Goal: Information Seeking & Learning: Learn about a topic

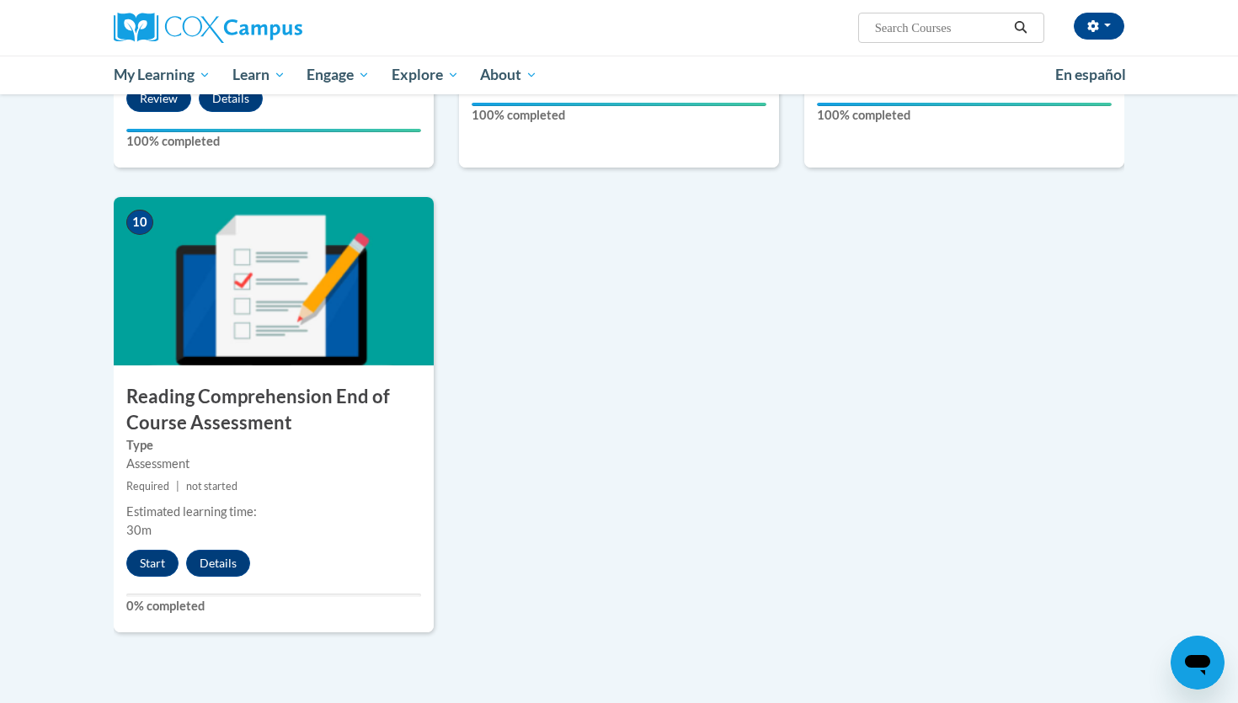
scroll to position [1743, 0]
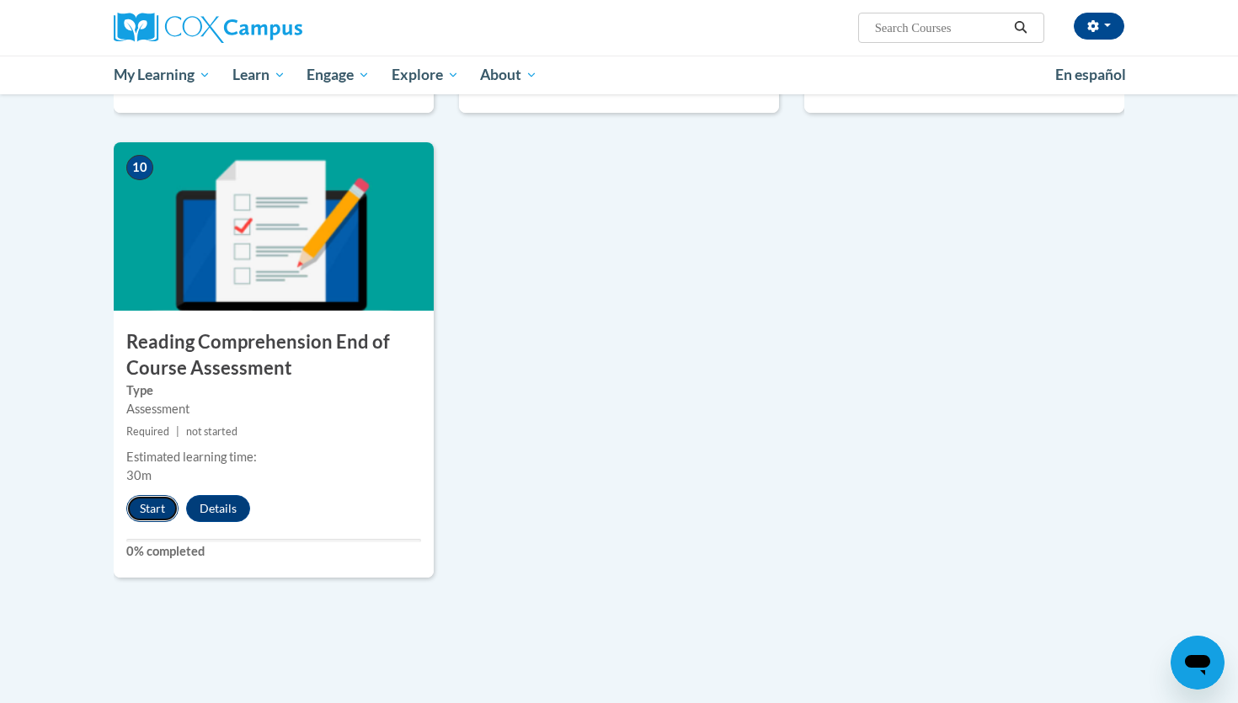
click at [148, 505] on button "Start" at bounding box center [152, 508] width 52 height 27
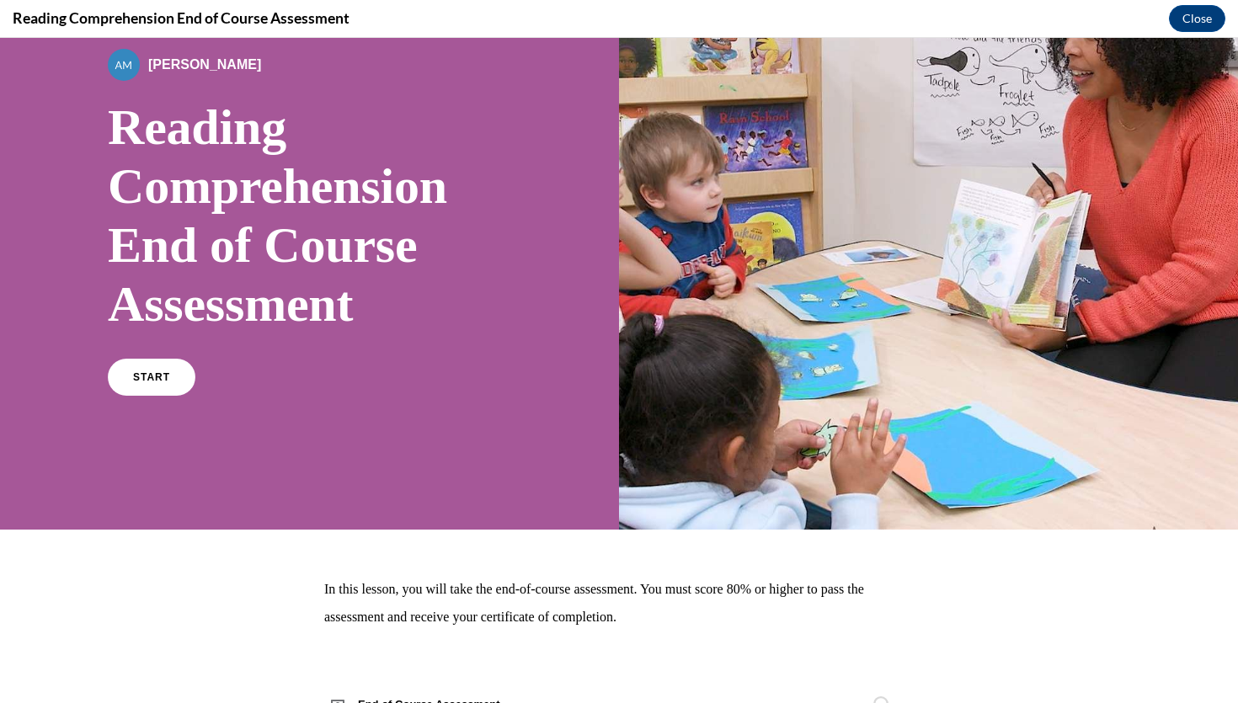
scroll to position [179, 0]
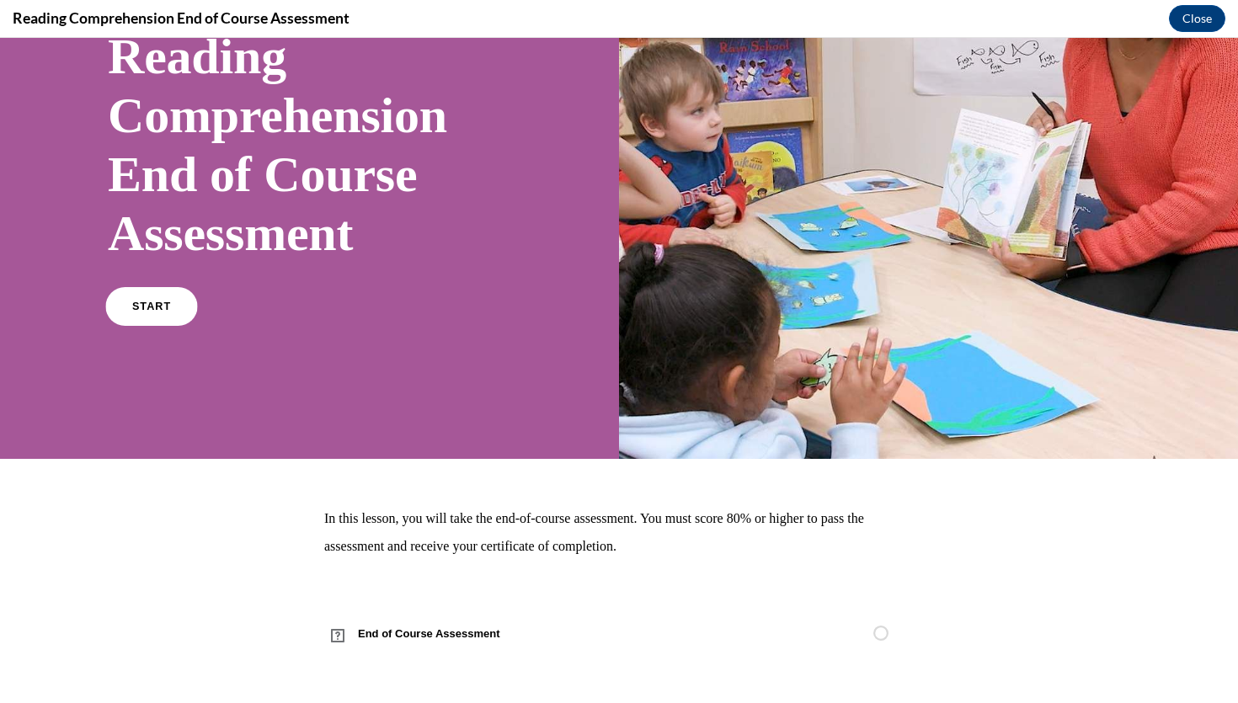
click at [109, 306] on link "START" at bounding box center [151, 306] width 92 height 39
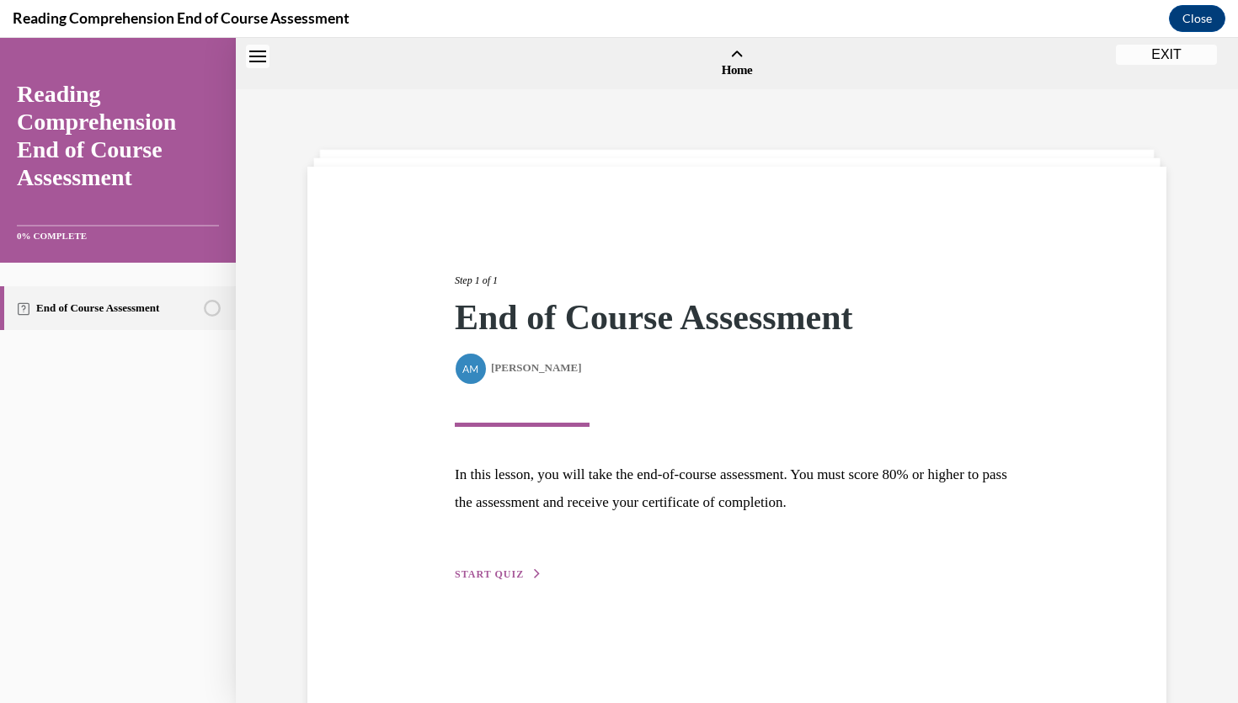
scroll to position [52, 0]
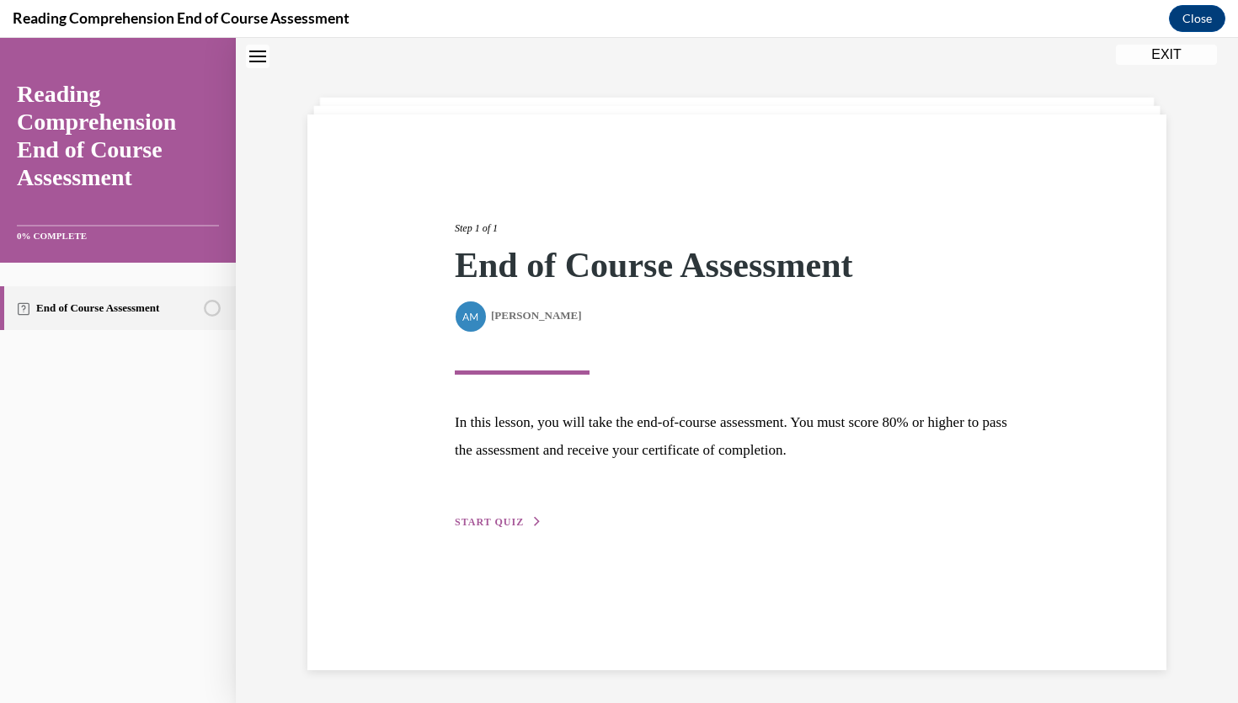
click at [498, 518] on span "START QUIZ" at bounding box center [489, 522] width 69 height 12
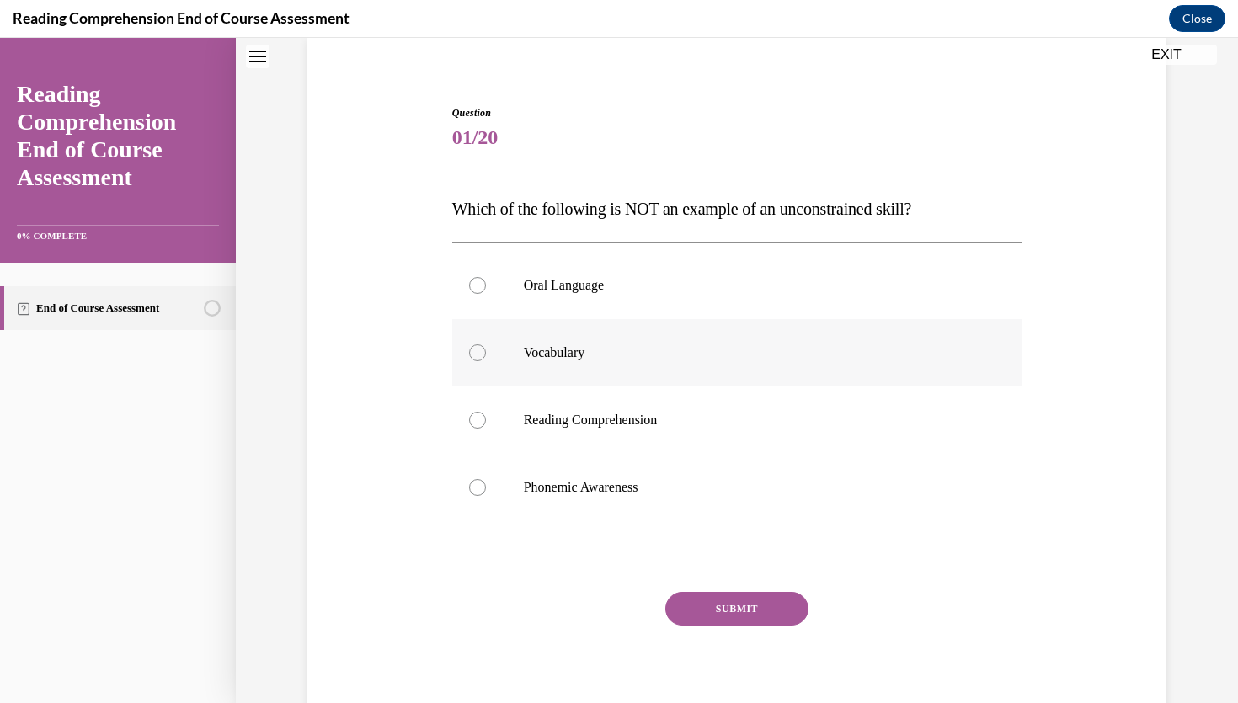
scroll to position [132, 0]
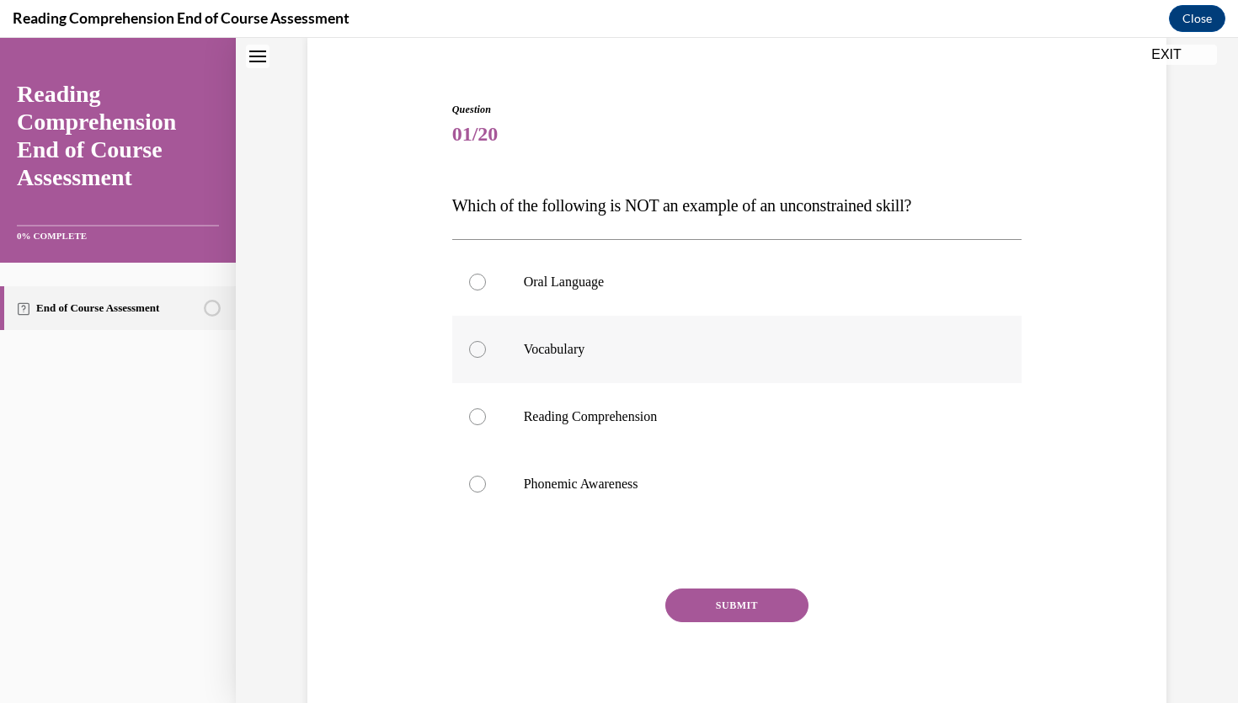
click at [477, 353] on div at bounding box center [477, 349] width 17 height 17
click at [477, 353] on input "Vocabulary" at bounding box center [477, 349] width 17 height 17
radio input "true"
click at [729, 610] on button "SUBMIT" at bounding box center [736, 606] width 143 height 34
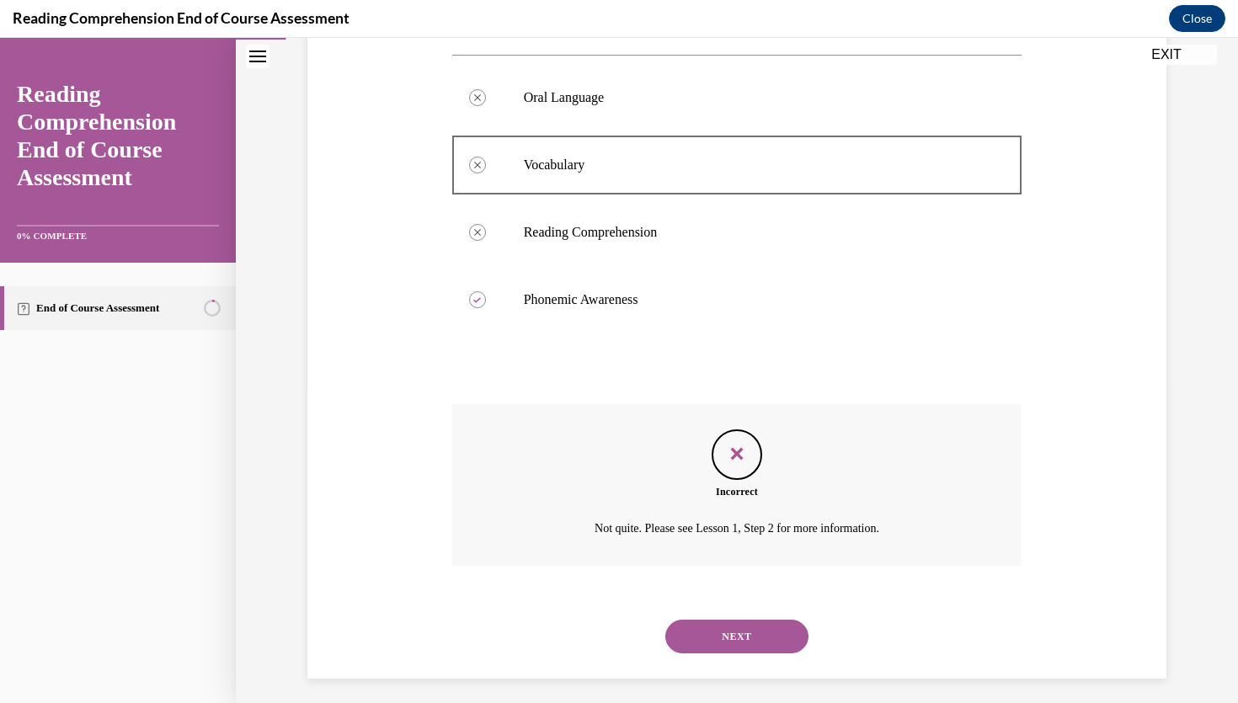
scroll to position [326, 0]
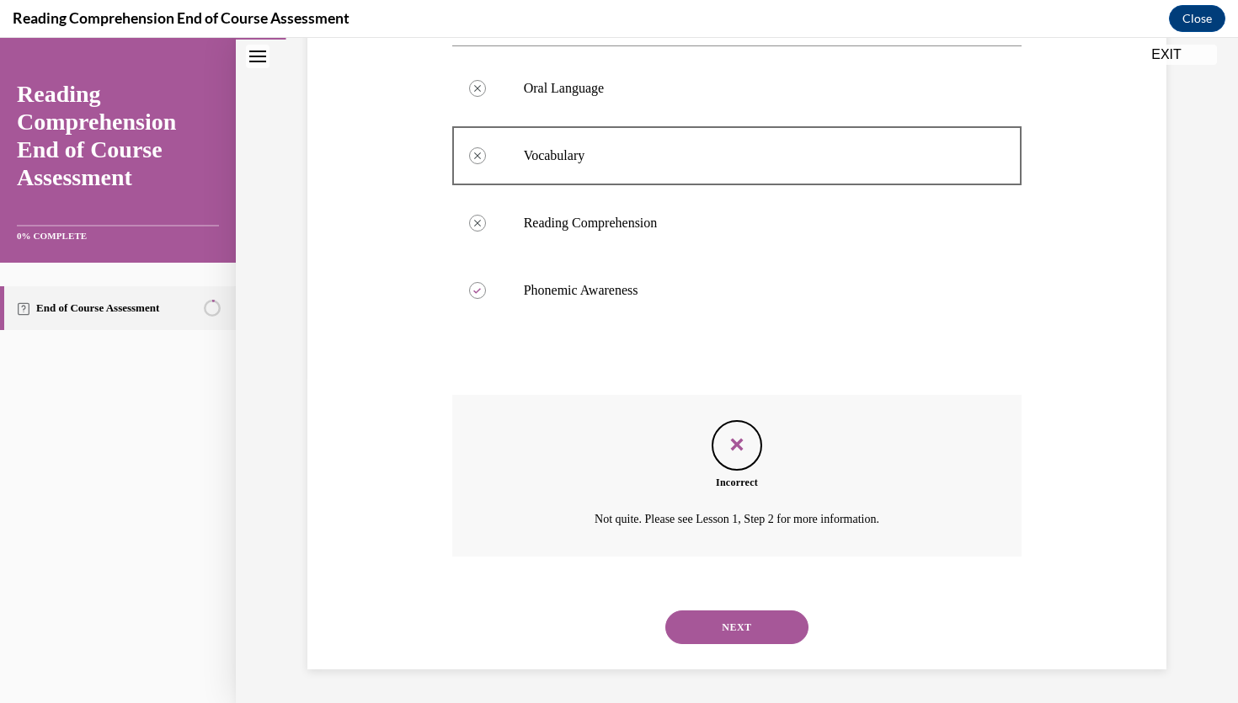
click at [718, 630] on button "NEXT" at bounding box center [736, 628] width 143 height 34
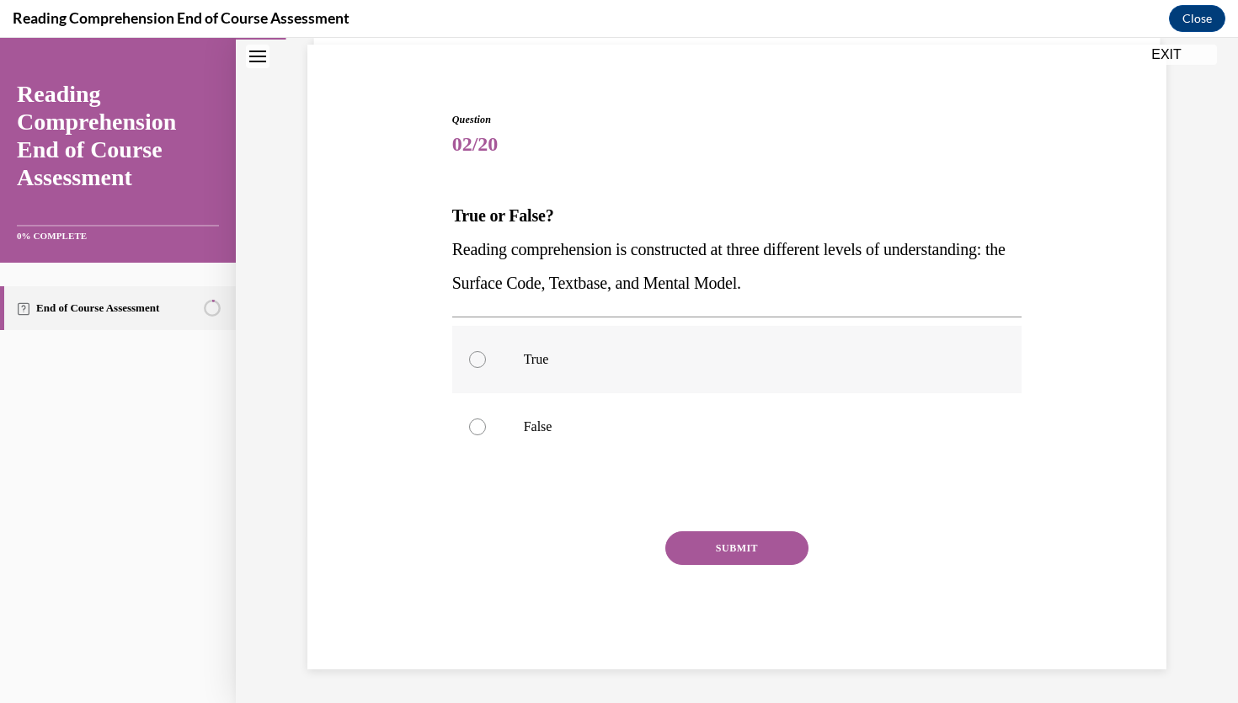
click at [480, 363] on div at bounding box center [477, 359] width 17 height 17
click at [480, 363] on input "True" at bounding box center [477, 359] width 17 height 17
radio input "true"
click at [719, 554] on button "SUBMIT" at bounding box center [736, 548] width 143 height 34
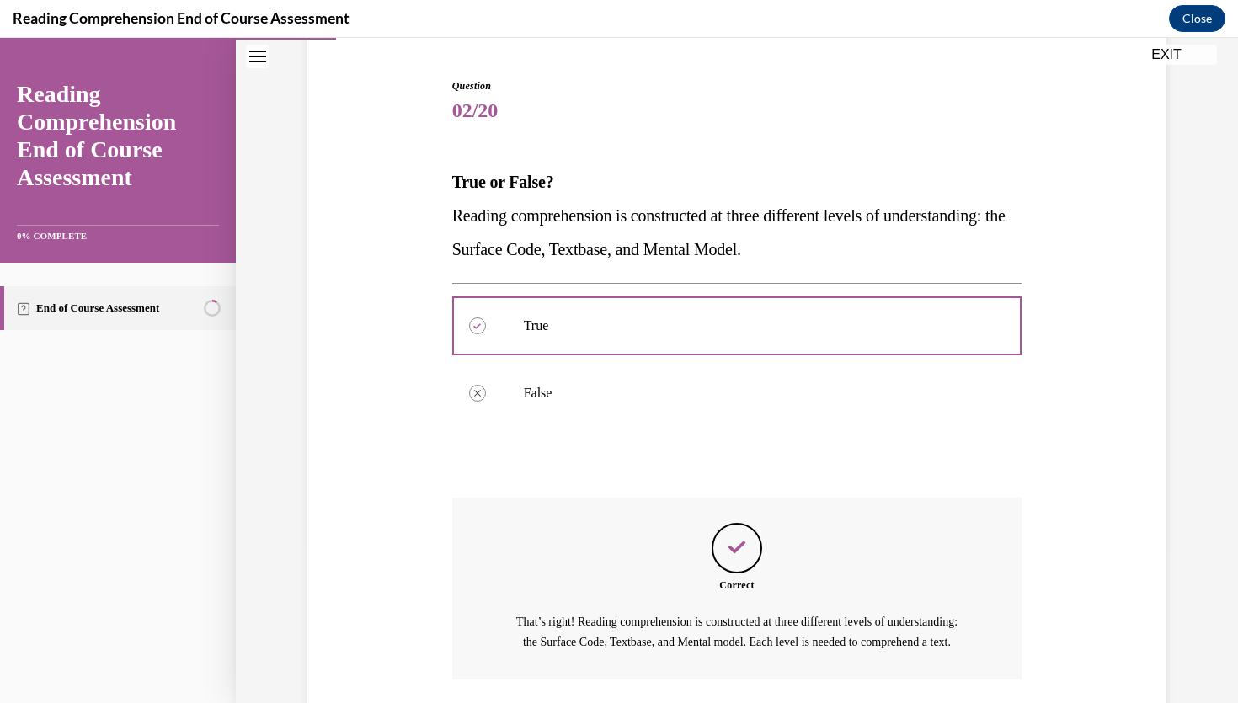
scroll to position [298, 0]
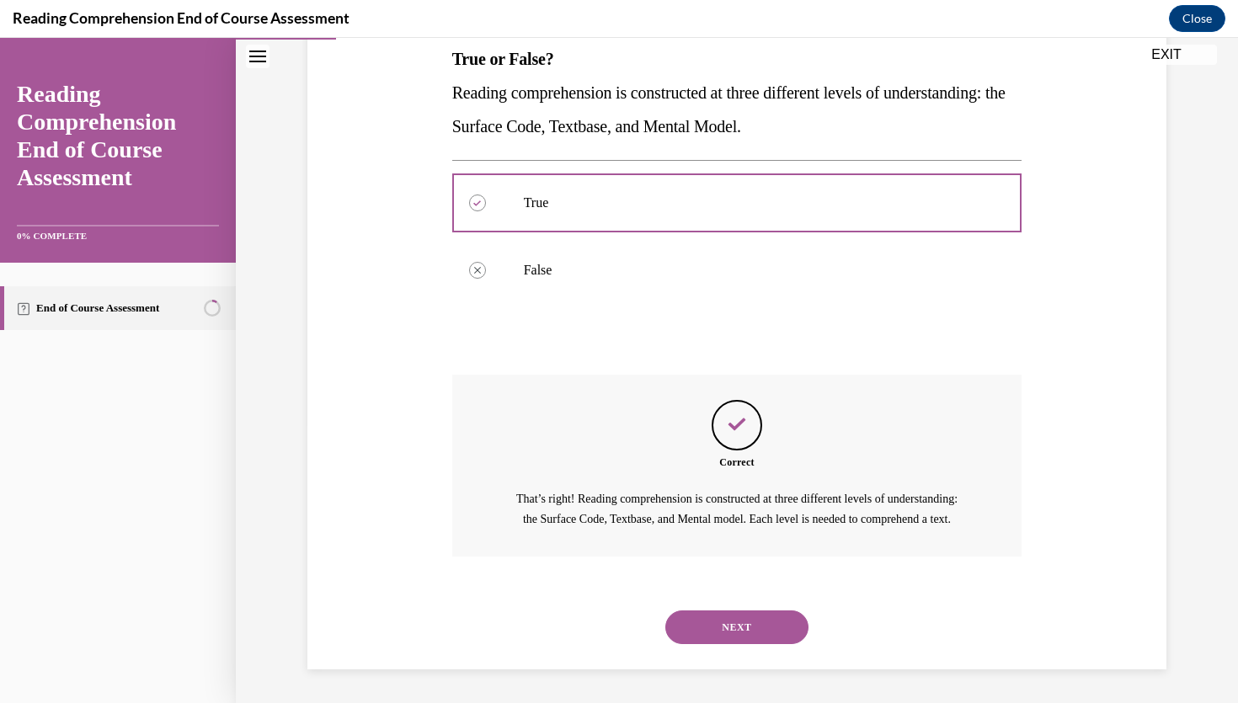
click at [731, 616] on button "NEXT" at bounding box center [736, 628] width 143 height 34
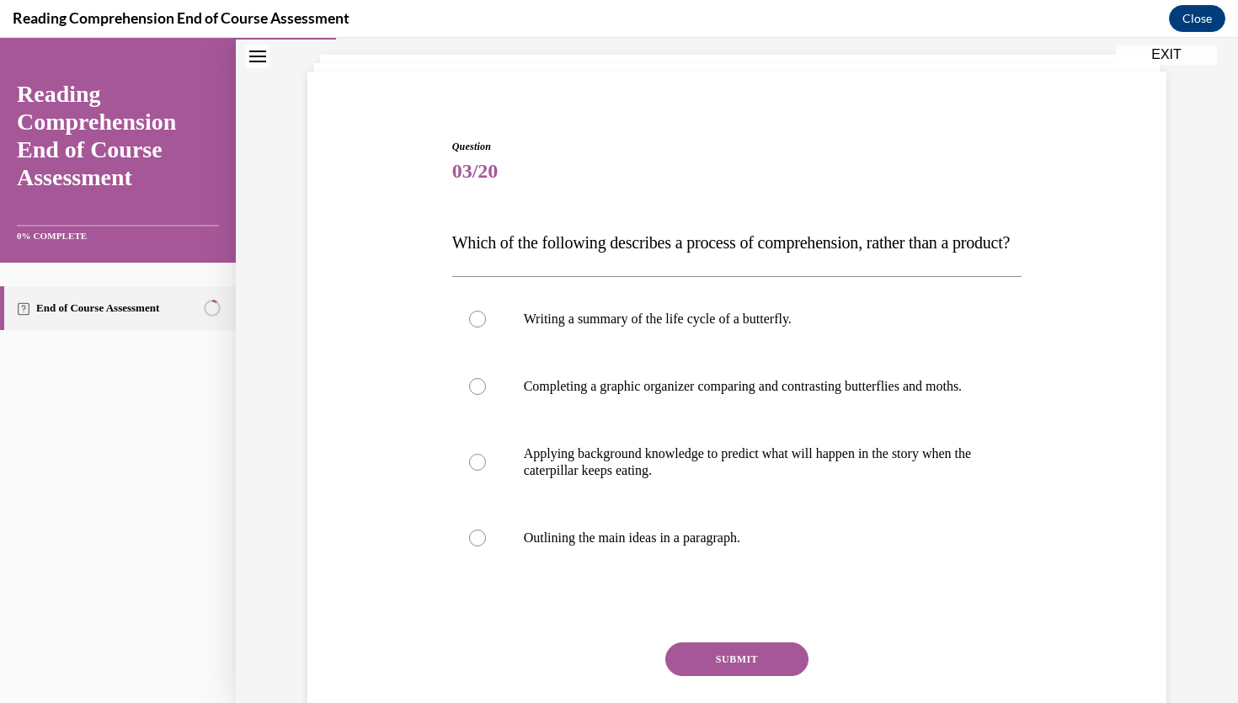
scroll to position [166, 0]
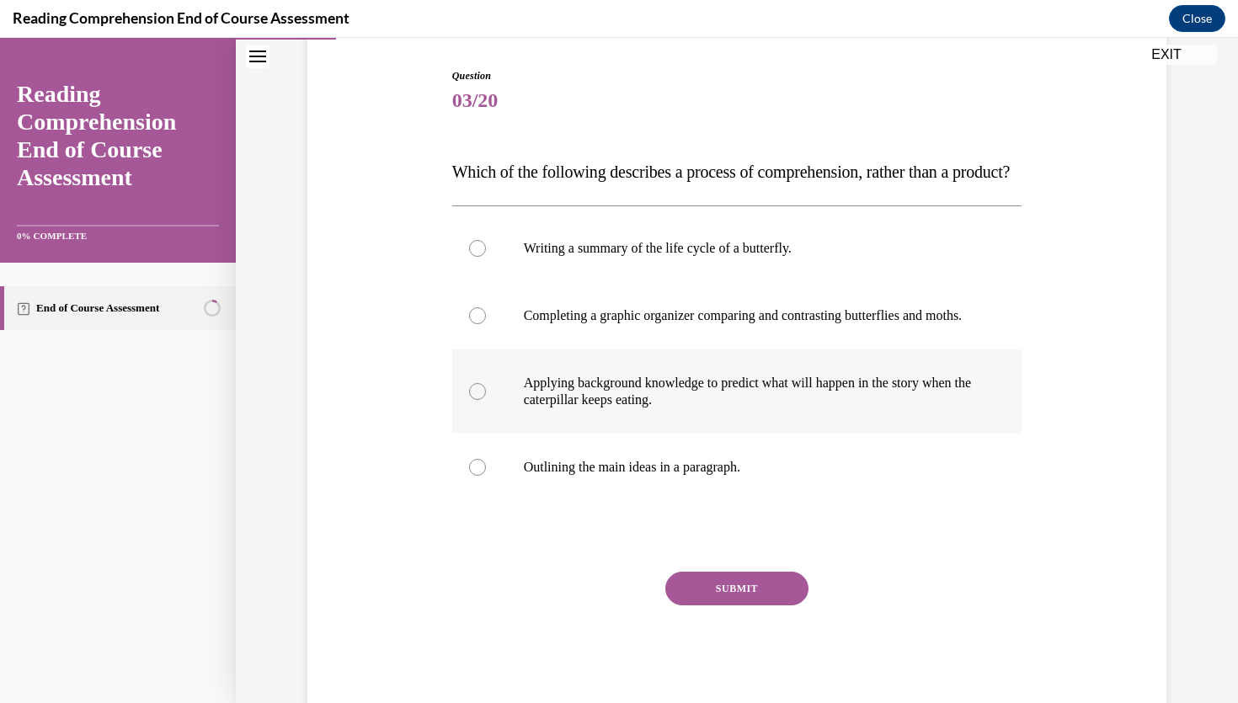
click at [580, 408] on p "Applying background knowledge to predict what will happen in the story when the…" at bounding box center [752, 392] width 456 height 34
click at [486, 400] on input "Applying background knowledge to predict what will happen in the story when the…" at bounding box center [477, 391] width 17 height 17
radio input "true"
click at [721, 606] on button "SUBMIT" at bounding box center [736, 589] width 143 height 34
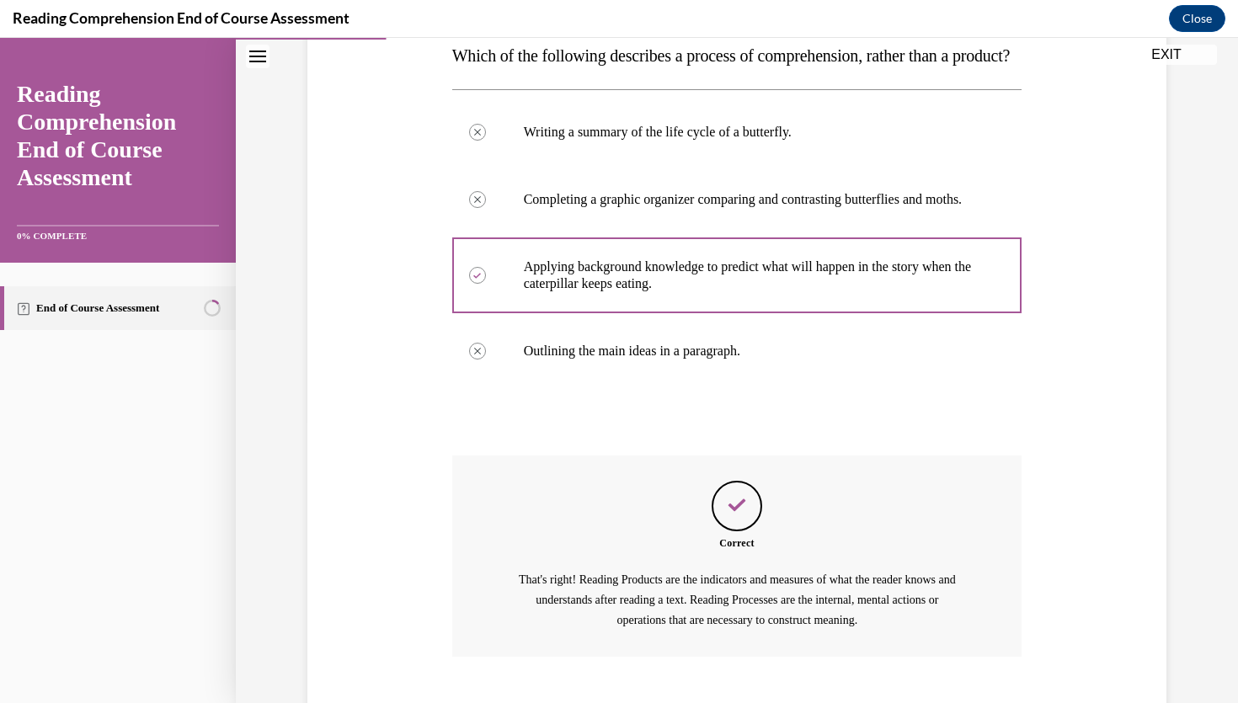
scroll to position [433, 0]
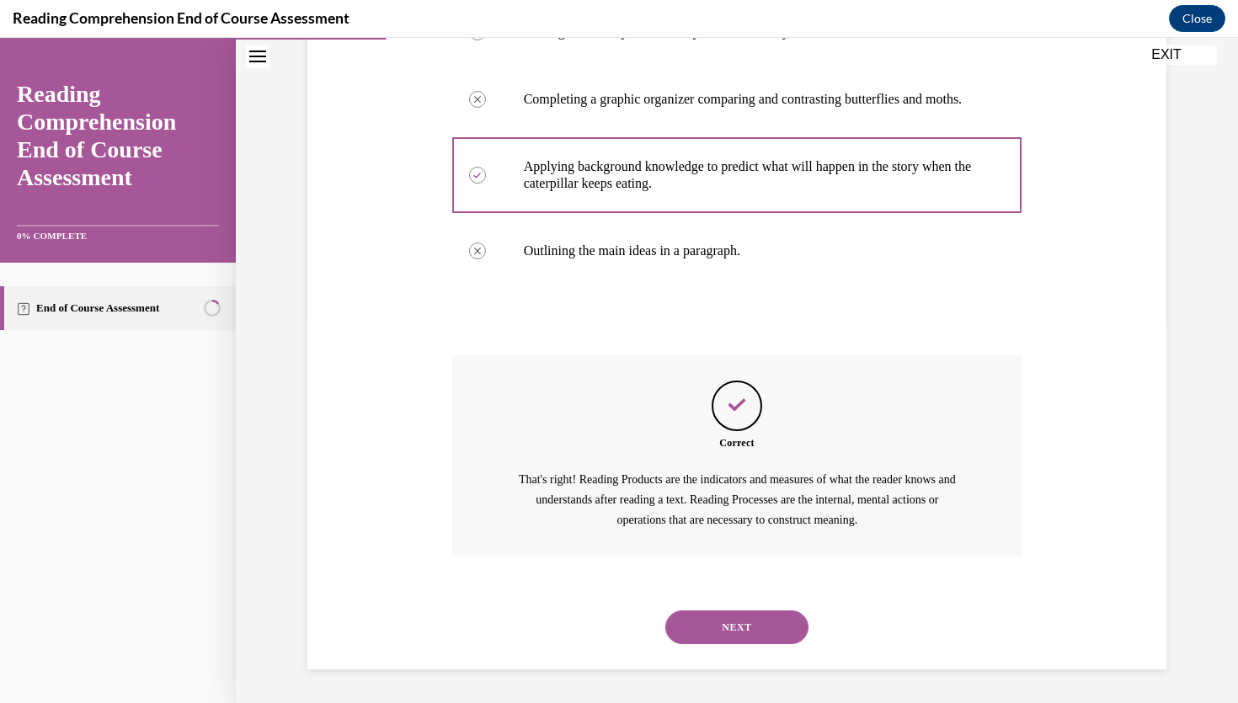
click at [721, 640] on button "NEXT" at bounding box center [736, 628] width 143 height 34
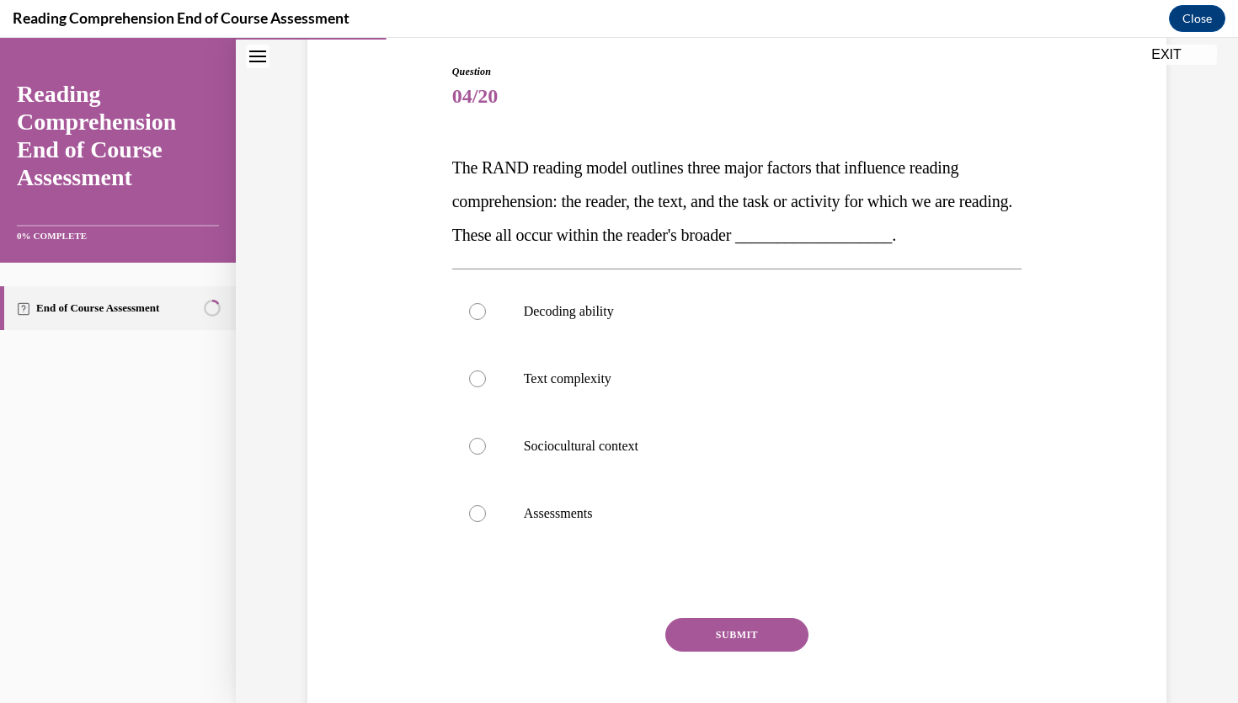
scroll to position [193, 0]
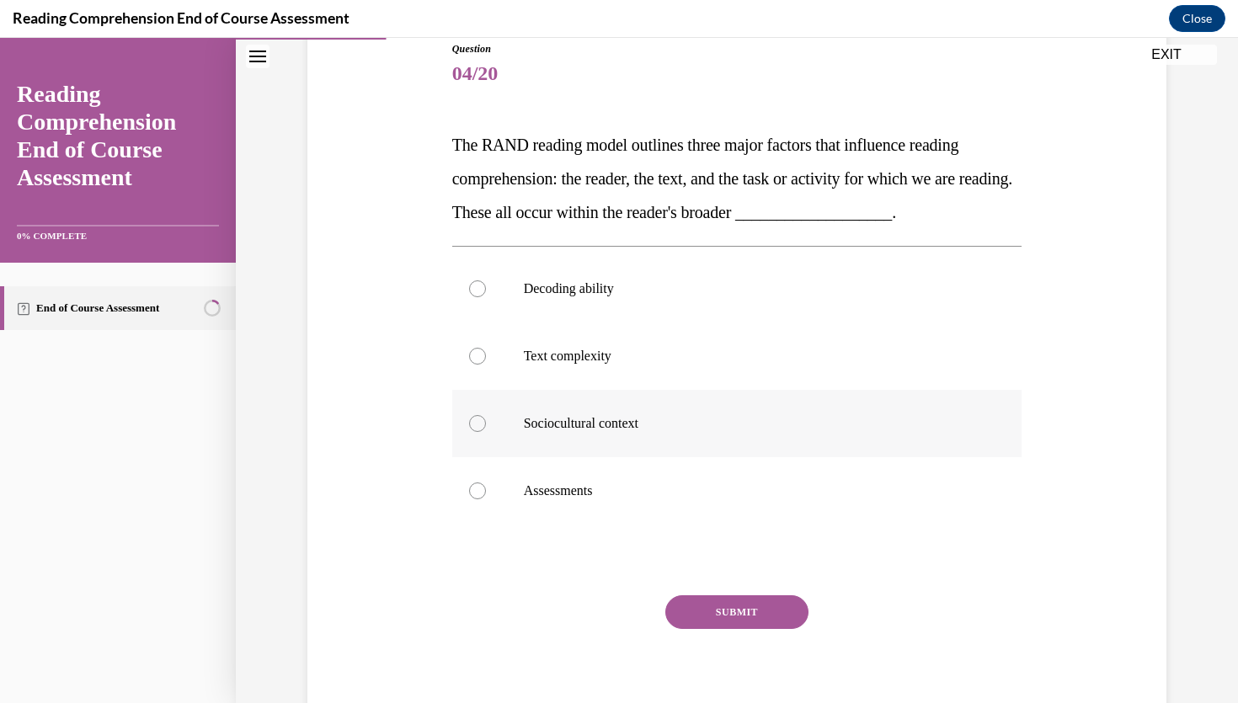
click at [561, 424] on p "Sociocultural context" at bounding box center [752, 423] width 456 height 17
click at [486, 424] on input "Sociocultural context" at bounding box center [477, 423] width 17 height 17
radio input "true"
click at [723, 601] on button "SUBMIT" at bounding box center [736, 612] width 143 height 34
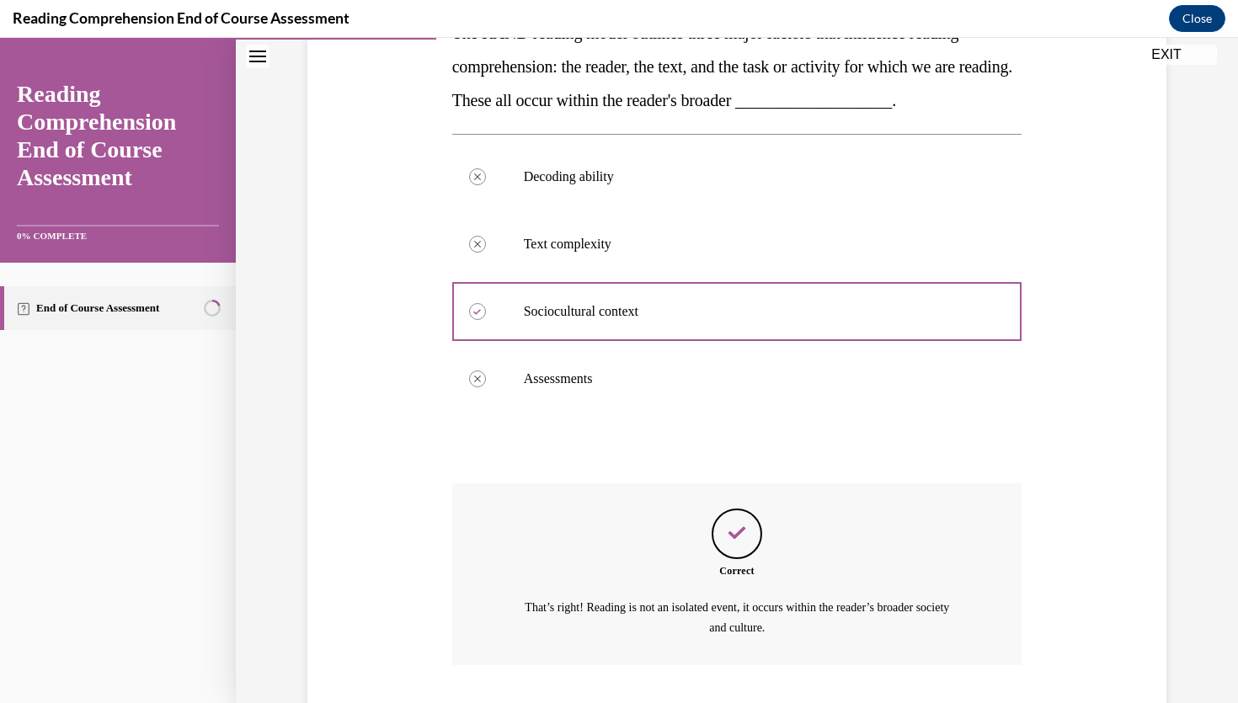
scroll to position [413, 0]
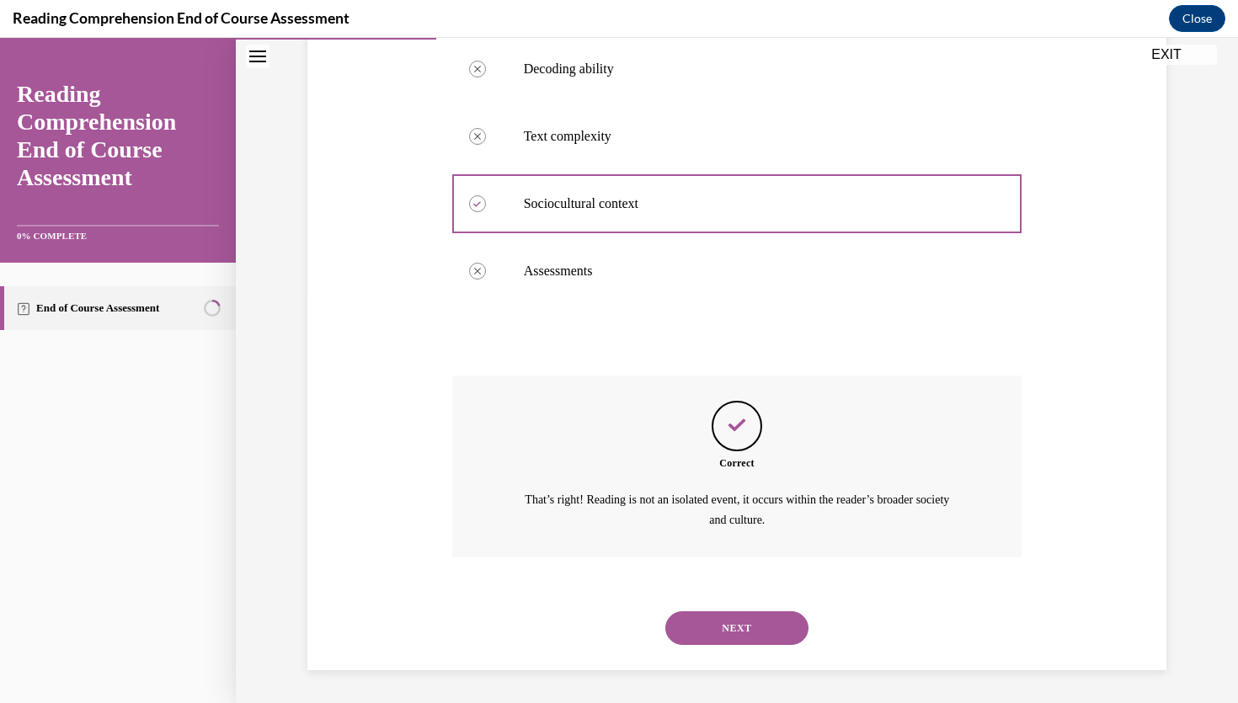
click at [737, 648] on div "NEXT" at bounding box center [737, 628] width 570 height 67
click at [737, 636] on button "NEXT" at bounding box center [736, 628] width 143 height 34
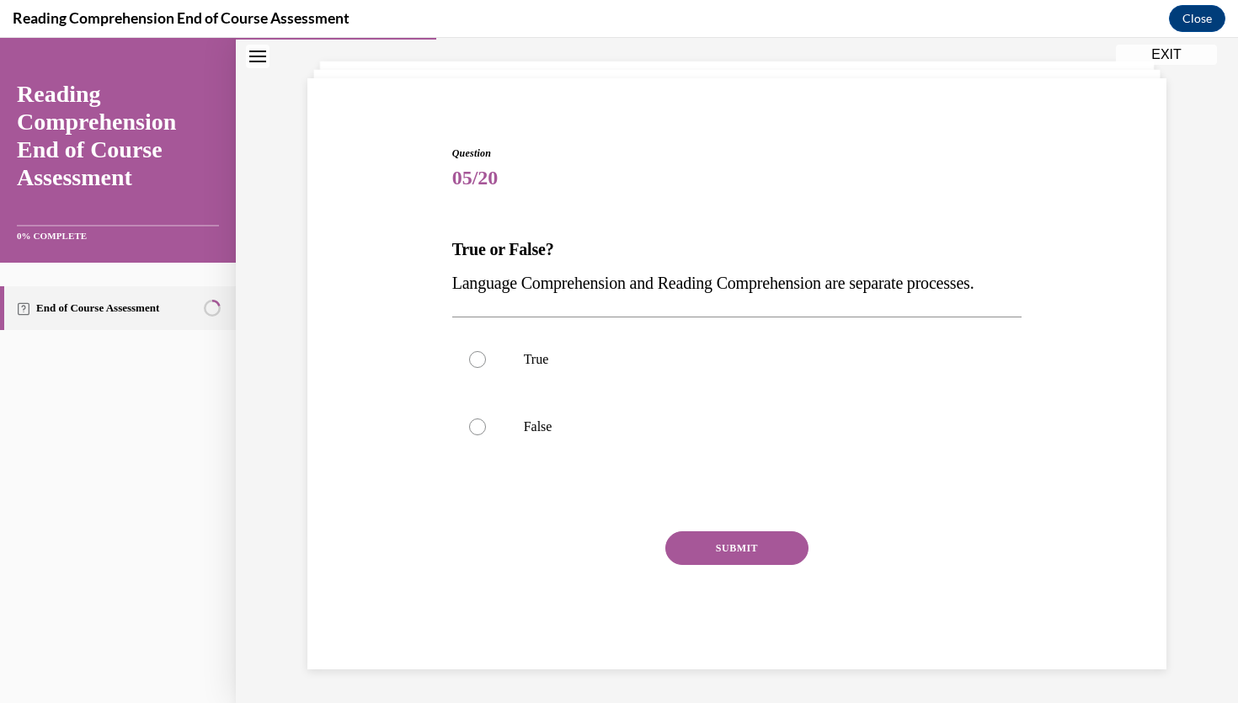
scroll to position [122, 0]
click at [533, 366] on p "True" at bounding box center [752, 359] width 456 height 17
click at [486, 366] on input "True" at bounding box center [477, 359] width 17 height 17
radio input "true"
click at [717, 536] on button "SUBMIT" at bounding box center [736, 548] width 143 height 34
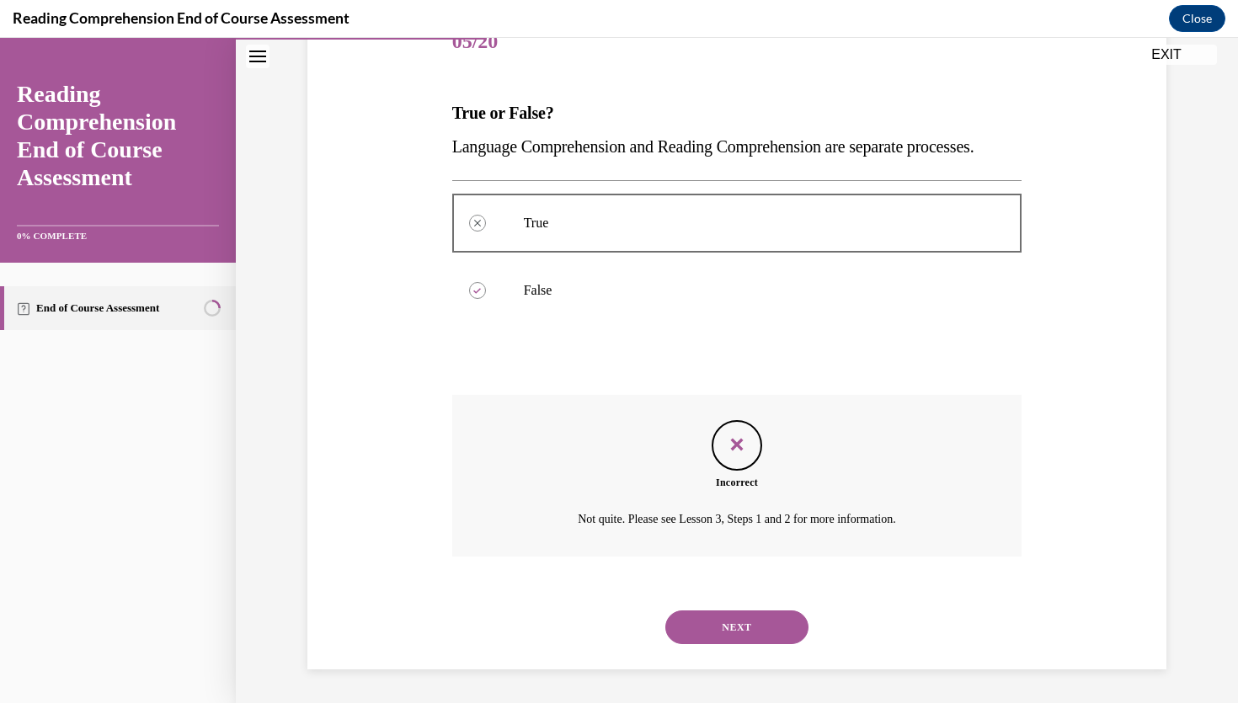
scroll to position [259, 0]
click at [736, 611] on button "NEXT" at bounding box center [736, 628] width 143 height 34
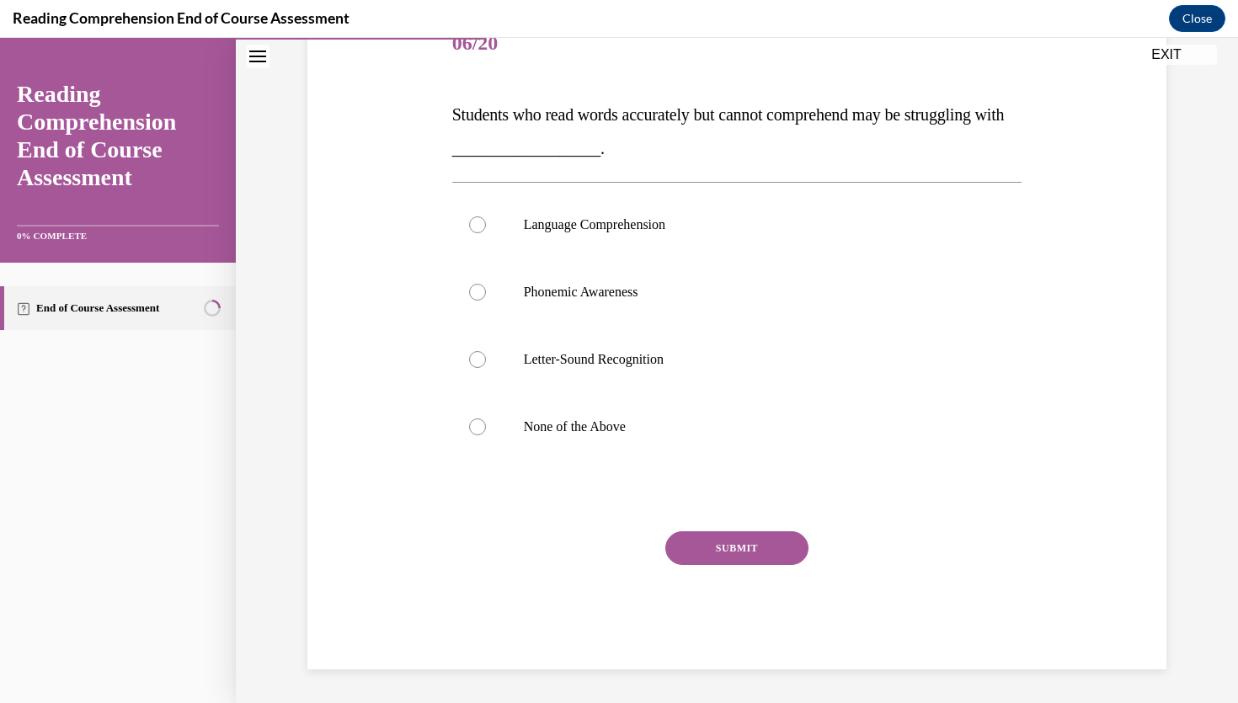
scroll to position [188, 0]
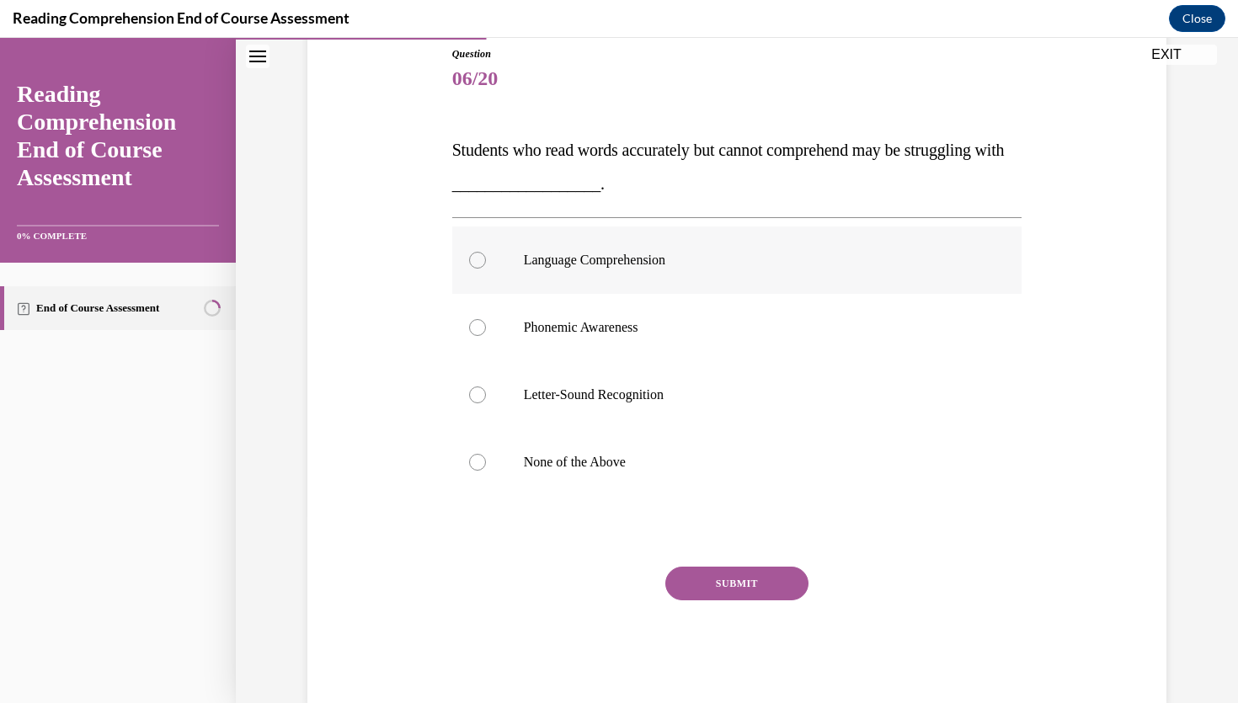
click at [552, 270] on label "Language Comprehension" at bounding box center [737, 260] width 570 height 67
click at [486, 269] on input "Language Comprehension" at bounding box center [477, 260] width 17 height 17
radio input "true"
click at [715, 574] on button "SUBMIT" at bounding box center [736, 584] width 143 height 34
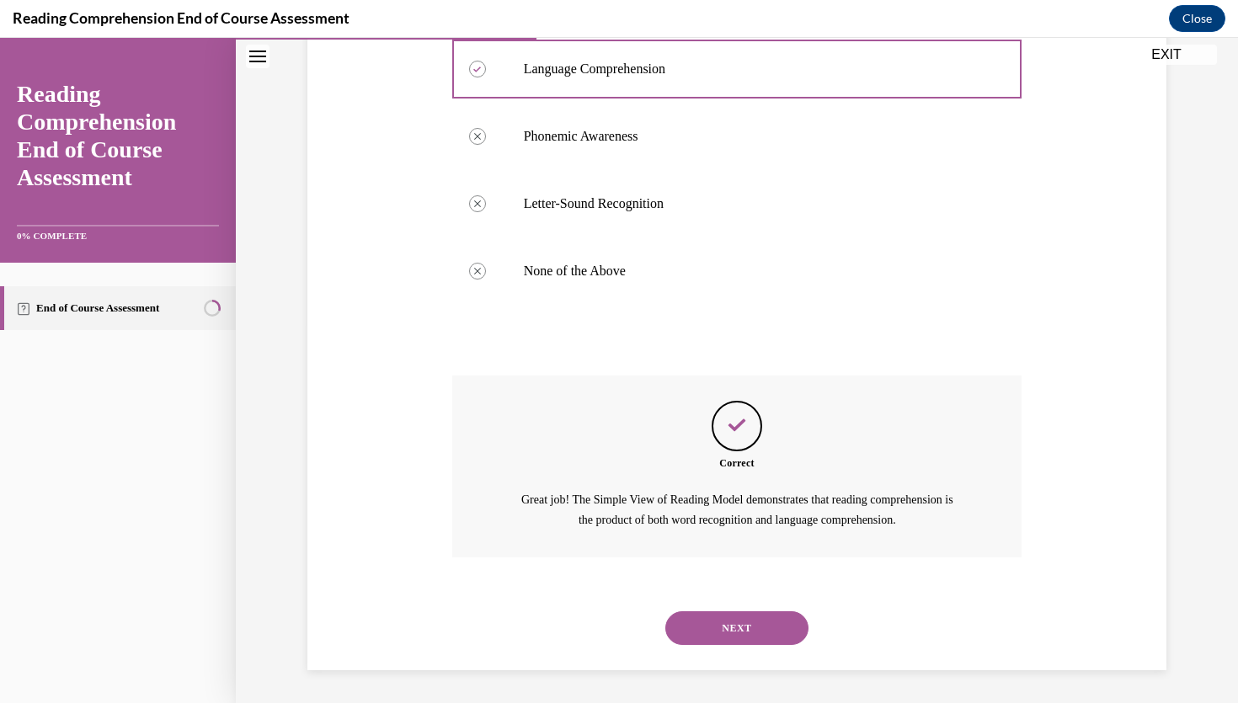
click at [735, 632] on button "NEXT" at bounding box center [736, 628] width 143 height 34
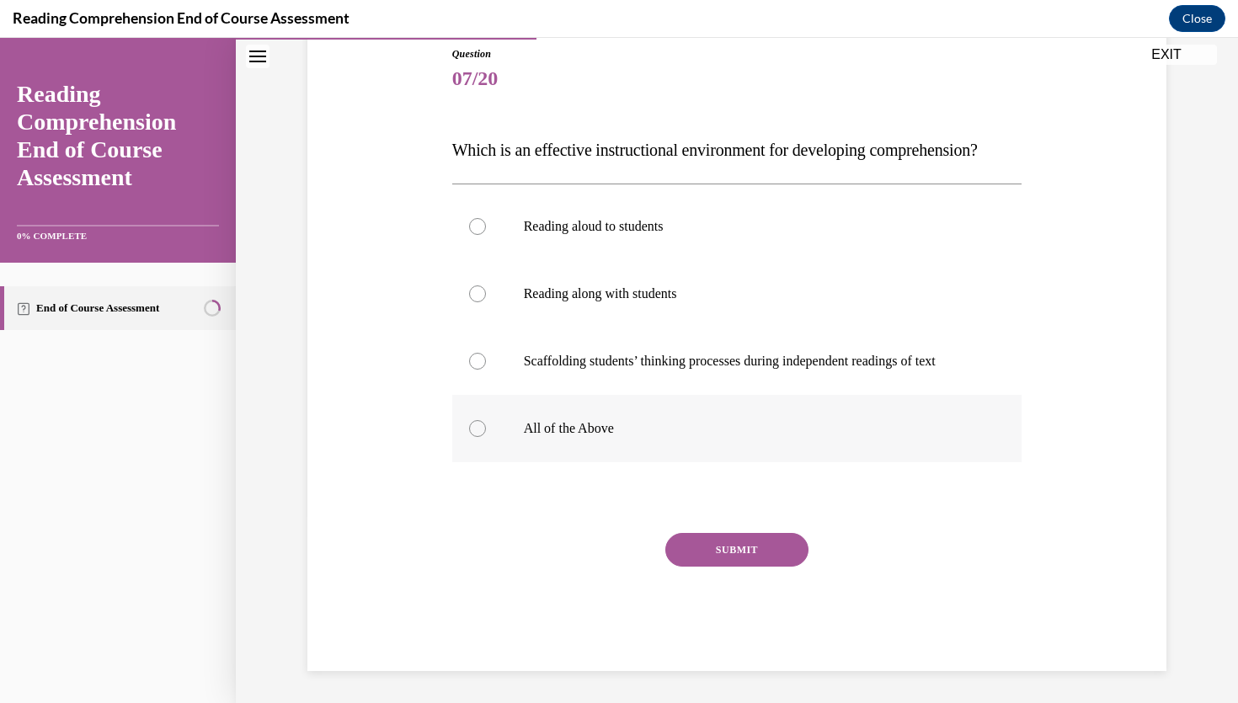
click at [558, 437] on p "All of the Above" at bounding box center [752, 428] width 456 height 17
click at [486, 437] on input "All of the Above" at bounding box center [477, 428] width 17 height 17
radio input "true"
click at [735, 567] on button "SUBMIT" at bounding box center [736, 550] width 143 height 34
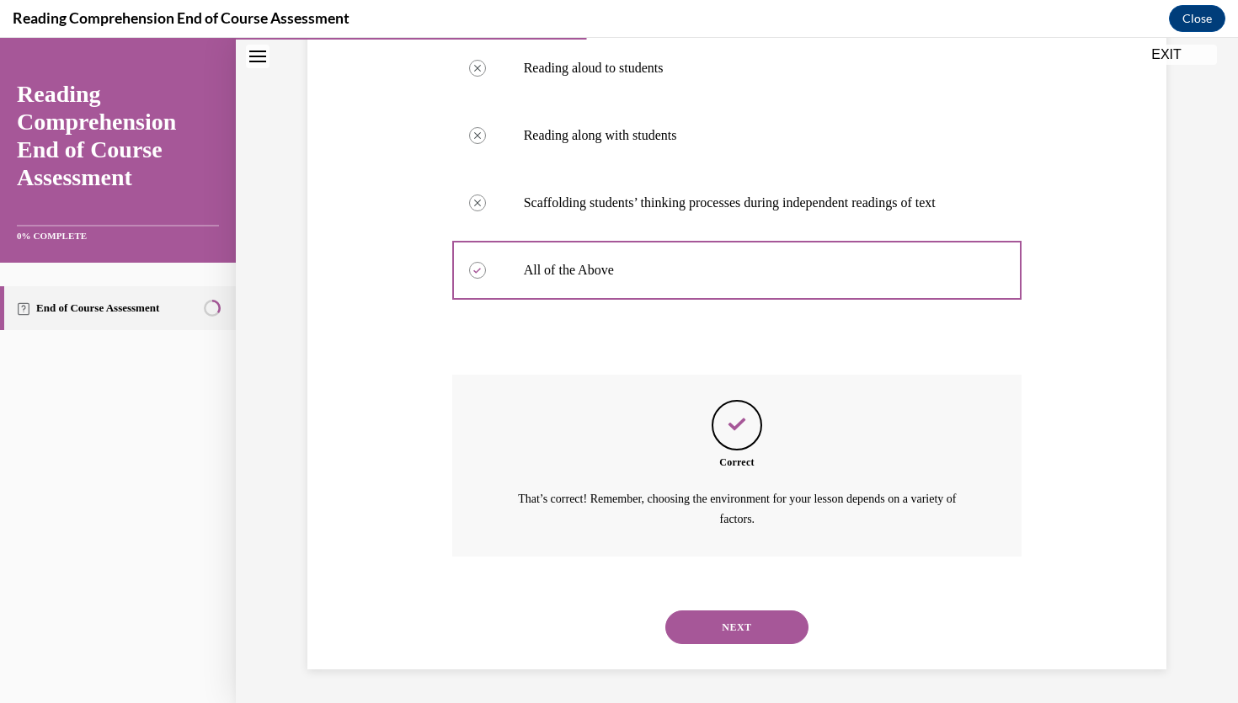
scroll to position [379, 0]
click at [733, 637] on button "NEXT" at bounding box center [736, 628] width 143 height 34
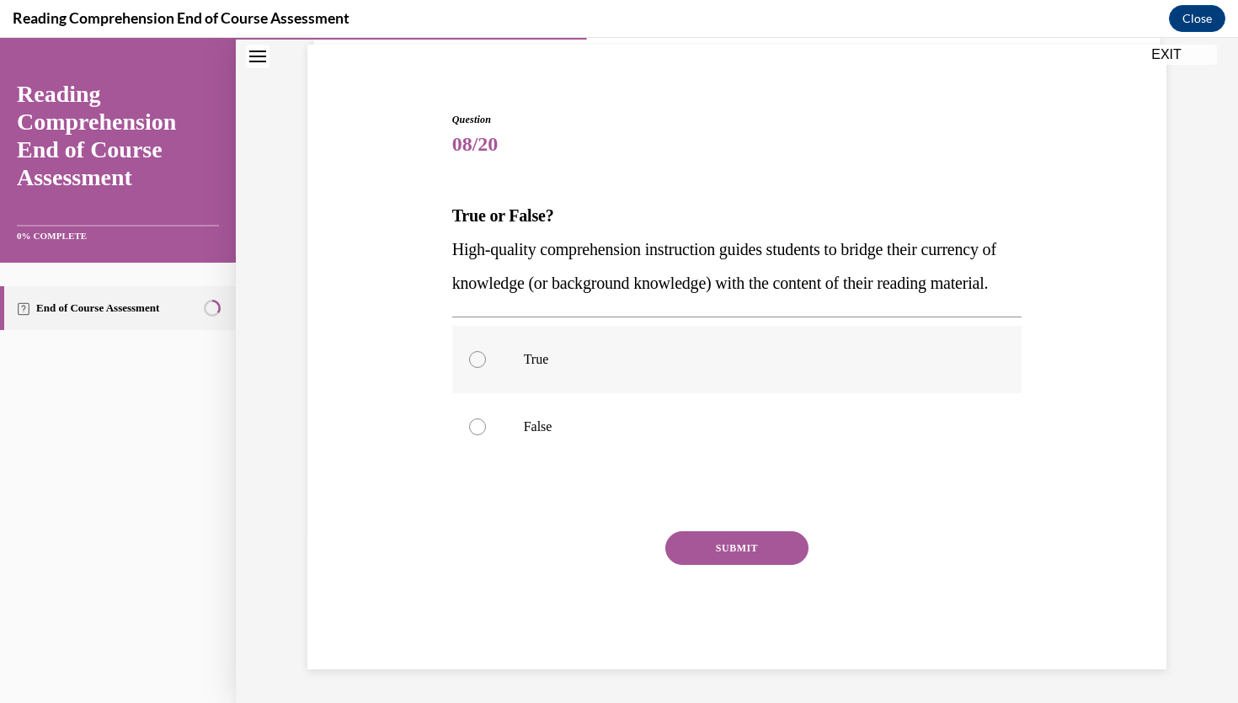
click at [591, 359] on p "True" at bounding box center [752, 359] width 456 height 17
click at [486, 359] on input "True" at bounding box center [477, 359] width 17 height 17
radio input "true"
click at [735, 541] on button "SUBMIT" at bounding box center [736, 548] width 143 height 34
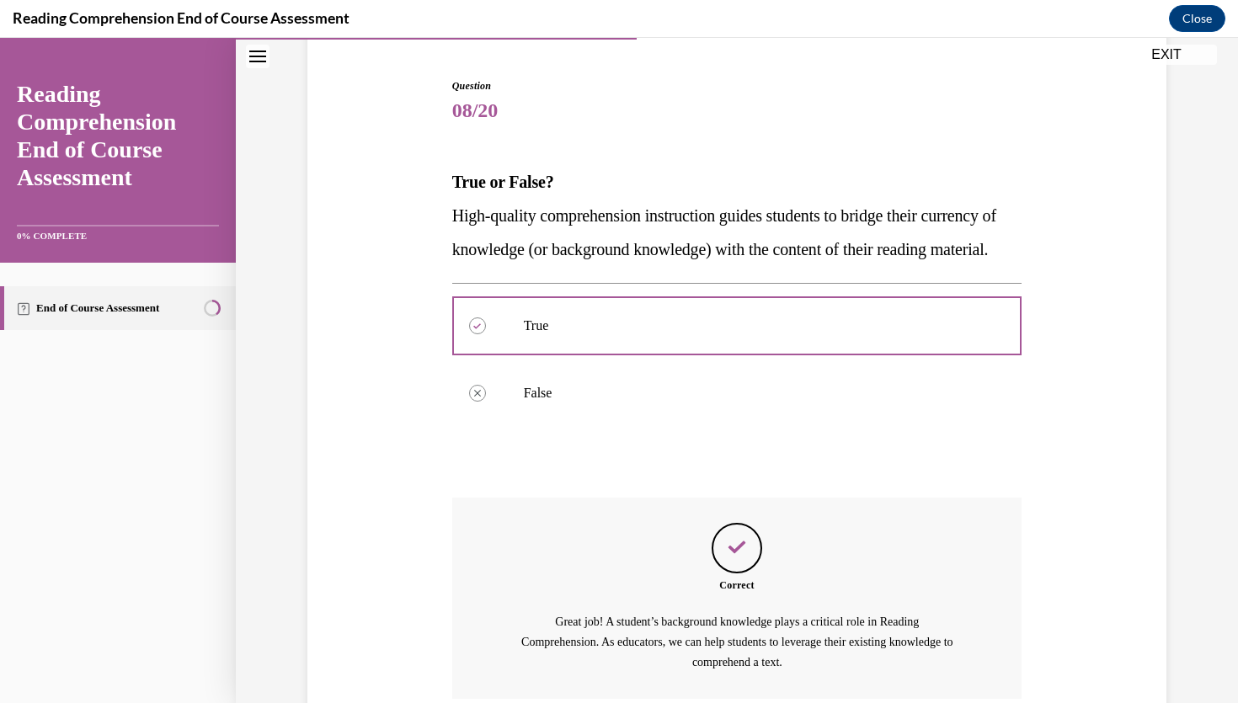
scroll to position [332, 0]
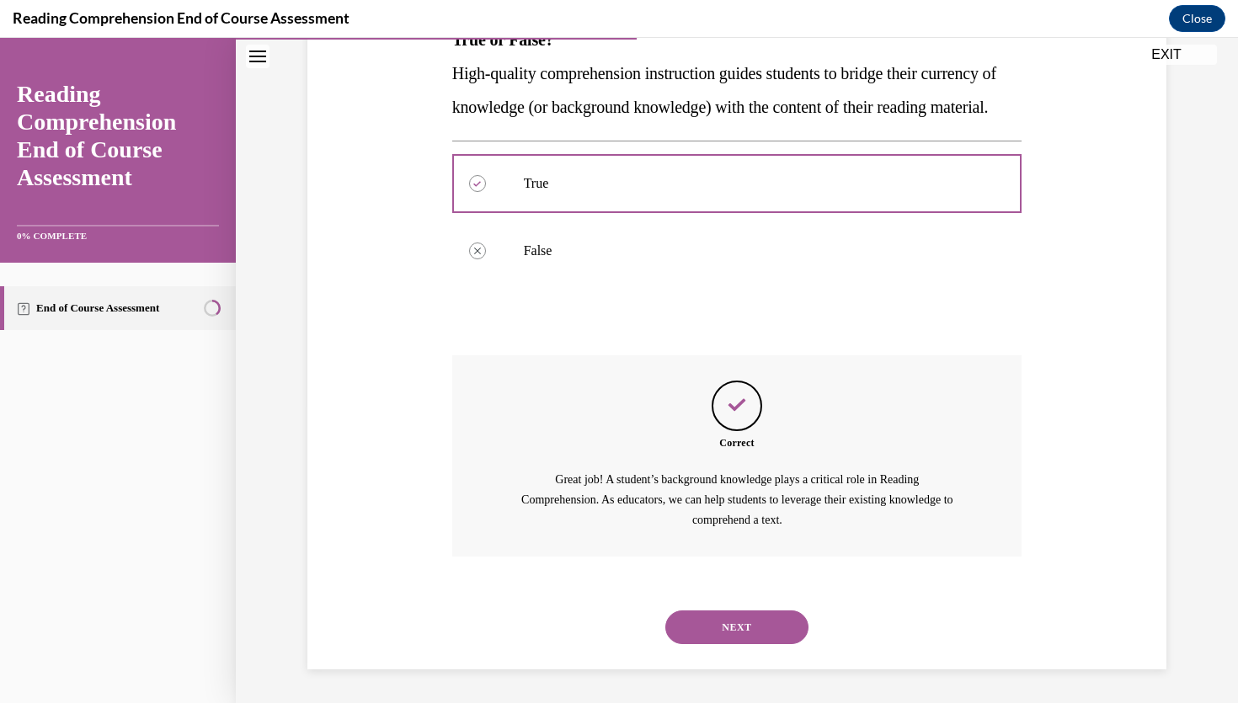
click at [737, 614] on button "NEXT" at bounding box center [736, 628] width 143 height 34
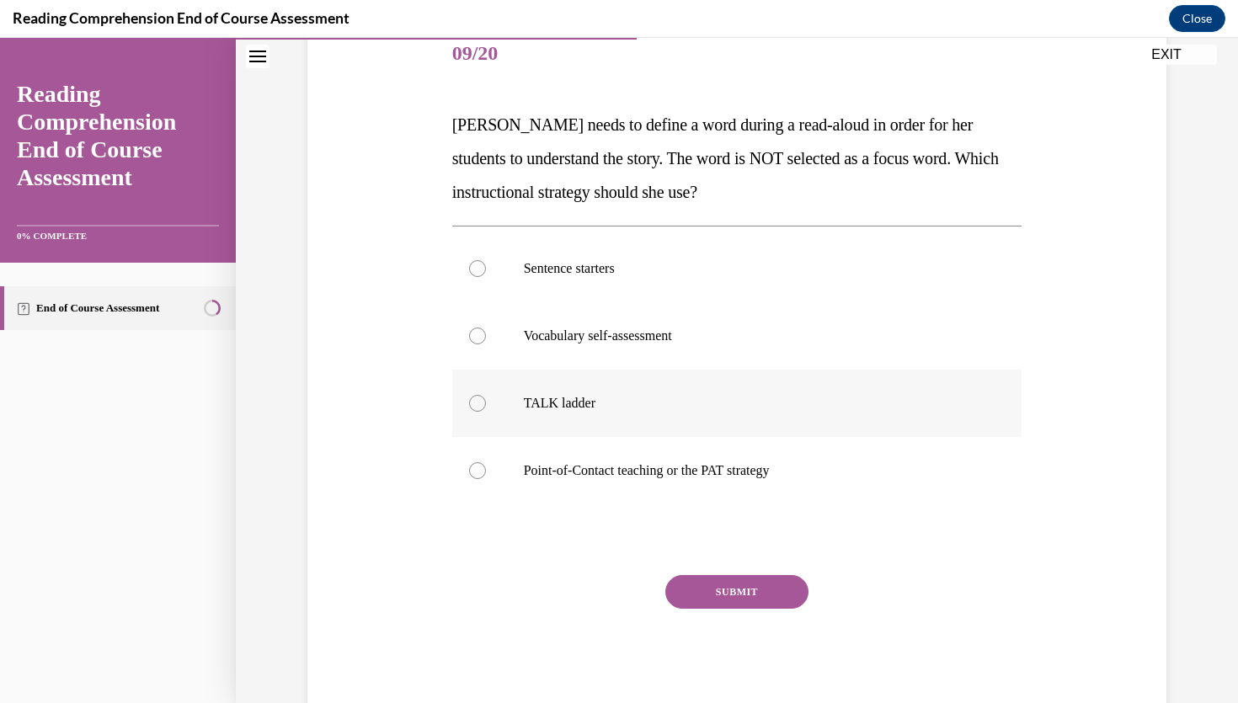
scroll to position [197, 0]
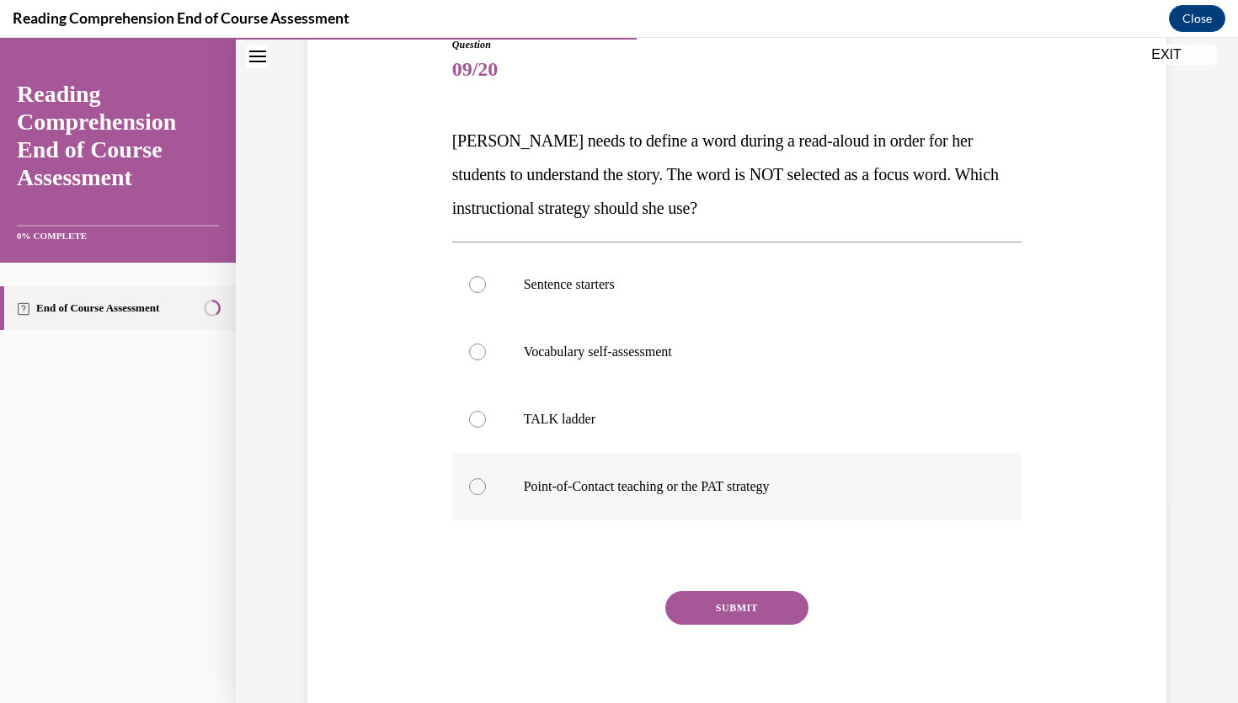
click at [616, 490] on p "Point-of-Contact teaching or the PAT strategy" at bounding box center [752, 486] width 456 height 17
click at [486, 490] on input "Point-of-Contact teaching or the PAT strategy" at bounding box center [477, 486] width 17 height 17
radio input "true"
click at [747, 602] on button "SUBMIT" at bounding box center [736, 608] width 143 height 34
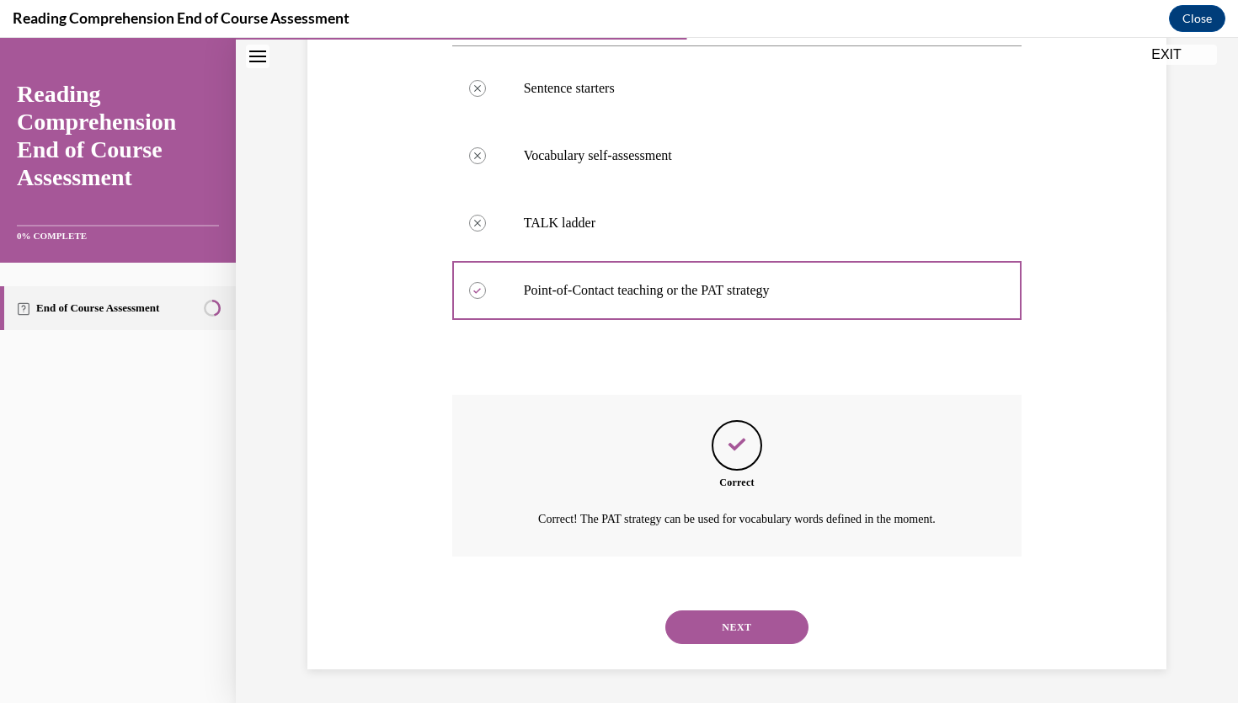
click at [738, 640] on button "NEXT" at bounding box center [736, 628] width 143 height 34
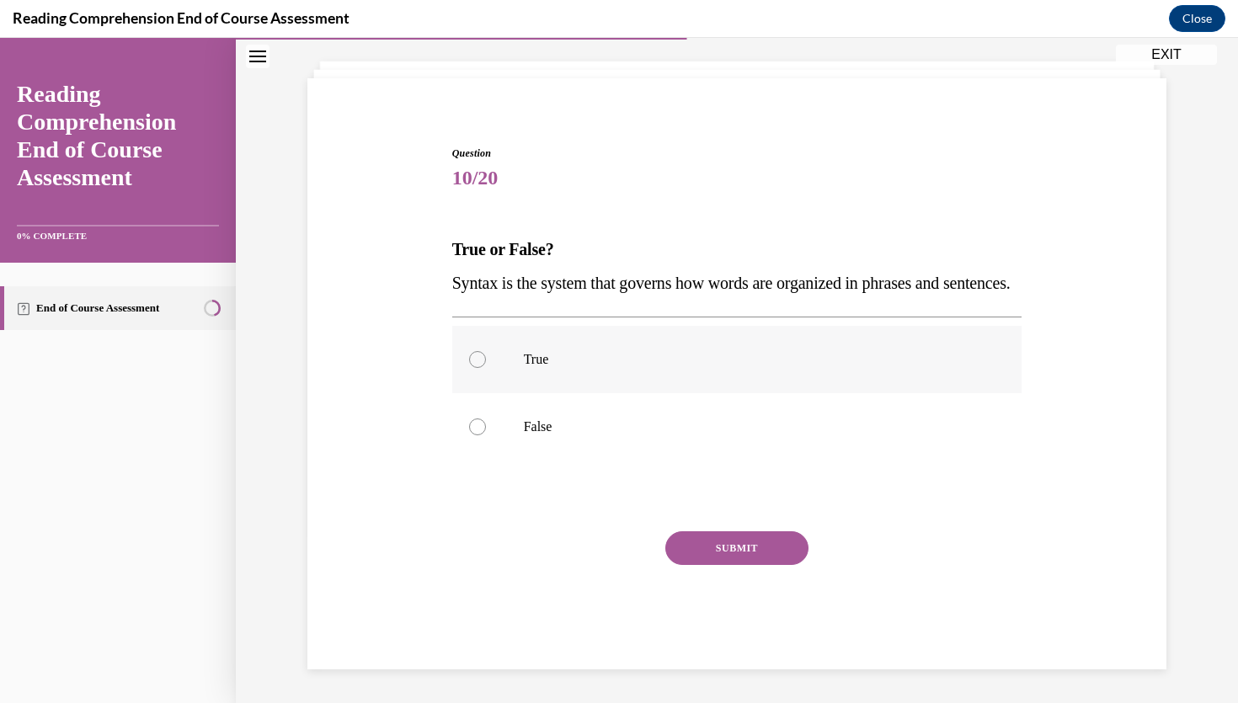
click at [521, 356] on label "True" at bounding box center [737, 359] width 570 height 67
click at [486, 356] on input "True" at bounding box center [477, 359] width 17 height 17
radio input "true"
click at [738, 554] on button "SUBMIT" at bounding box center [736, 548] width 143 height 34
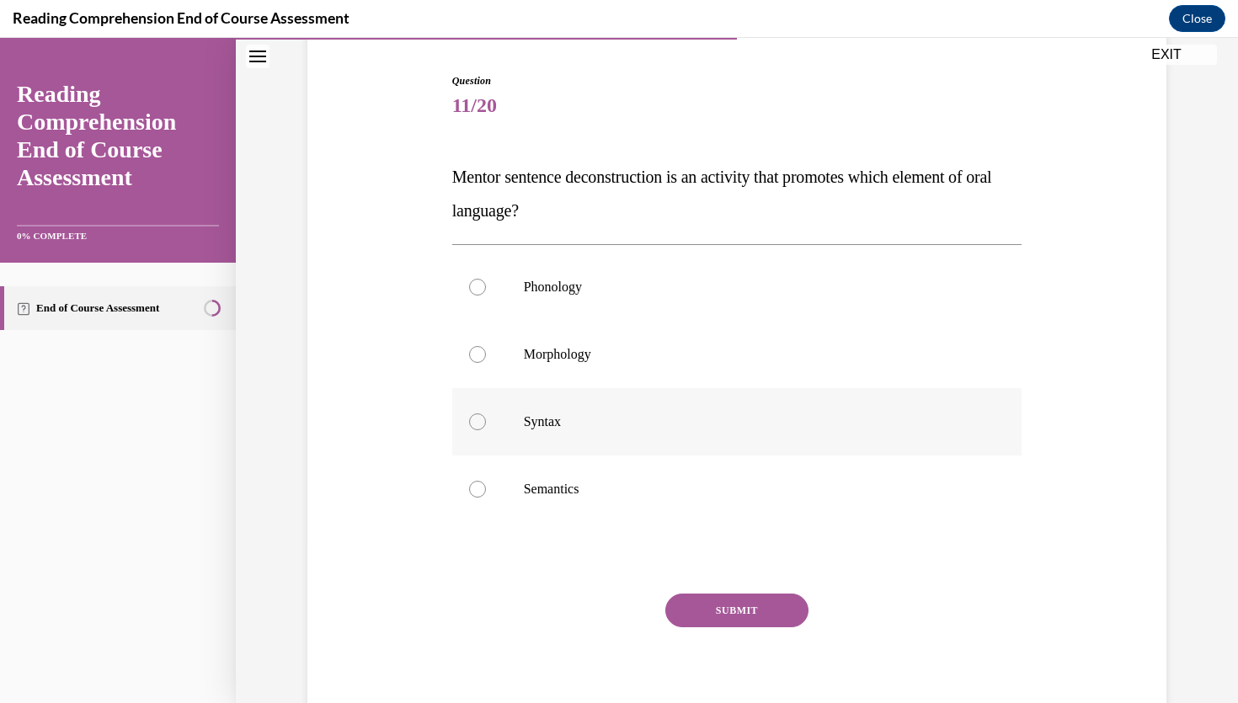
scroll to position [155, 0]
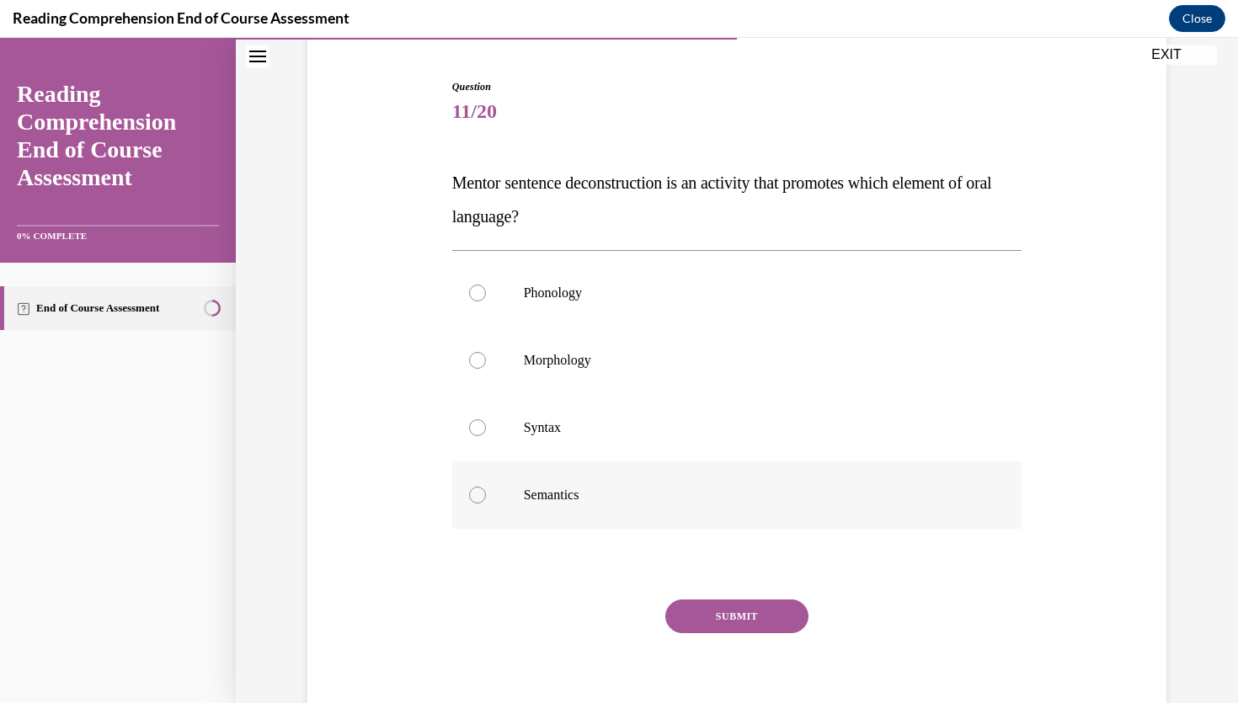
click at [543, 481] on label "Semantics" at bounding box center [737, 495] width 570 height 67
click at [486, 487] on input "Semantics" at bounding box center [477, 495] width 17 height 17
radio input "true"
click at [699, 611] on button "SUBMIT" at bounding box center [736, 617] width 143 height 34
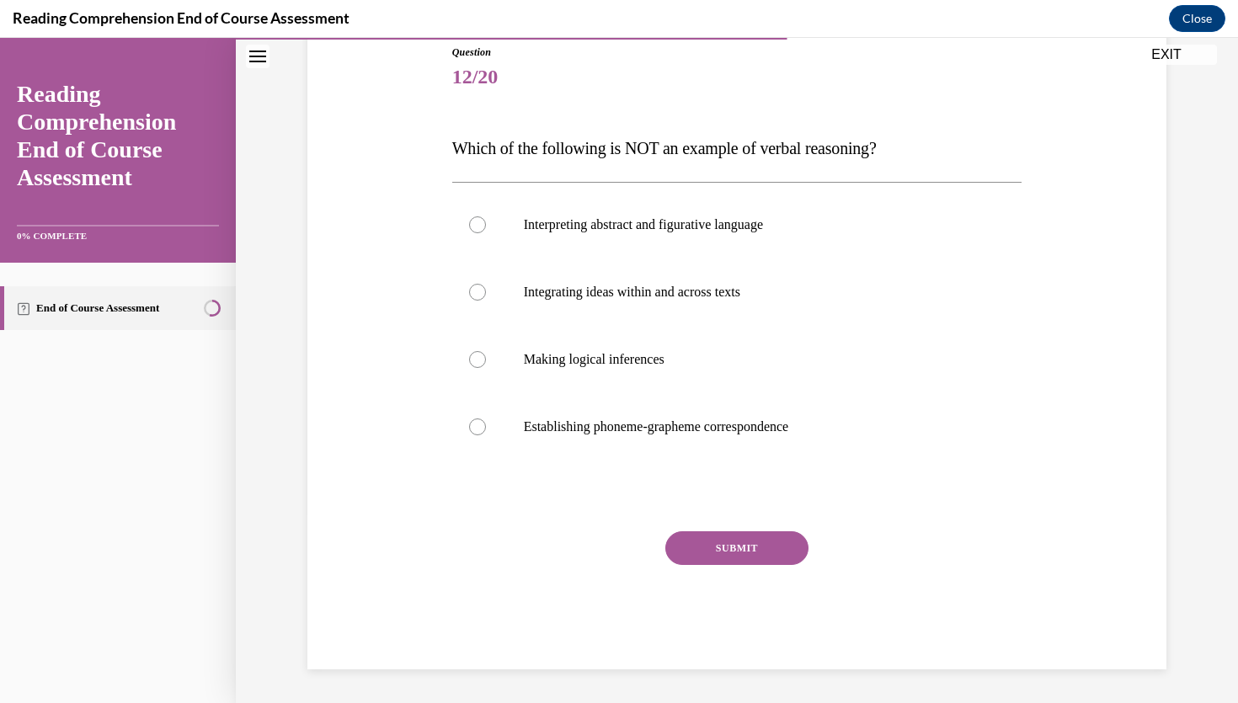
scroll to position [187, 0]
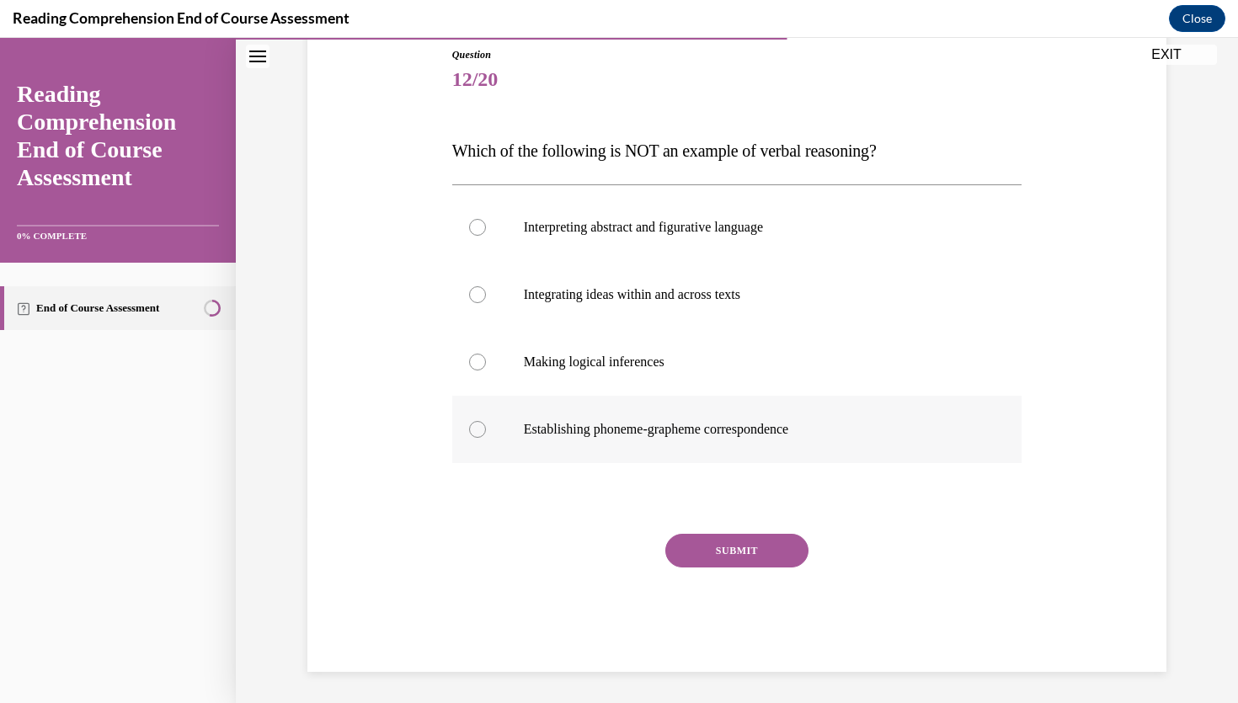
click at [607, 429] on p "Establishing phoneme-grapheme correspondence" at bounding box center [752, 429] width 456 height 17
click at [486, 429] on input "Establishing phoneme-grapheme correspondence" at bounding box center [477, 429] width 17 height 17
radio input "true"
click at [724, 531] on div "Question 12/20 Which of the following is NOT an example of verbal reasoning? In…" at bounding box center [737, 359] width 570 height 625
click at [729, 549] on button "SUBMIT" at bounding box center [736, 551] width 143 height 34
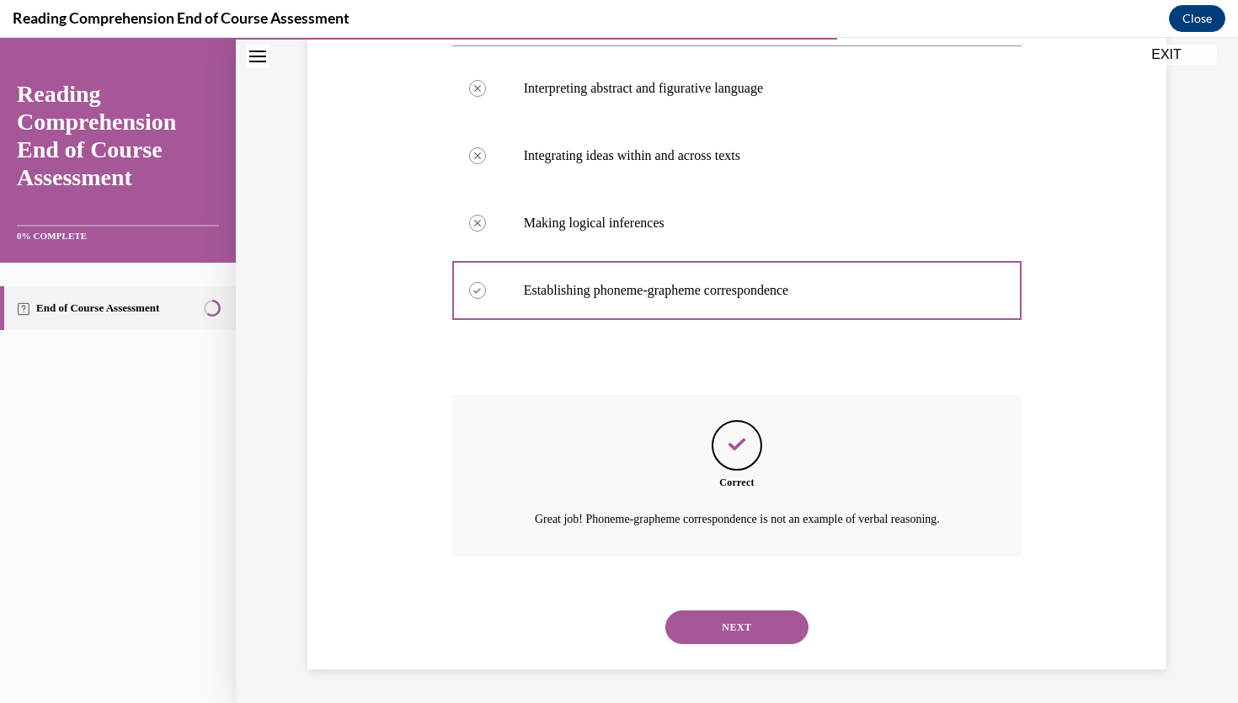
scroll to position [122, 0]
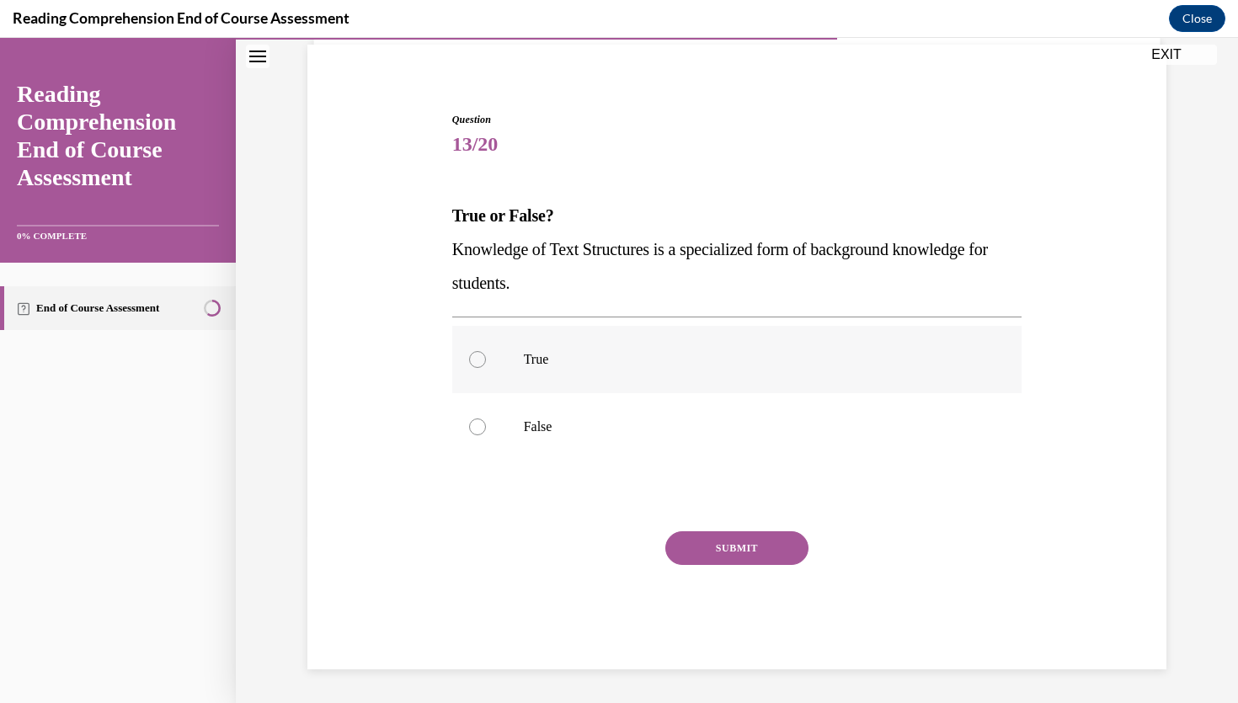
click at [549, 370] on label "True" at bounding box center [737, 359] width 570 height 67
click at [486, 368] on input "True" at bounding box center [477, 359] width 17 height 17
radio input "true"
click at [724, 544] on button "SUBMIT" at bounding box center [736, 548] width 143 height 34
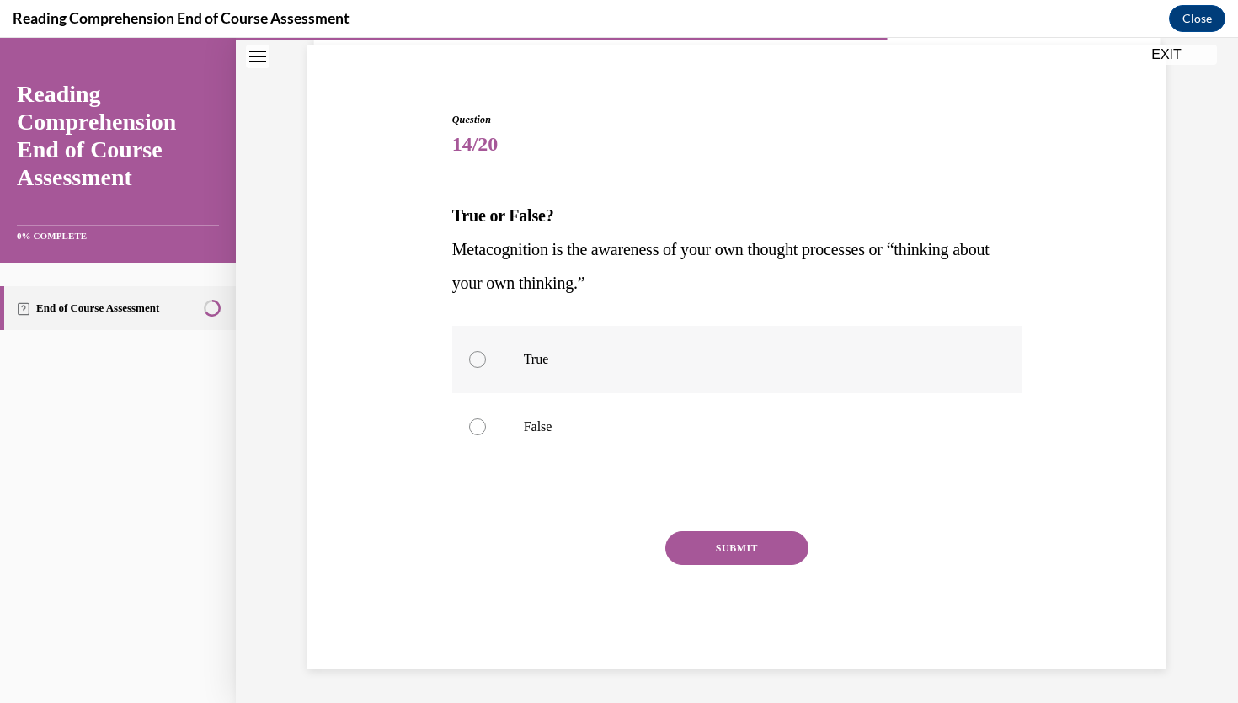
click at [563, 356] on p "True" at bounding box center [752, 359] width 456 height 17
click at [486, 356] on input "True" at bounding box center [477, 359] width 17 height 17
radio input "true"
click at [709, 543] on button "SUBMIT" at bounding box center [736, 548] width 143 height 34
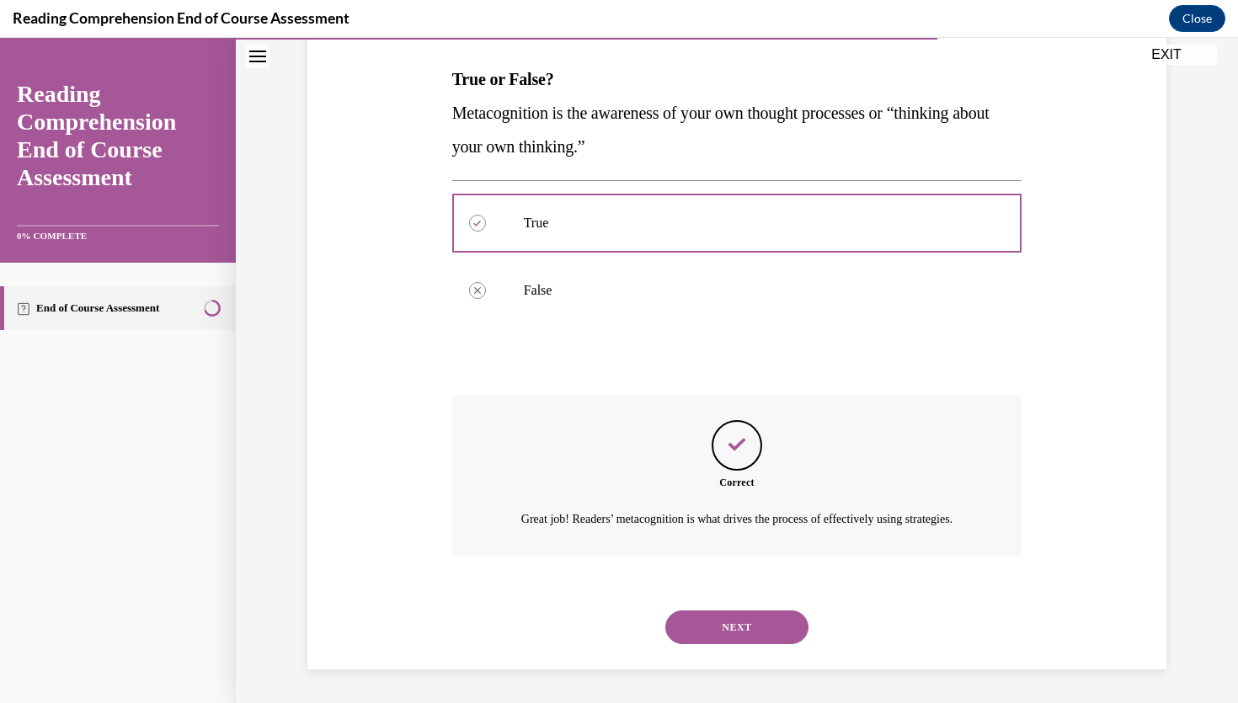
click at [747, 628] on button "NEXT" at bounding box center [736, 628] width 143 height 34
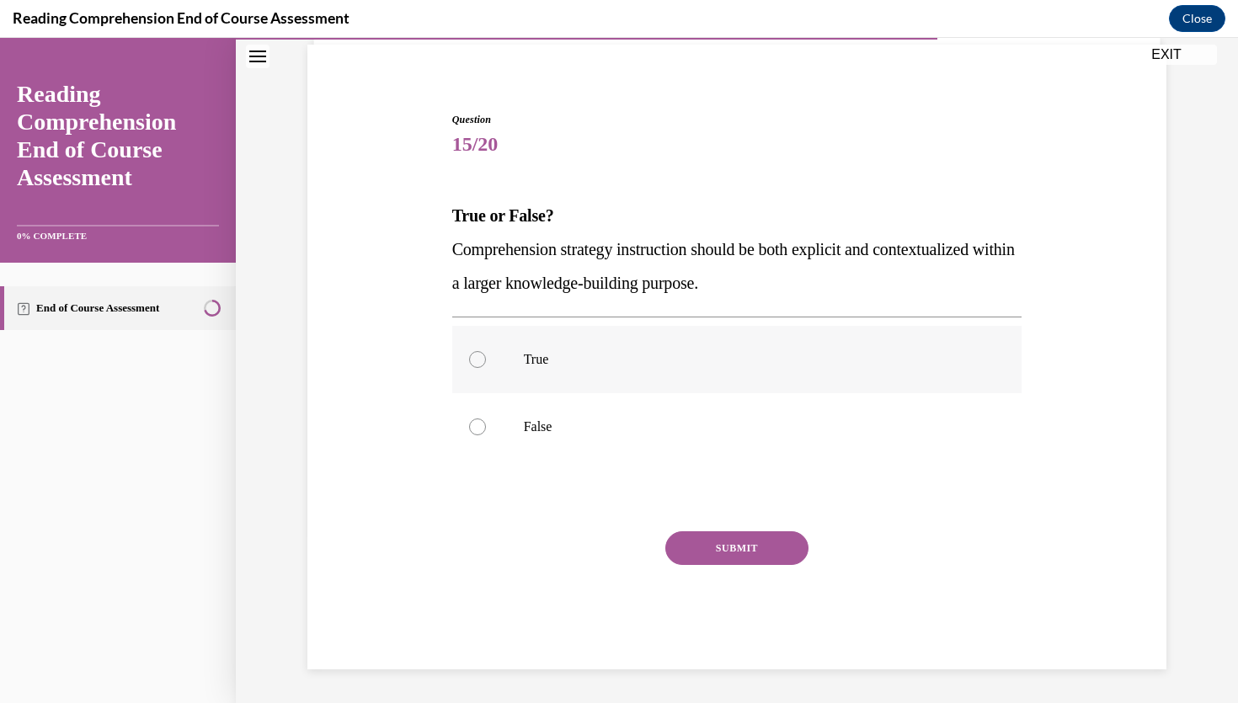
click at [573, 360] on p "True" at bounding box center [752, 359] width 456 height 17
click at [486, 360] on input "True" at bounding box center [477, 359] width 17 height 17
radio input "true"
click at [716, 539] on button "SUBMIT" at bounding box center [736, 548] width 143 height 34
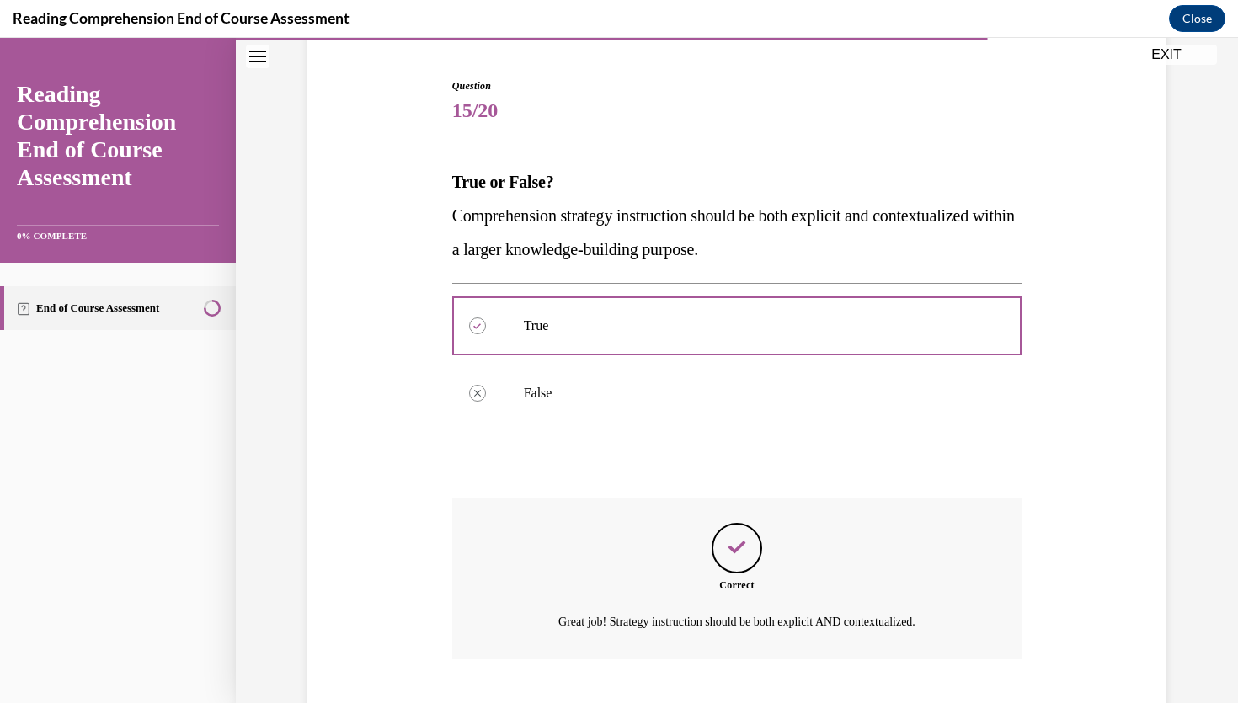
scroll to position [259, 0]
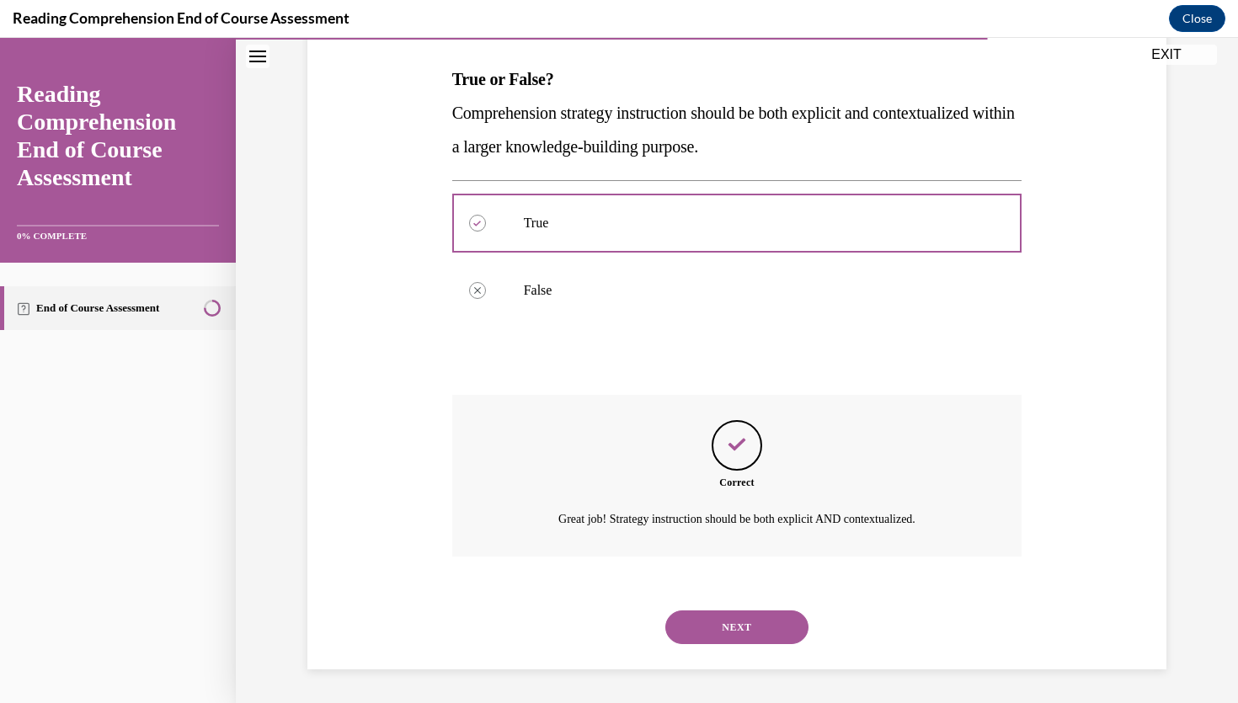
click at [746, 629] on button "NEXT" at bounding box center [736, 628] width 143 height 34
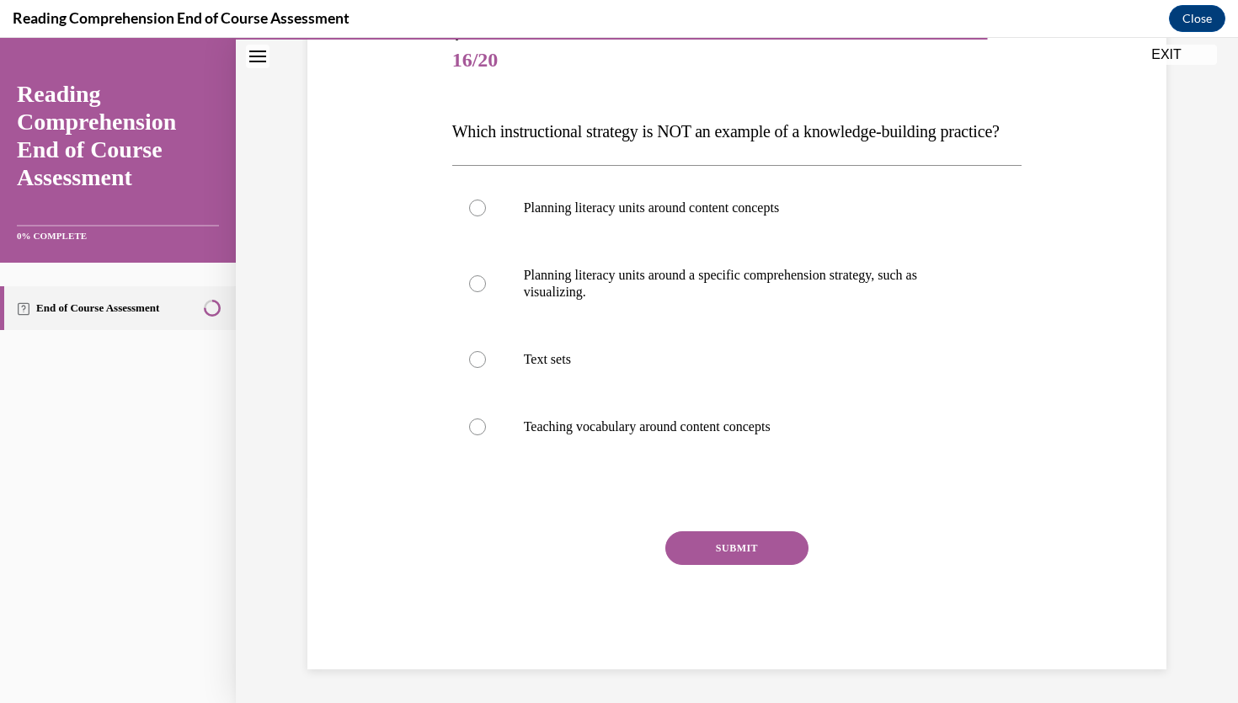
scroll to position [224, 0]
click at [555, 368] on p "Text sets" at bounding box center [752, 359] width 456 height 17
click at [486, 368] on input "Text sets" at bounding box center [477, 359] width 17 height 17
radio input "true"
click at [724, 565] on button "SUBMIT" at bounding box center [736, 548] width 143 height 34
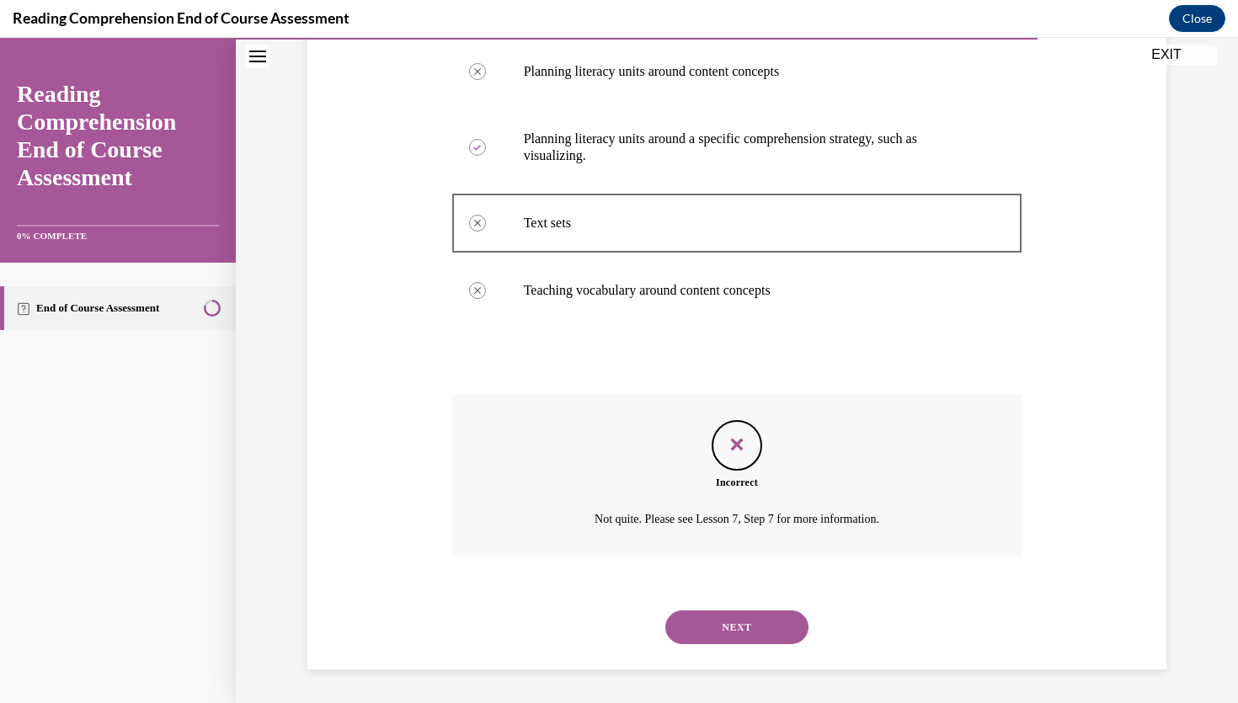
scroll to position [376, 0]
click at [741, 622] on button "NEXT" at bounding box center [736, 628] width 143 height 34
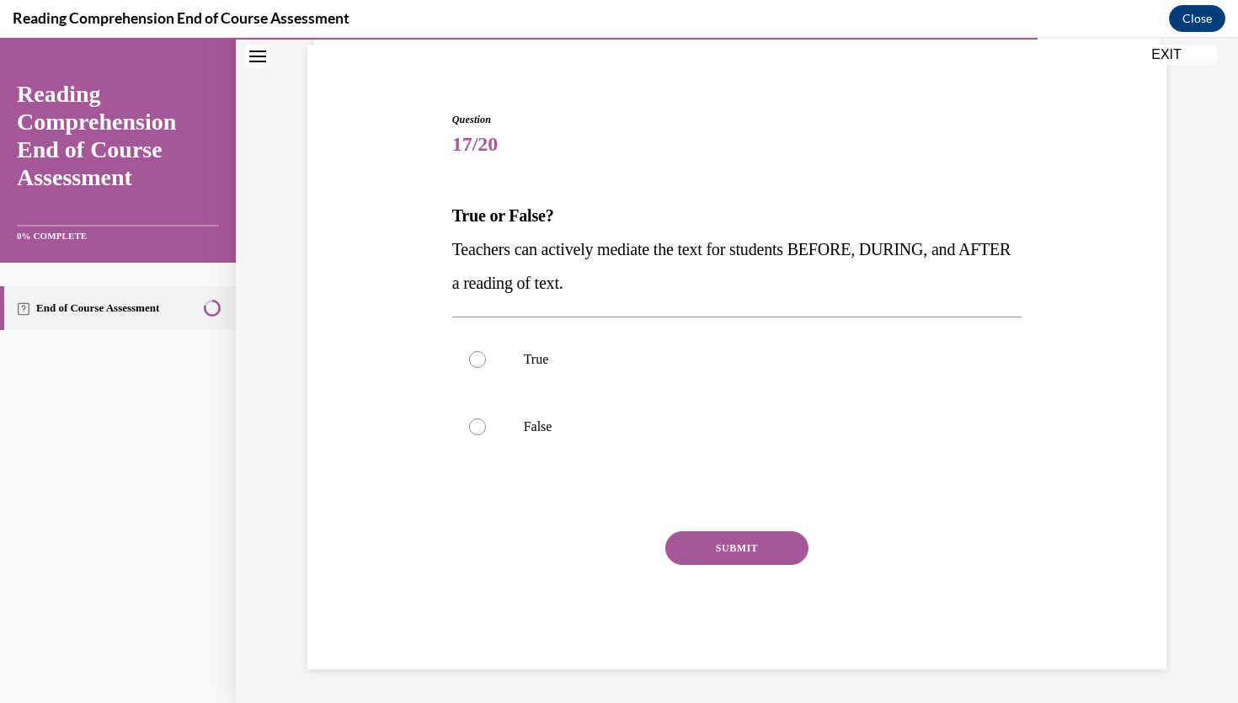
scroll to position [122, 0]
click at [556, 358] on p "True" at bounding box center [752, 359] width 456 height 17
click at [486, 358] on input "True" at bounding box center [477, 359] width 17 height 17
radio input "true"
click at [718, 546] on button "SUBMIT" at bounding box center [736, 548] width 143 height 34
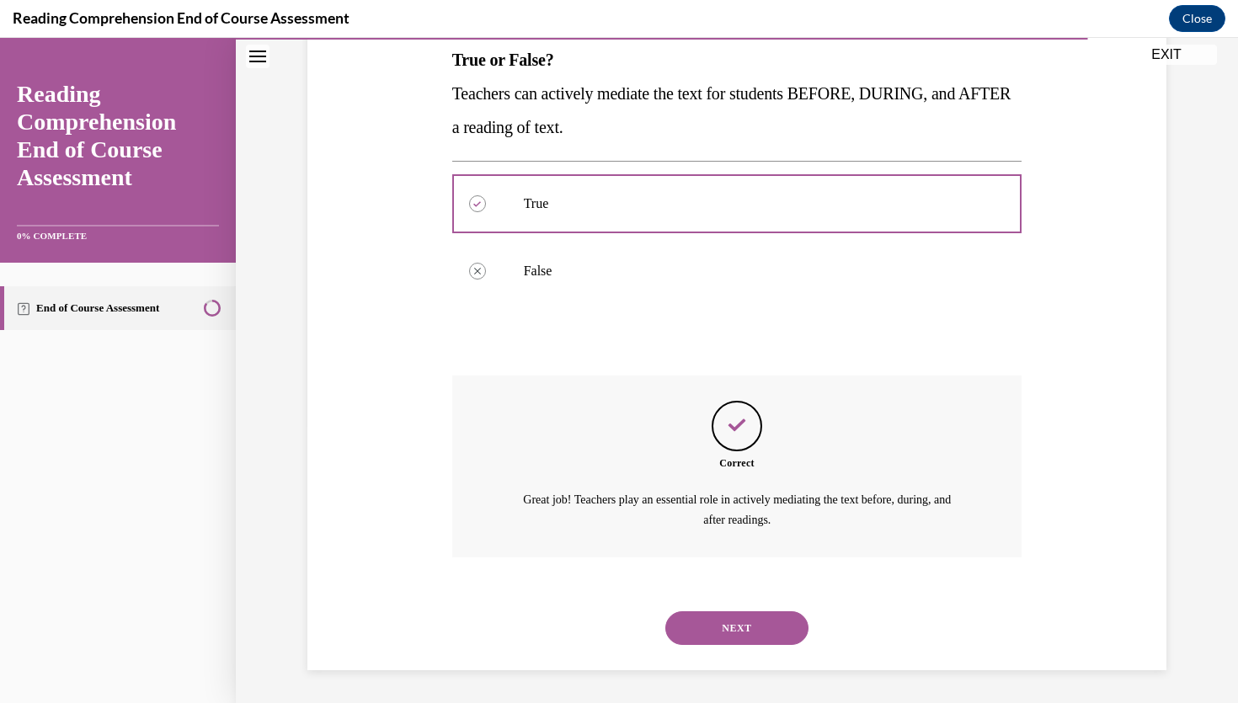
scroll to position [187, 0]
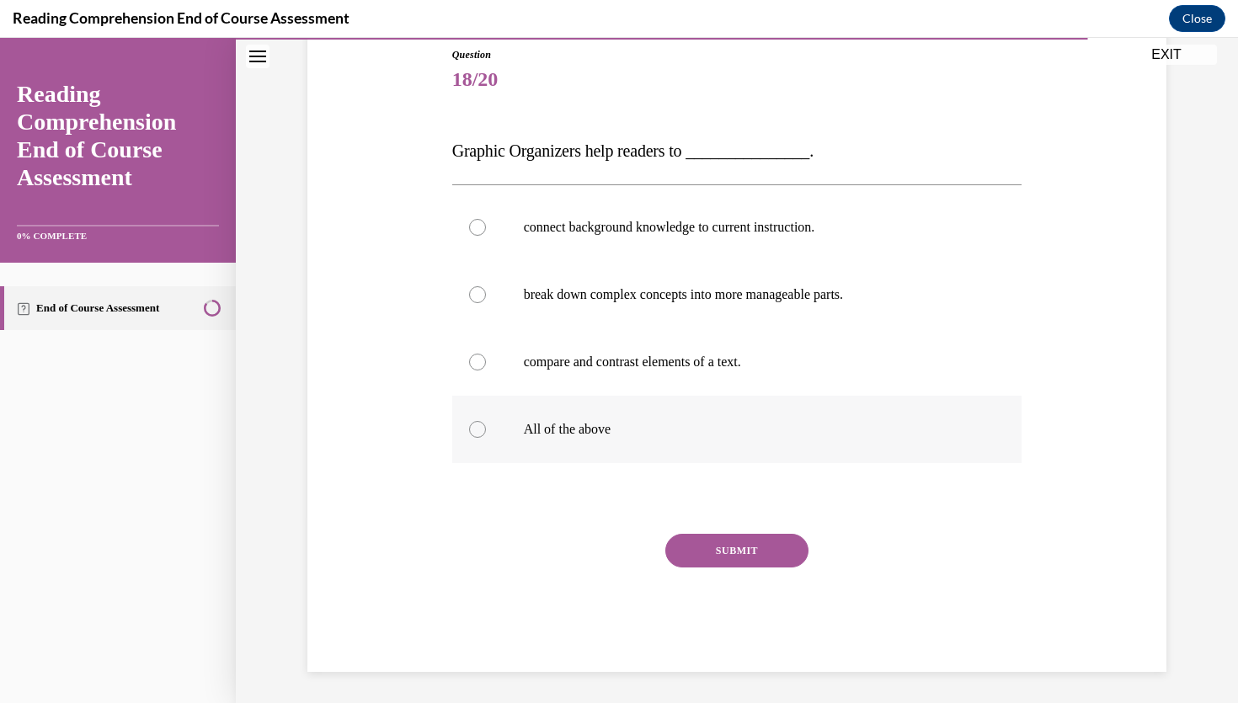
click at [567, 433] on p "All of the above" at bounding box center [752, 429] width 456 height 17
click at [486, 433] on input "All of the above" at bounding box center [477, 429] width 17 height 17
radio input "true"
click at [721, 548] on button "SUBMIT" at bounding box center [736, 551] width 143 height 34
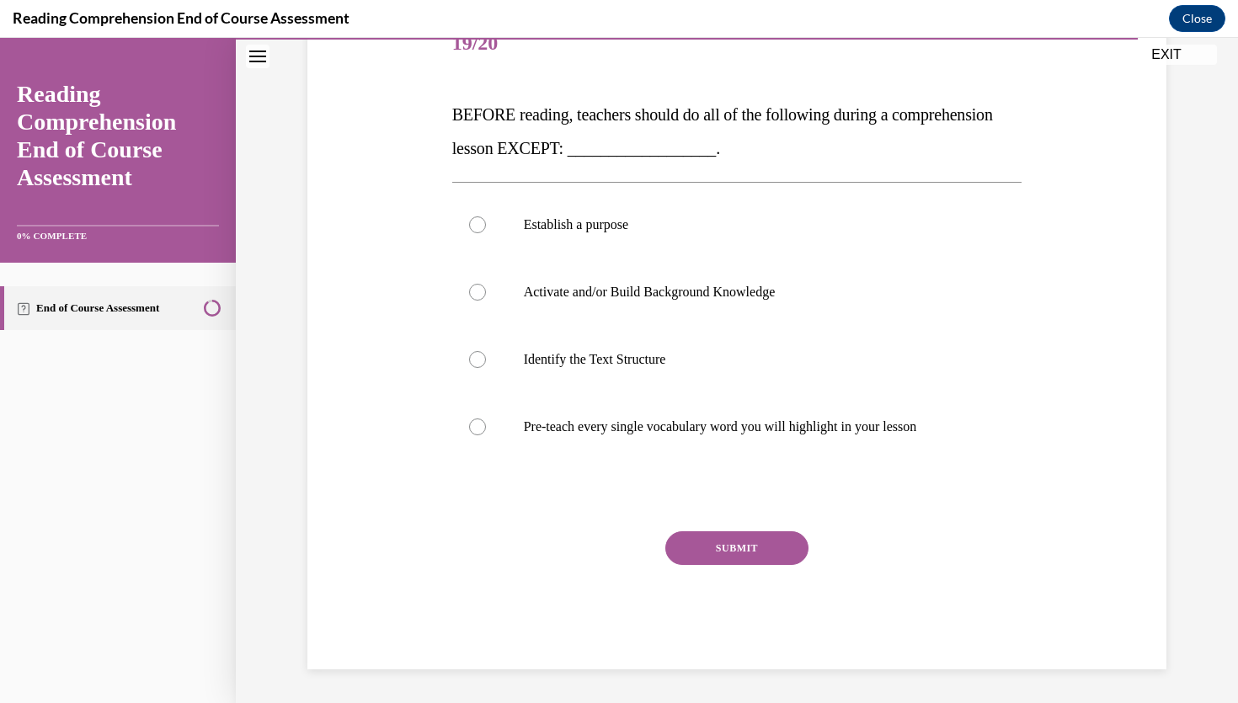
scroll to position [188, 0]
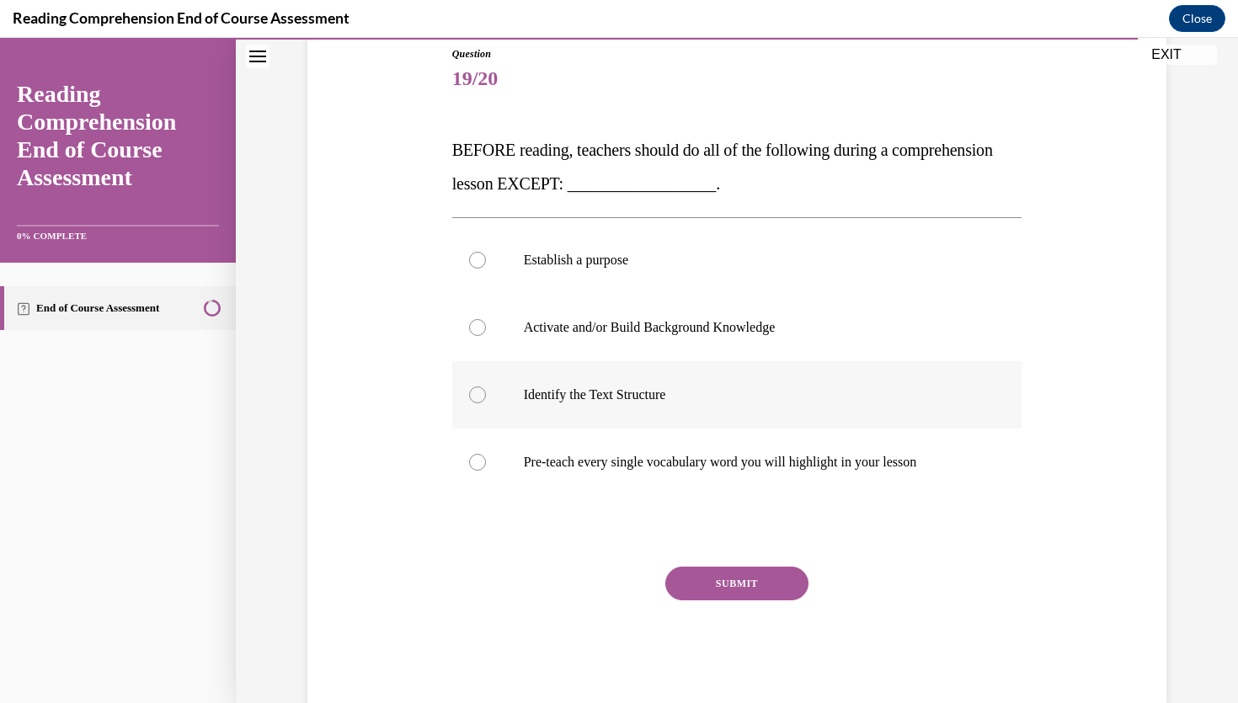
click at [601, 405] on label "Identify the Text Structure" at bounding box center [737, 394] width 570 height 67
click at [486, 403] on input "Identify the Text Structure" at bounding box center [477, 395] width 17 height 17
radio input "true"
click at [699, 579] on button "SUBMIT" at bounding box center [736, 584] width 143 height 34
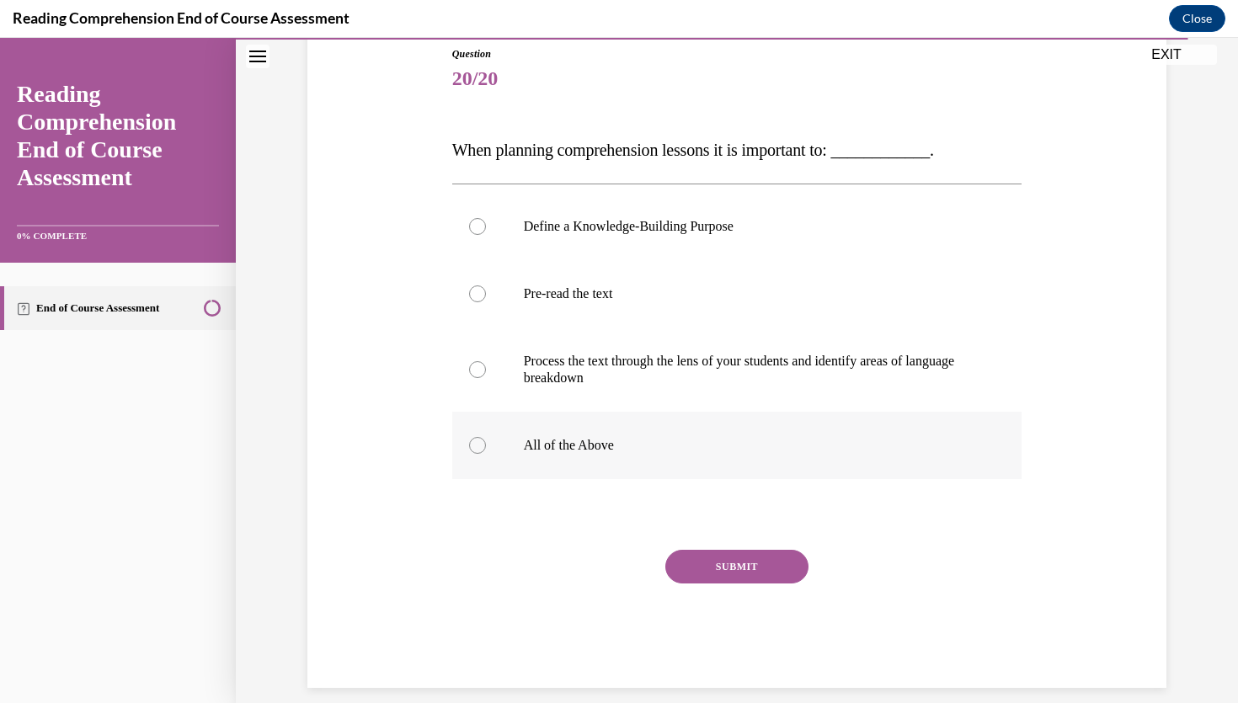
click at [547, 431] on label "All of the Above" at bounding box center [737, 445] width 570 height 67
click at [486, 437] on input "All of the Above" at bounding box center [477, 445] width 17 height 17
radio input "true"
click at [737, 571] on button "SUBMIT" at bounding box center [736, 567] width 143 height 34
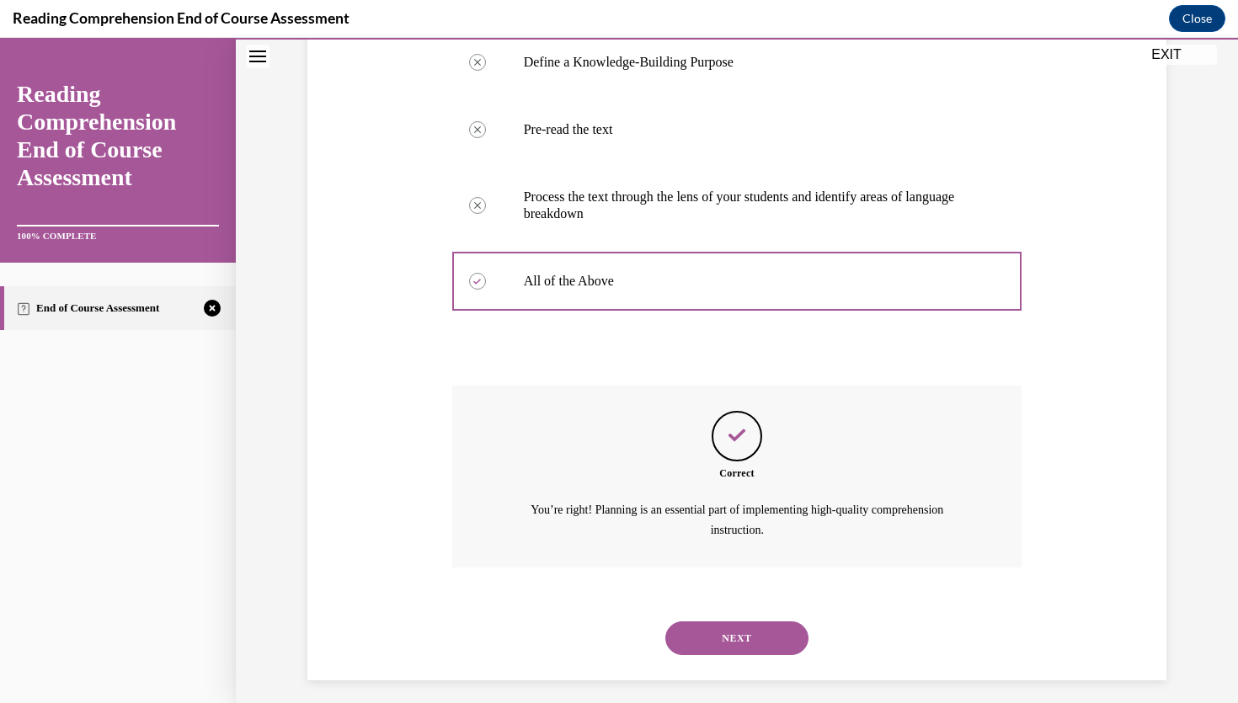
click at [738, 638] on button "NEXT" at bounding box center [736, 639] width 143 height 34
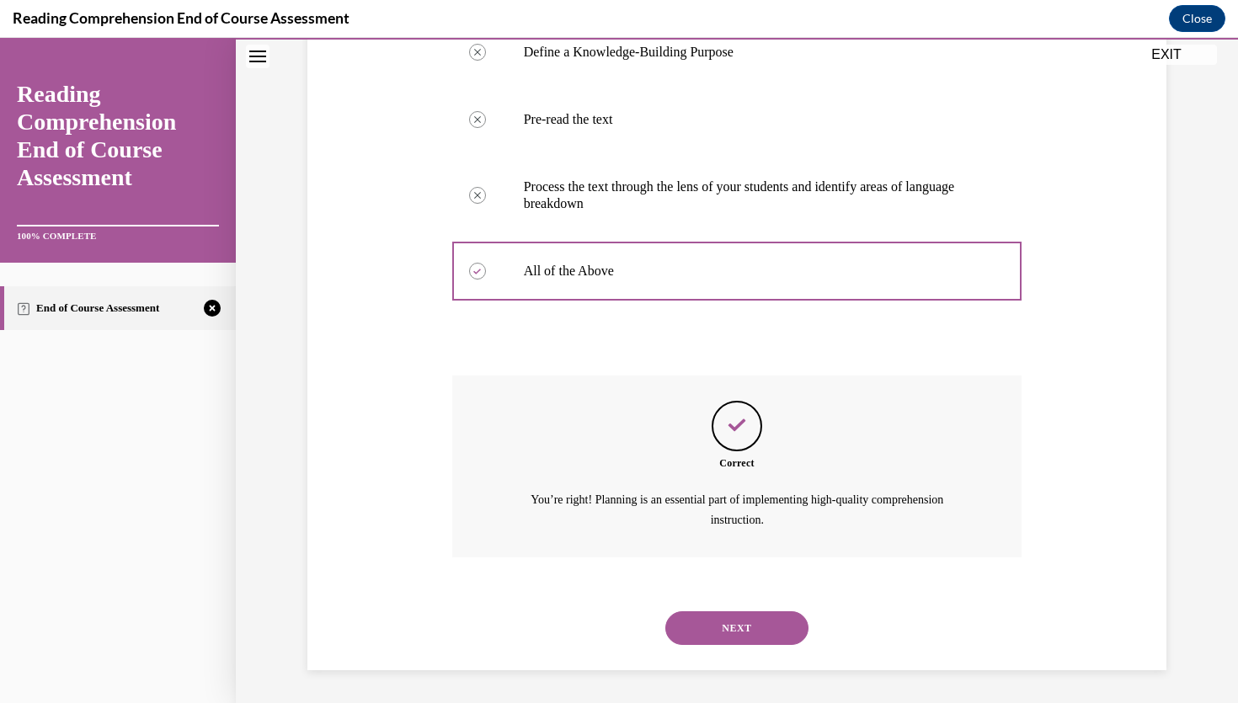
scroll to position [198, 0]
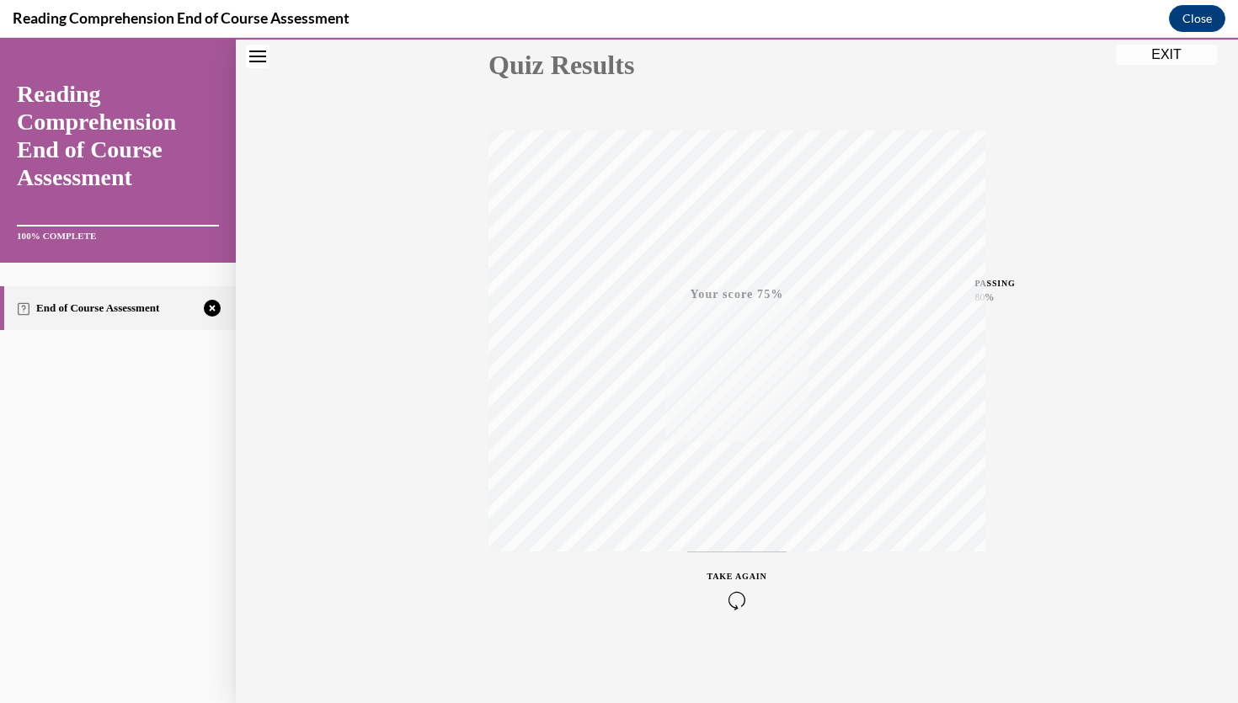
click at [733, 585] on div "TAKE AGAIN" at bounding box center [737, 590] width 60 height 40
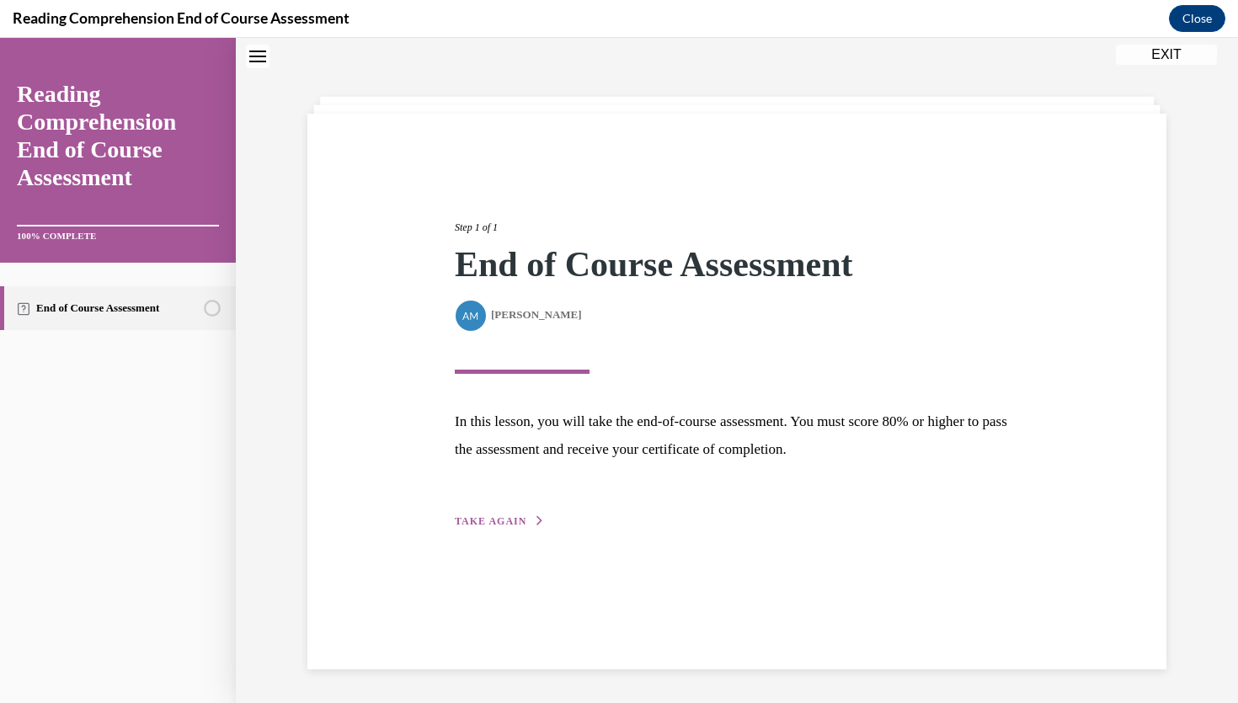
click at [482, 524] on span "TAKE AGAIN" at bounding box center [491, 521] width 72 height 12
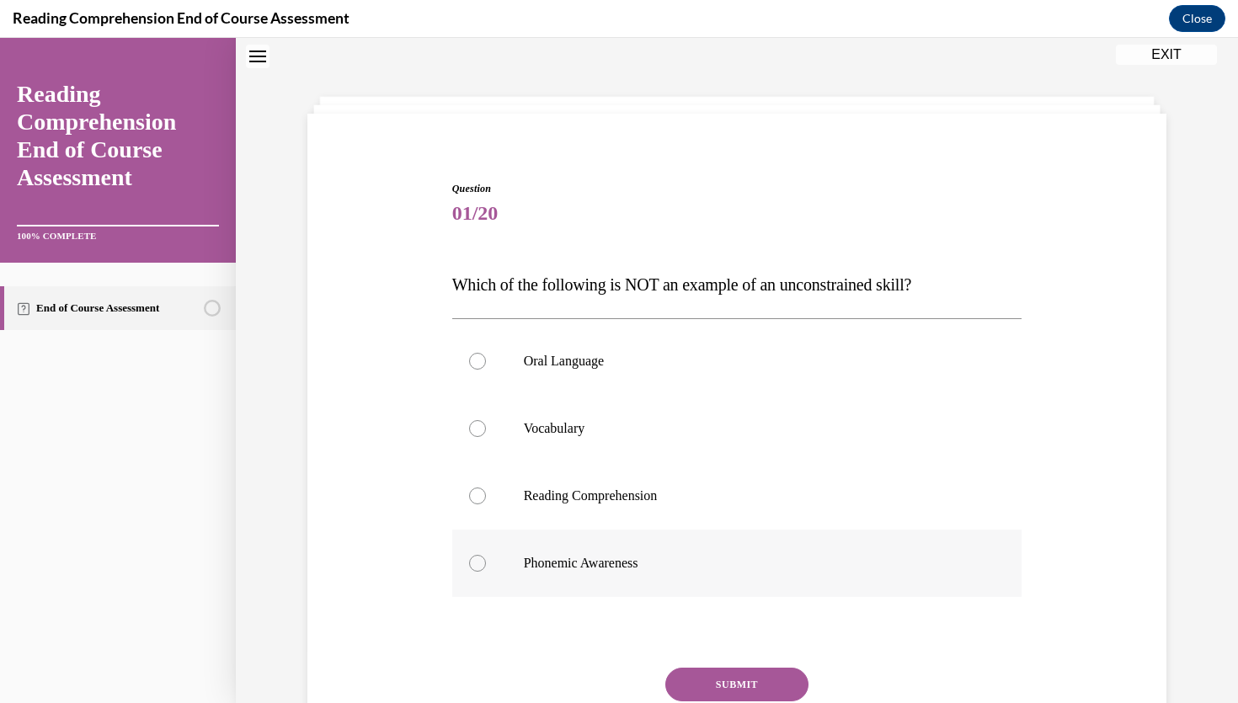
click at [477, 566] on div at bounding box center [477, 563] width 17 height 17
click at [477, 566] on input "Phonemic Awareness" at bounding box center [477, 563] width 17 height 17
radio input "true"
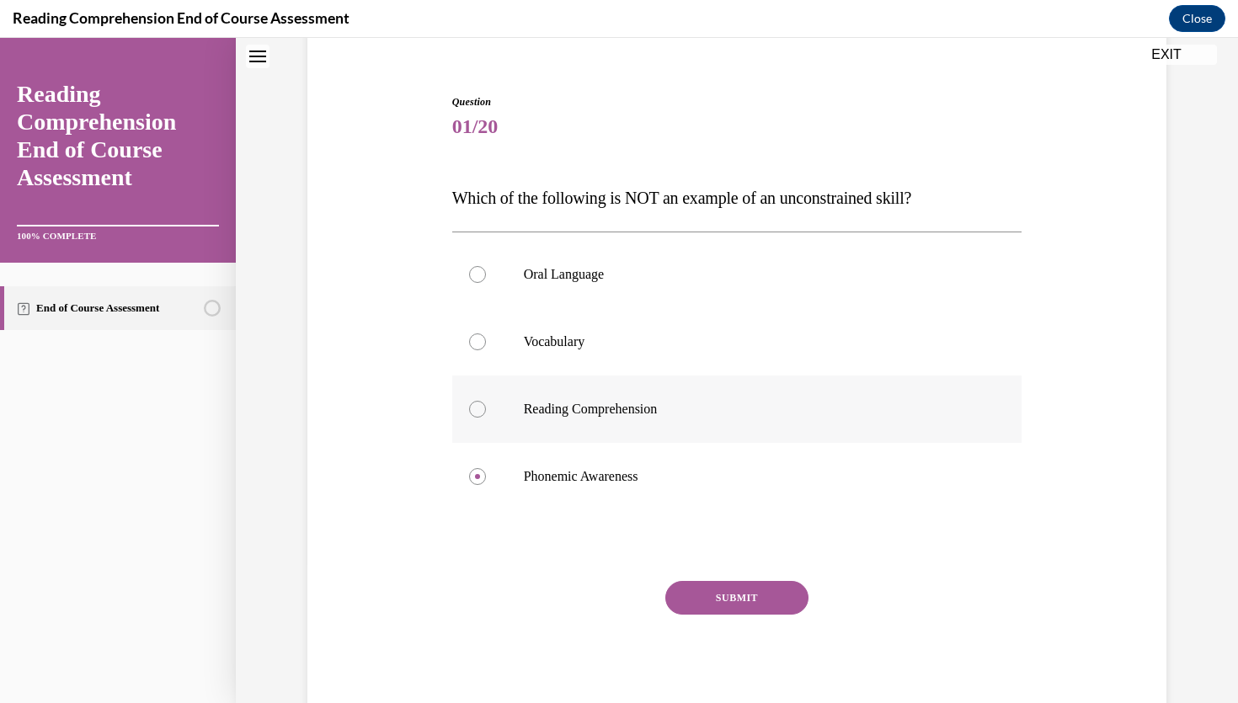
scroll to position [141, 0]
click at [565, 411] on p "Reading Comprehension" at bounding box center [752, 408] width 456 height 17
click at [486, 411] on input "Reading Comprehension" at bounding box center [477, 408] width 17 height 17
radio input "true"
click at [705, 595] on button "SUBMIT" at bounding box center [736, 597] width 143 height 34
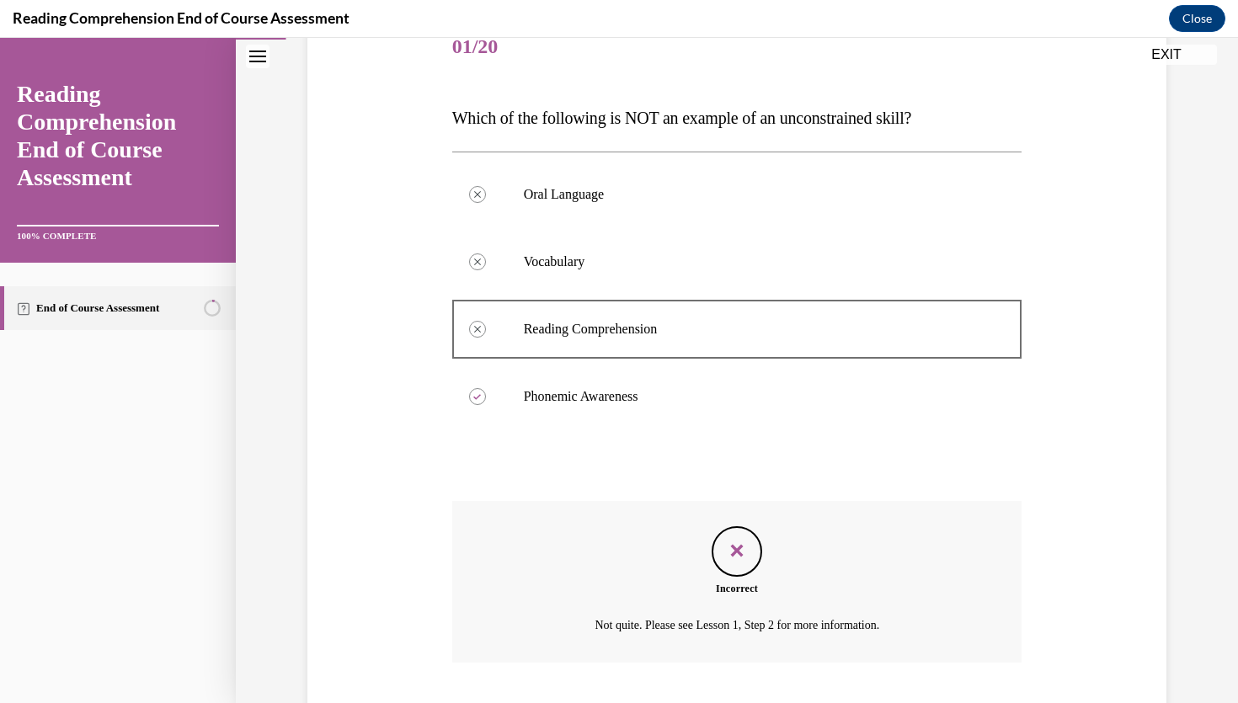
scroll to position [326, 0]
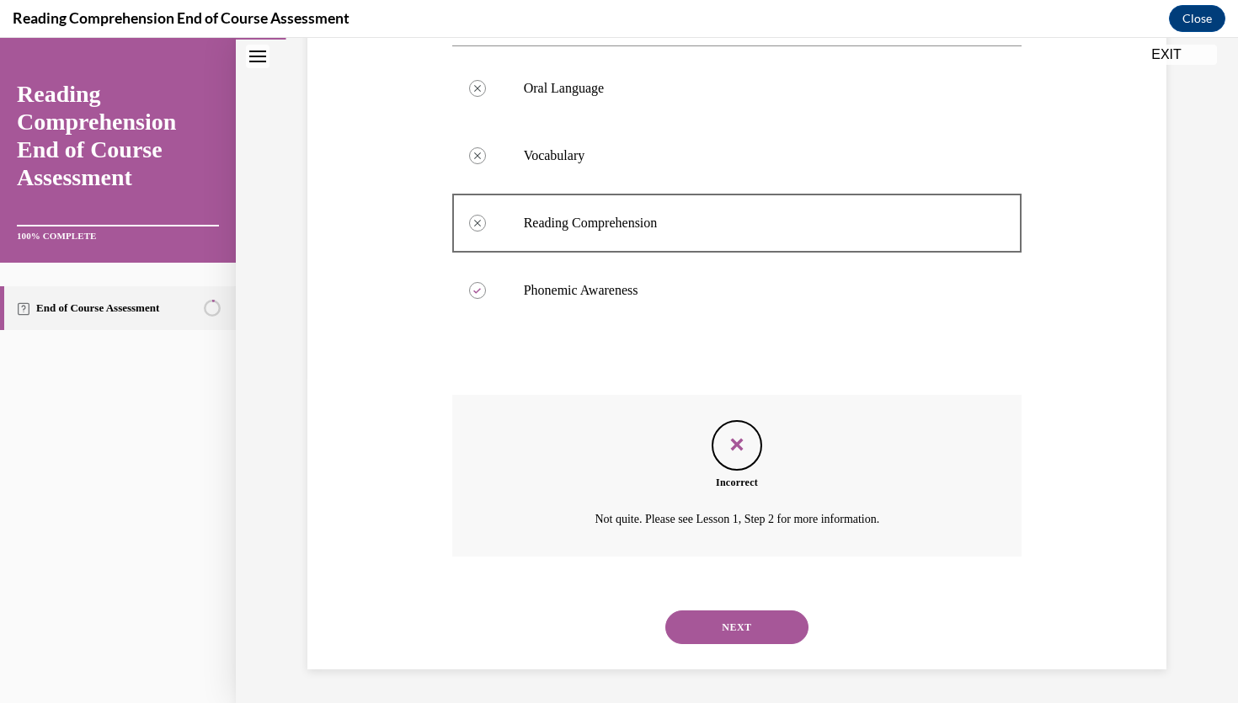
click at [725, 622] on button "NEXT" at bounding box center [736, 628] width 143 height 34
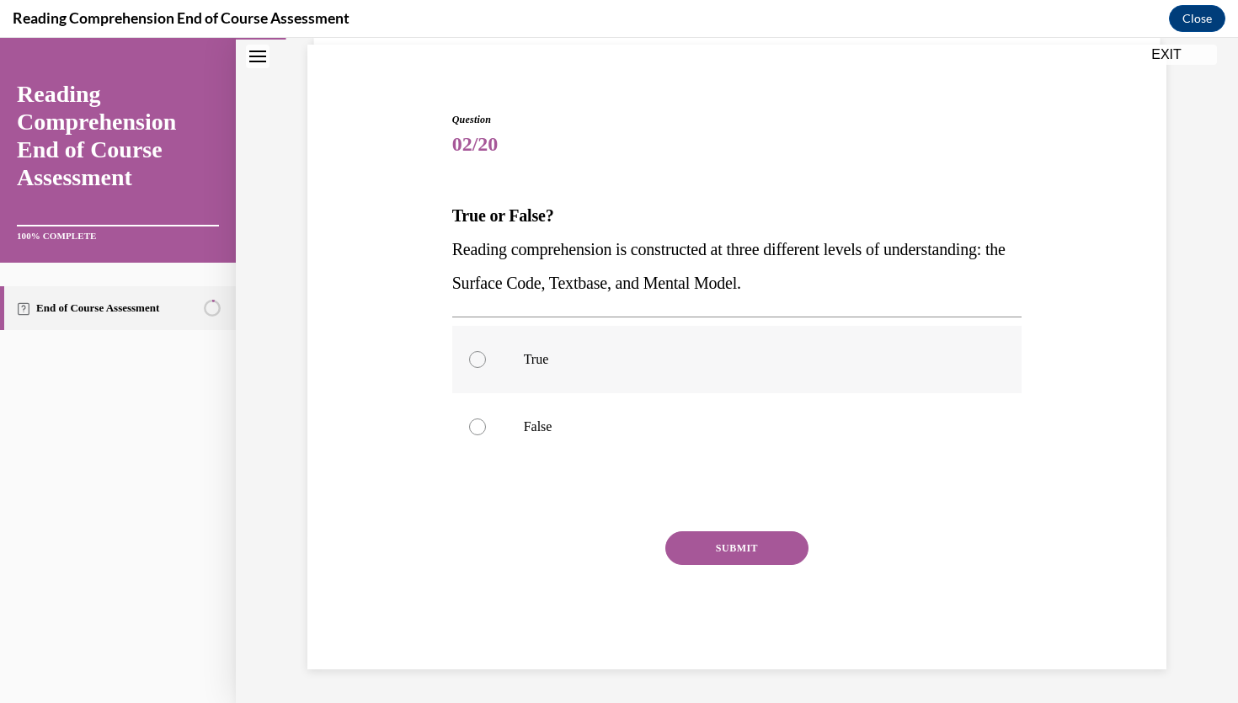
click at [557, 367] on p "True" at bounding box center [752, 359] width 456 height 17
click at [486, 367] on input "True" at bounding box center [477, 359] width 17 height 17
radio input "true"
click at [727, 544] on button "SUBMIT" at bounding box center [736, 548] width 143 height 34
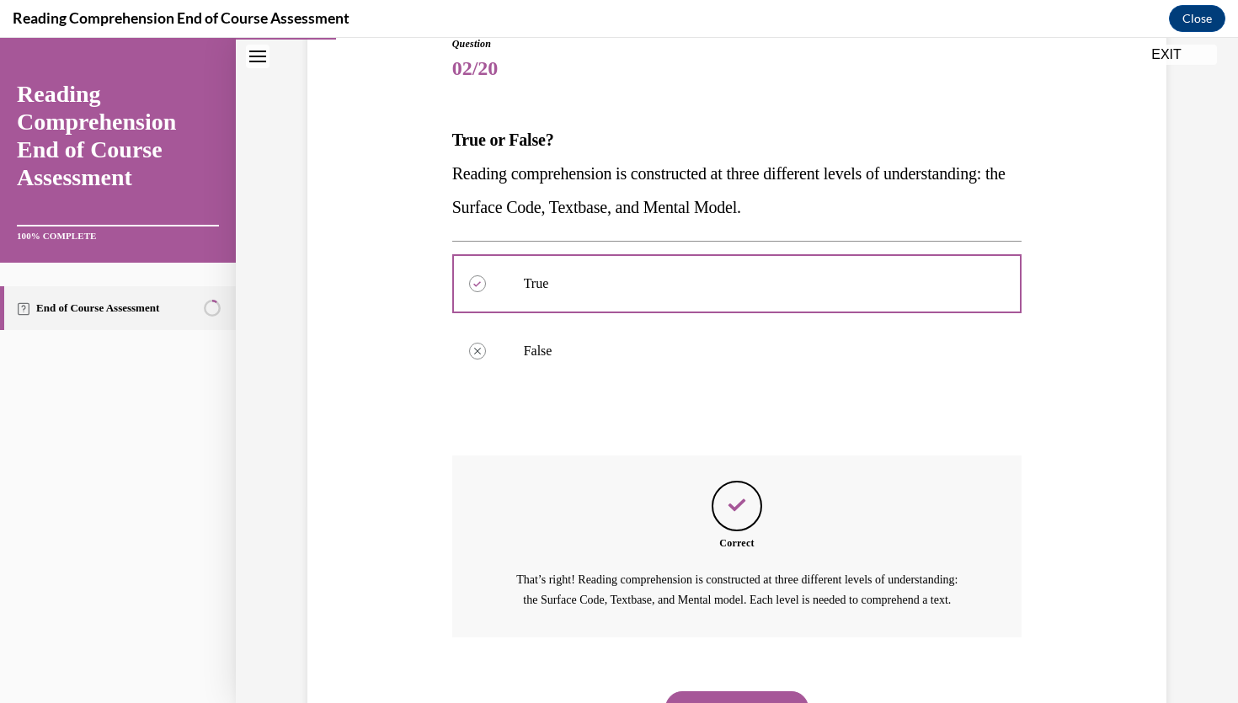
scroll to position [298, 0]
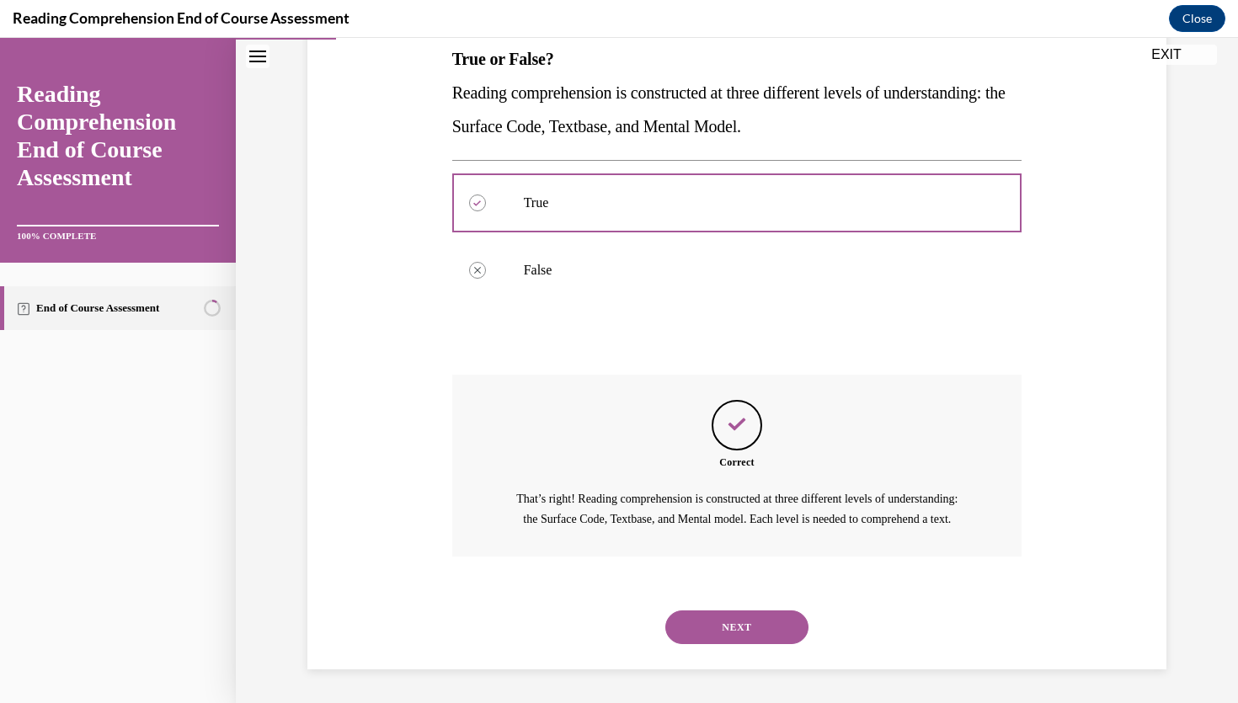
click at [730, 617] on button "NEXT" at bounding box center [736, 628] width 143 height 34
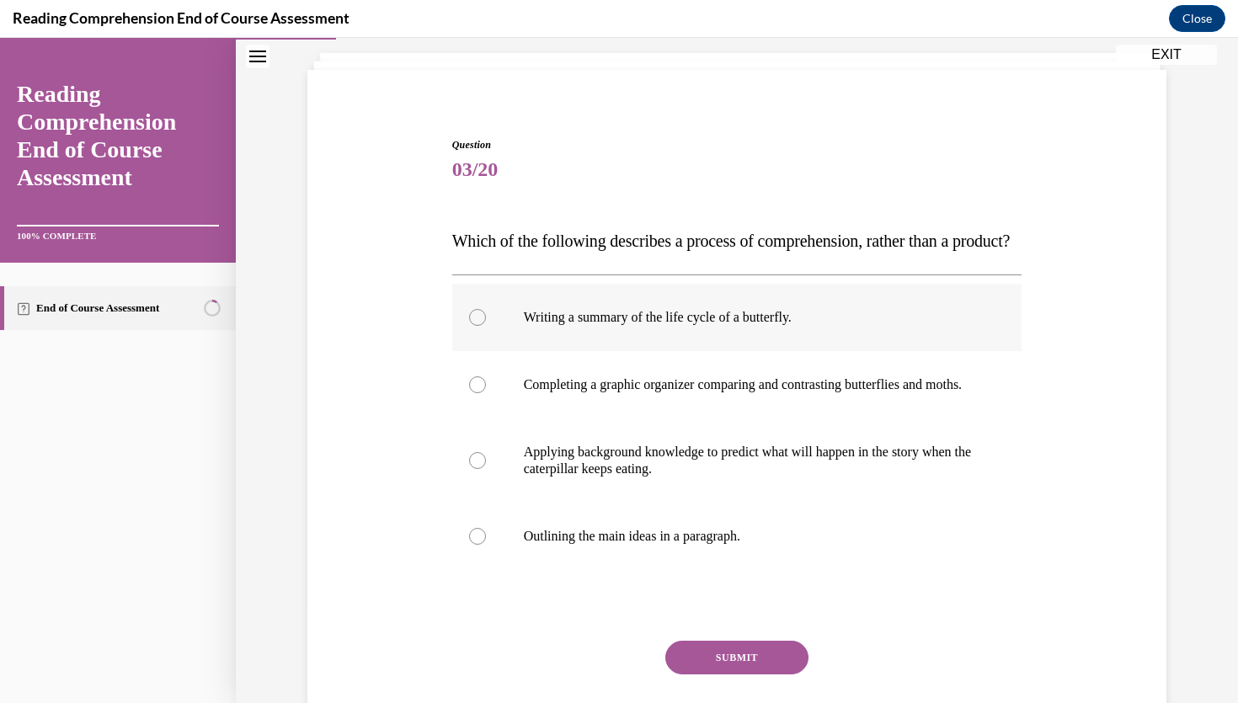
scroll to position [141, 0]
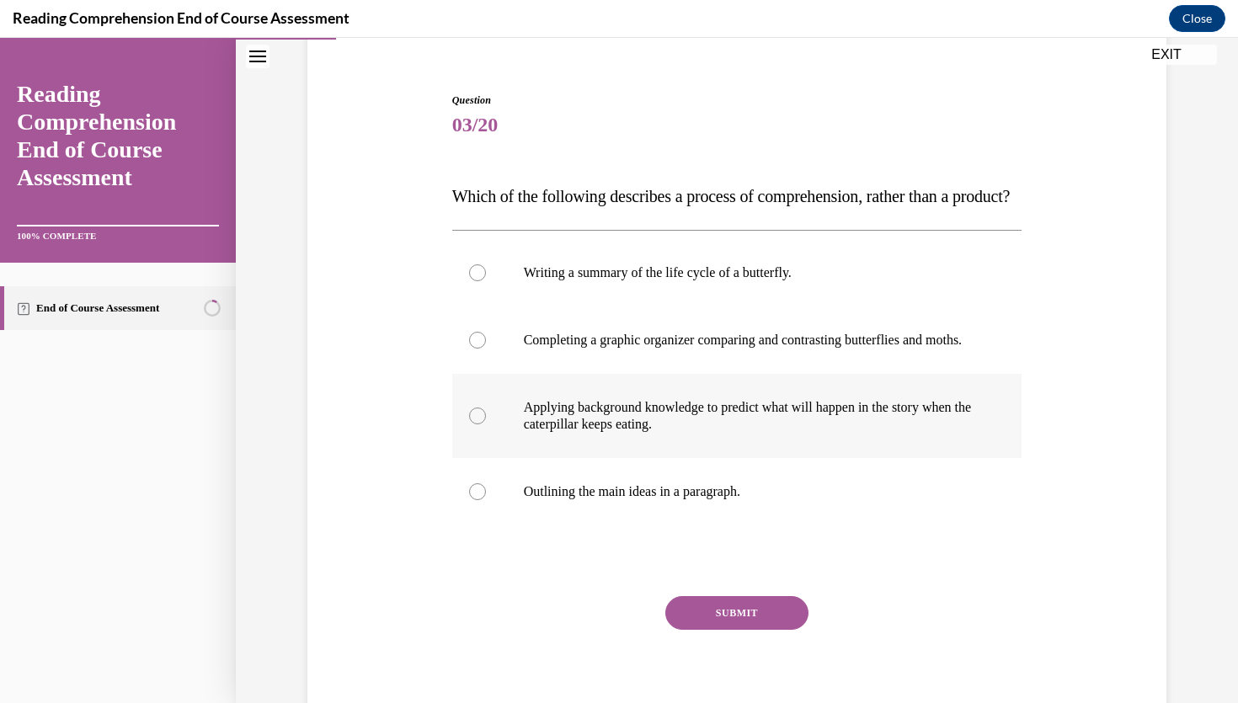
click at [568, 433] on p "Applying background knowledge to predict what will happen in the story when the…" at bounding box center [752, 416] width 456 height 34
click at [486, 424] on input "Applying background knowledge to predict what will happen in the story when the…" at bounding box center [477, 416] width 17 height 17
radio input "true"
click at [711, 630] on button "SUBMIT" at bounding box center [736, 613] width 143 height 34
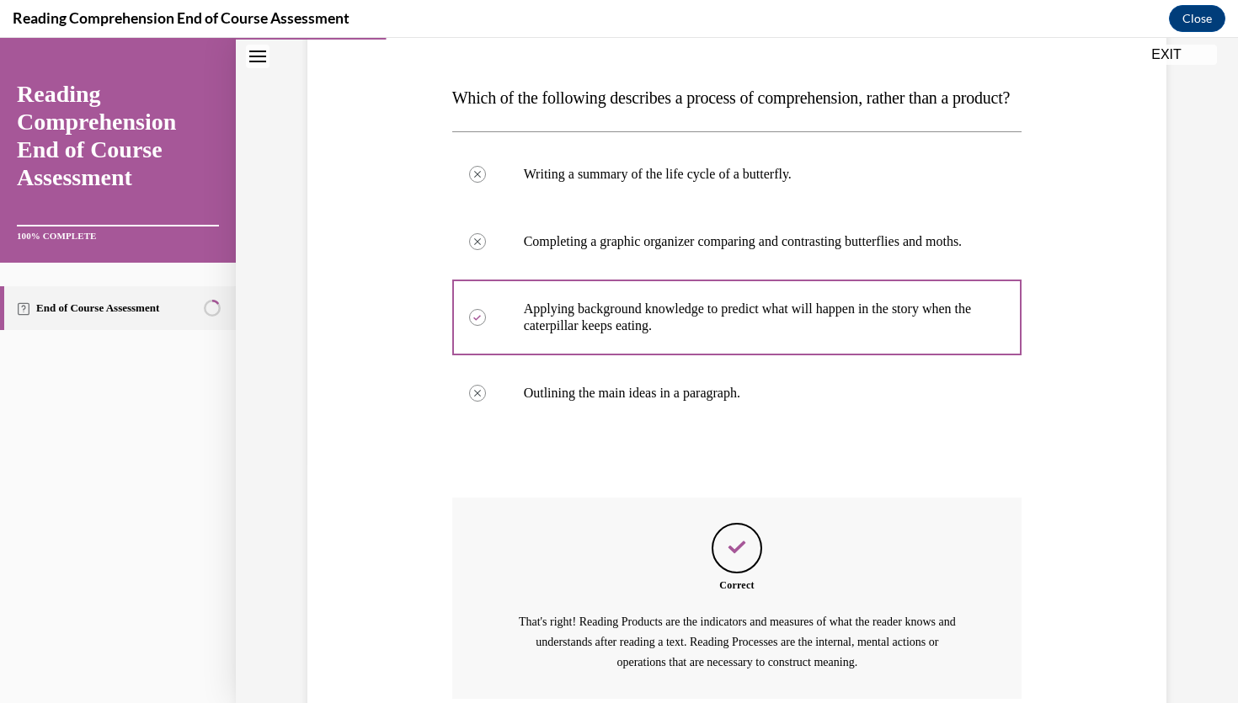
scroll to position [433, 0]
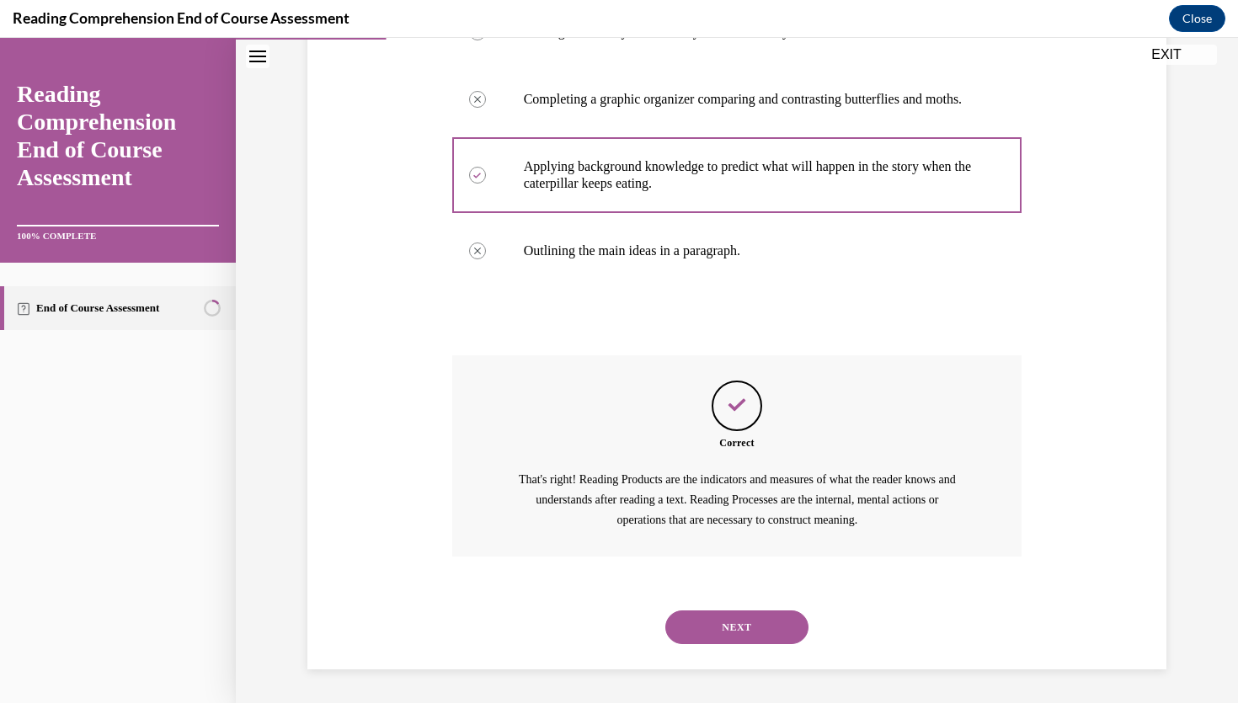
click at [735, 637] on button "NEXT" at bounding box center [736, 628] width 143 height 34
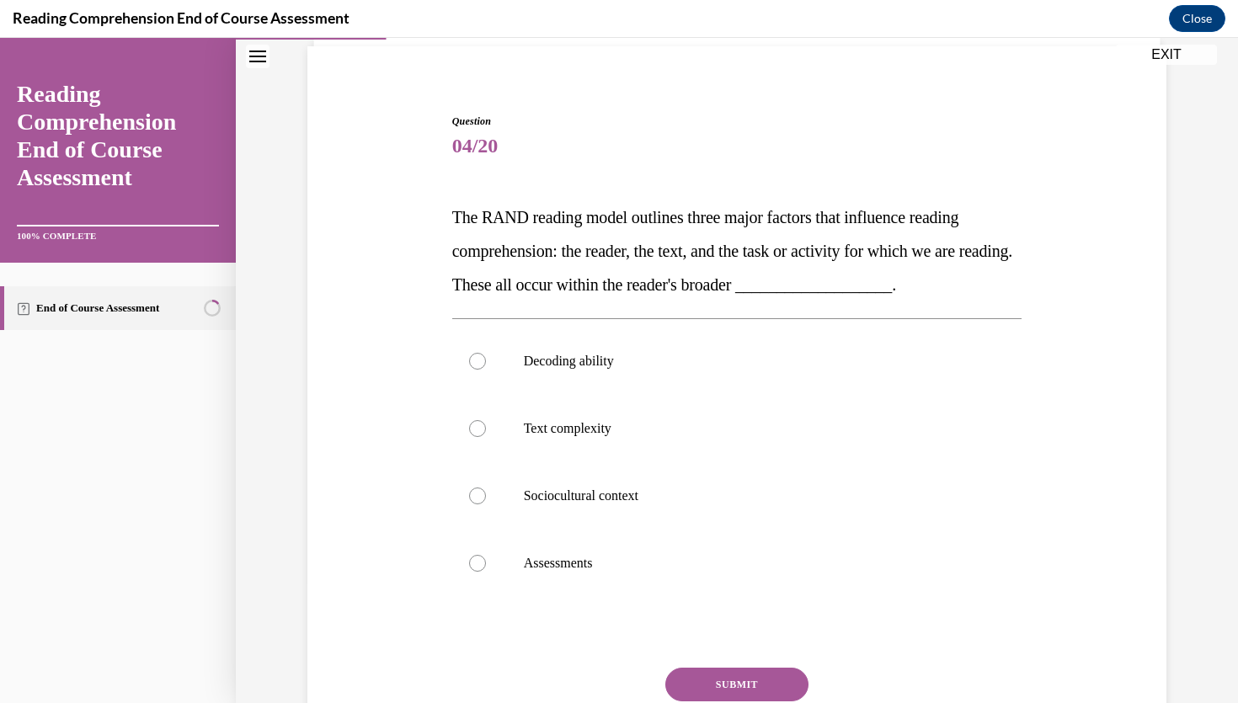
scroll to position [123, 0]
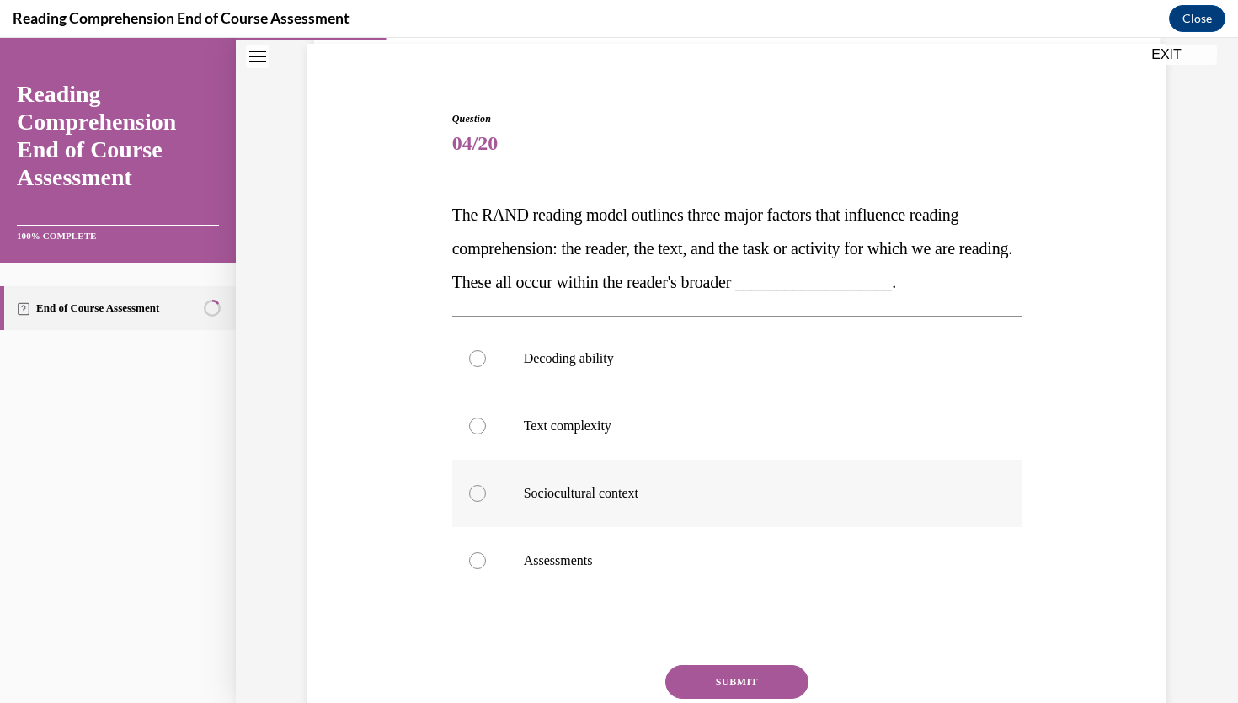
click at [576, 505] on label "Sociocultural context" at bounding box center [737, 493] width 570 height 67
click at [486, 502] on input "Sociocultural context" at bounding box center [477, 493] width 17 height 17
radio input "true"
click at [729, 680] on button "SUBMIT" at bounding box center [736, 682] width 143 height 34
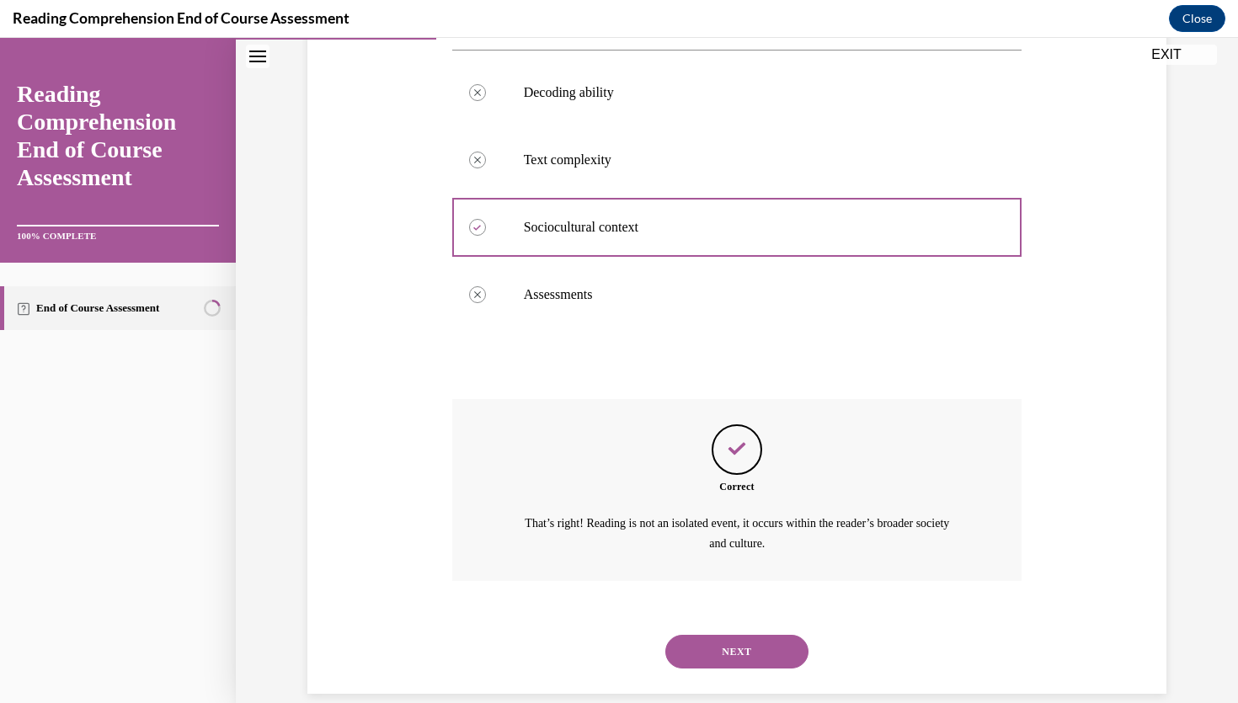
scroll to position [413, 0]
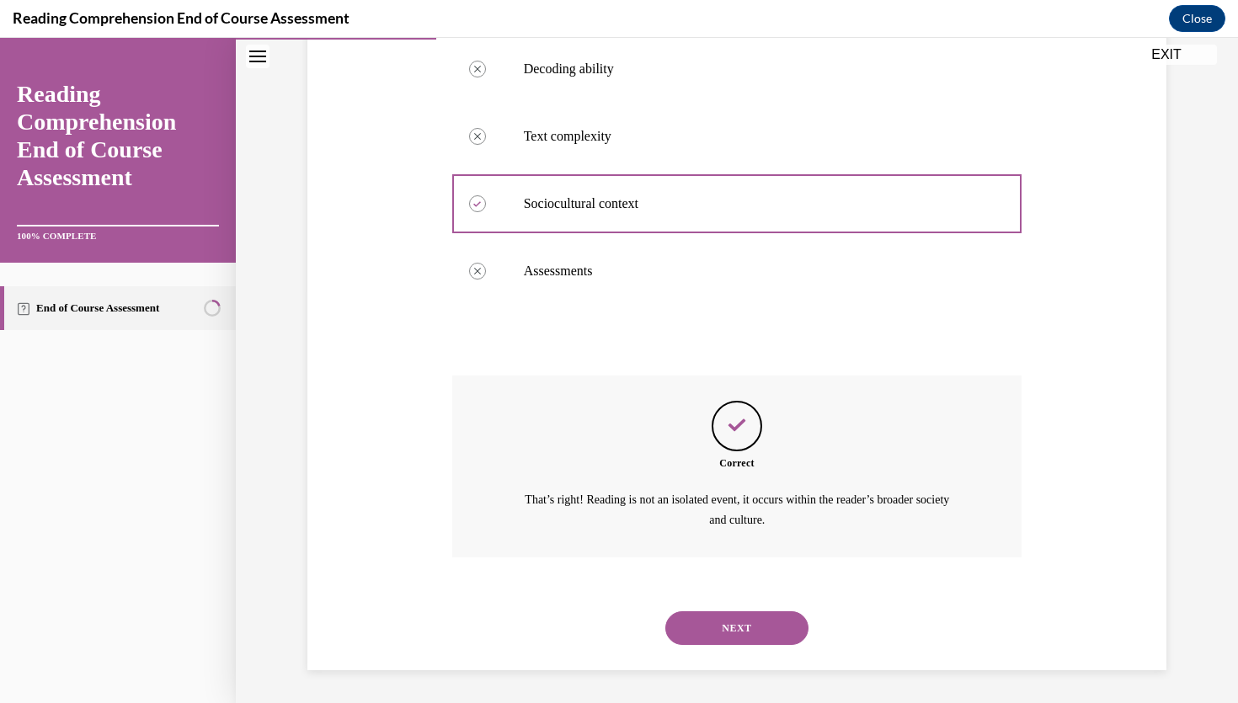
click at [731, 645] on div "NEXT" at bounding box center [737, 628] width 570 height 67
click at [731, 634] on button "NEXT" at bounding box center [736, 628] width 143 height 34
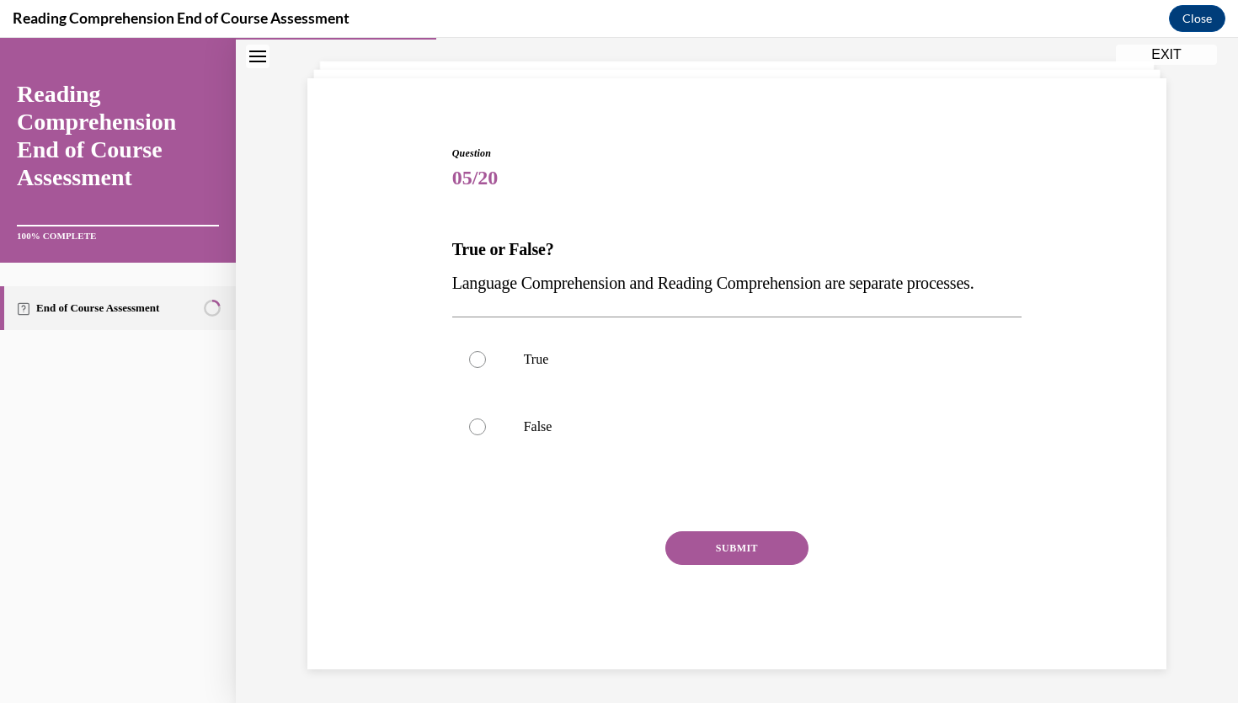
scroll to position [122, 0]
click at [532, 421] on p "False" at bounding box center [752, 427] width 456 height 17
click at [486, 421] on input "False" at bounding box center [477, 427] width 17 height 17
radio input "true"
click at [707, 547] on button "SUBMIT" at bounding box center [736, 548] width 143 height 34
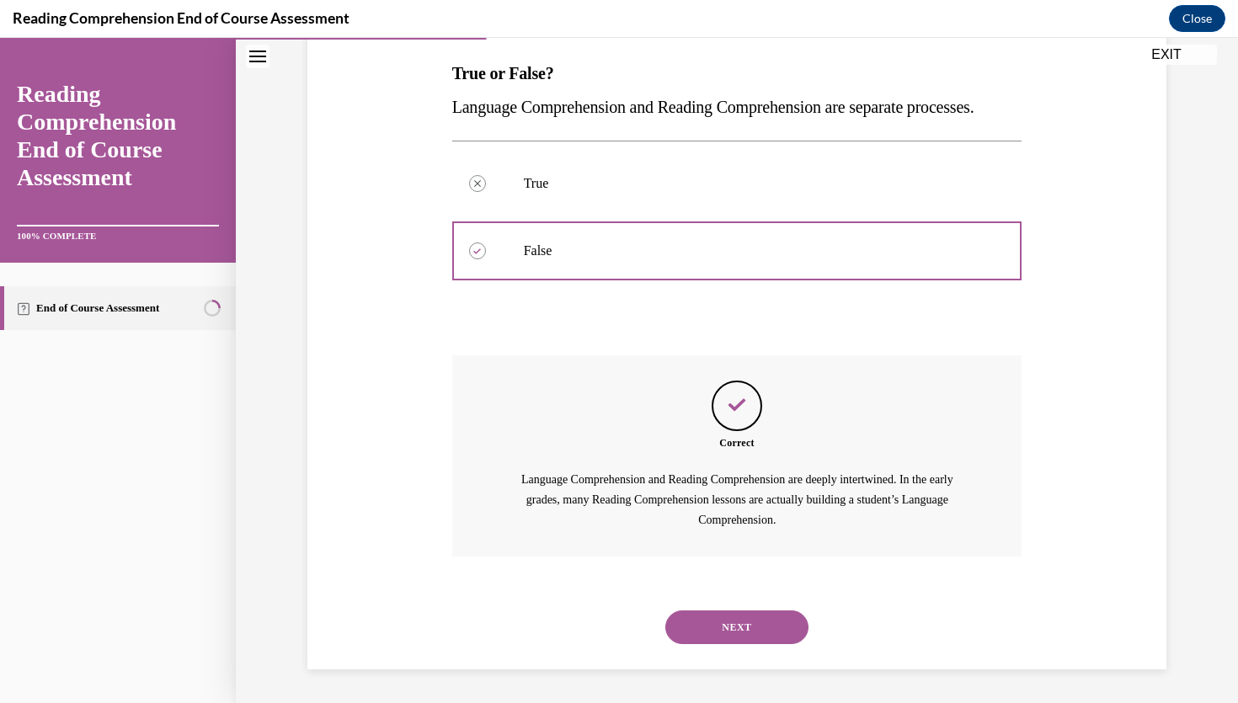
scroll to position [188, 0]
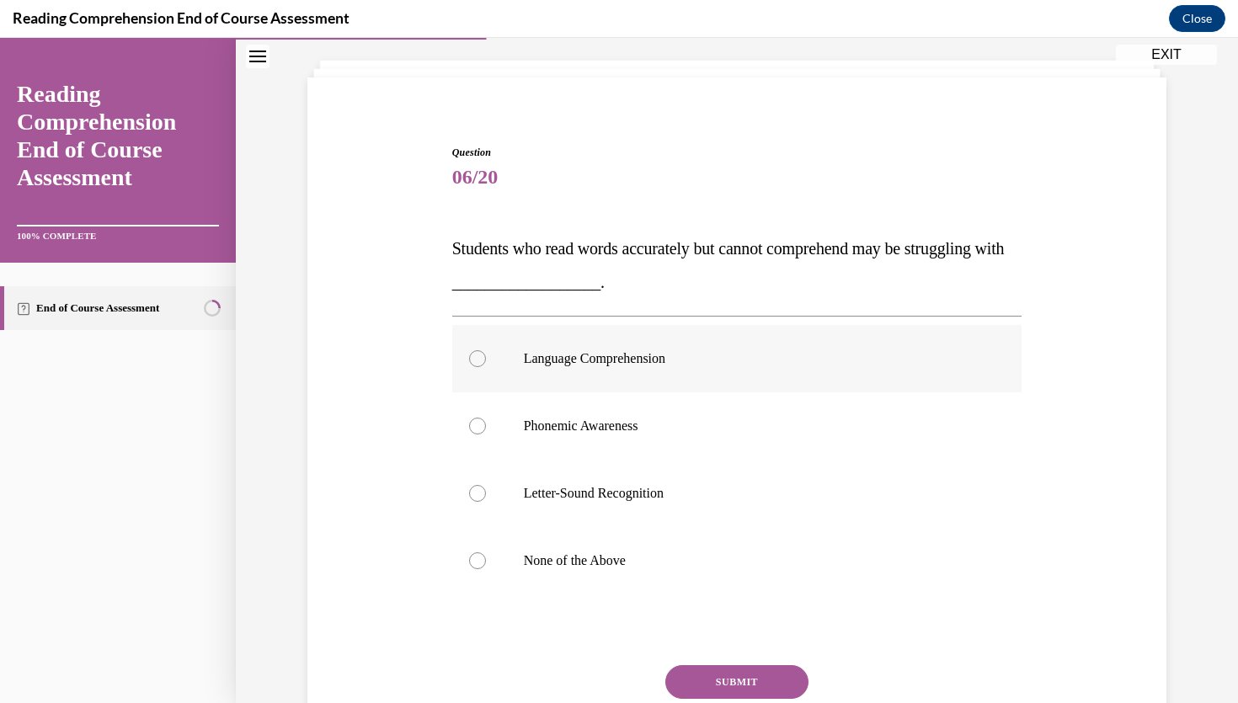
click at [566, 350] on p "Language Comprehension" at bounding box center [752, 358] width 456 height 17
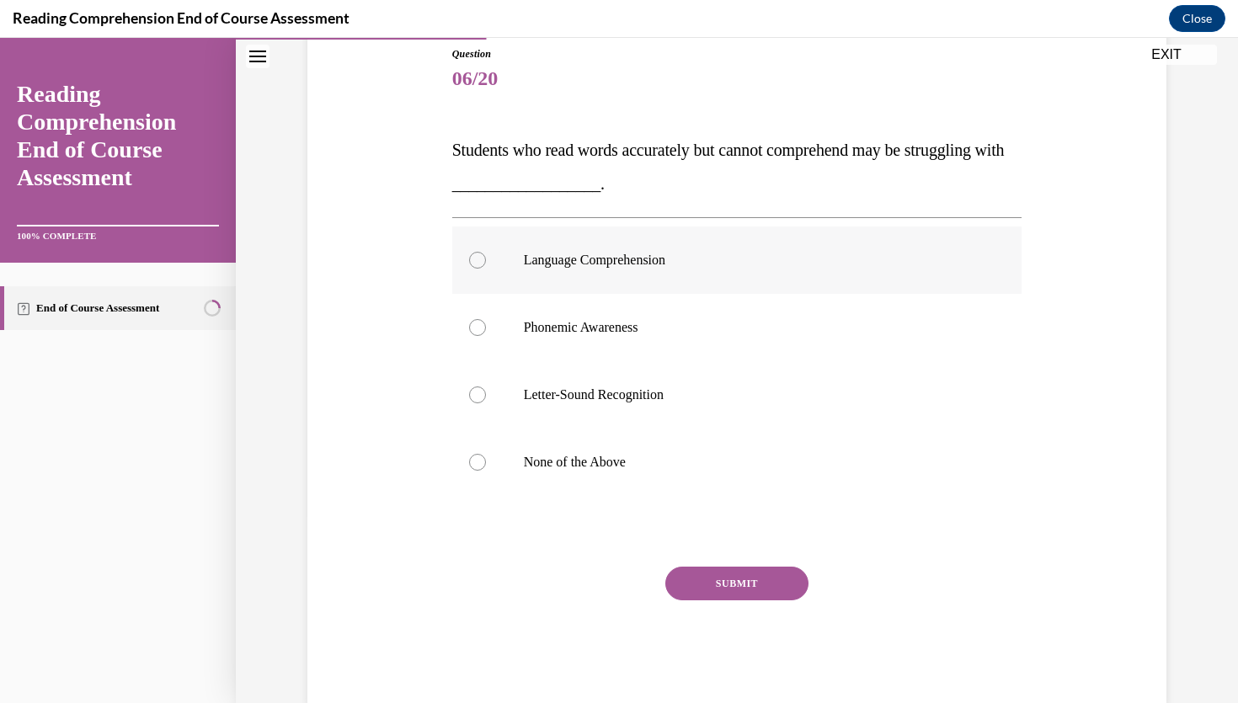
click at [486, 264] on input "Language Comprehension" at bounding box center [477, 260] width 17 height 17
radio input "true"
click at [556, 327] on p "Phonemic Awareness" at bounding box center [752, 327] width 456 height 17
click at [486, 327] on input "Phonemic Awareness" at bounding box center [477, 327] width 17 height 17
radio input "true"
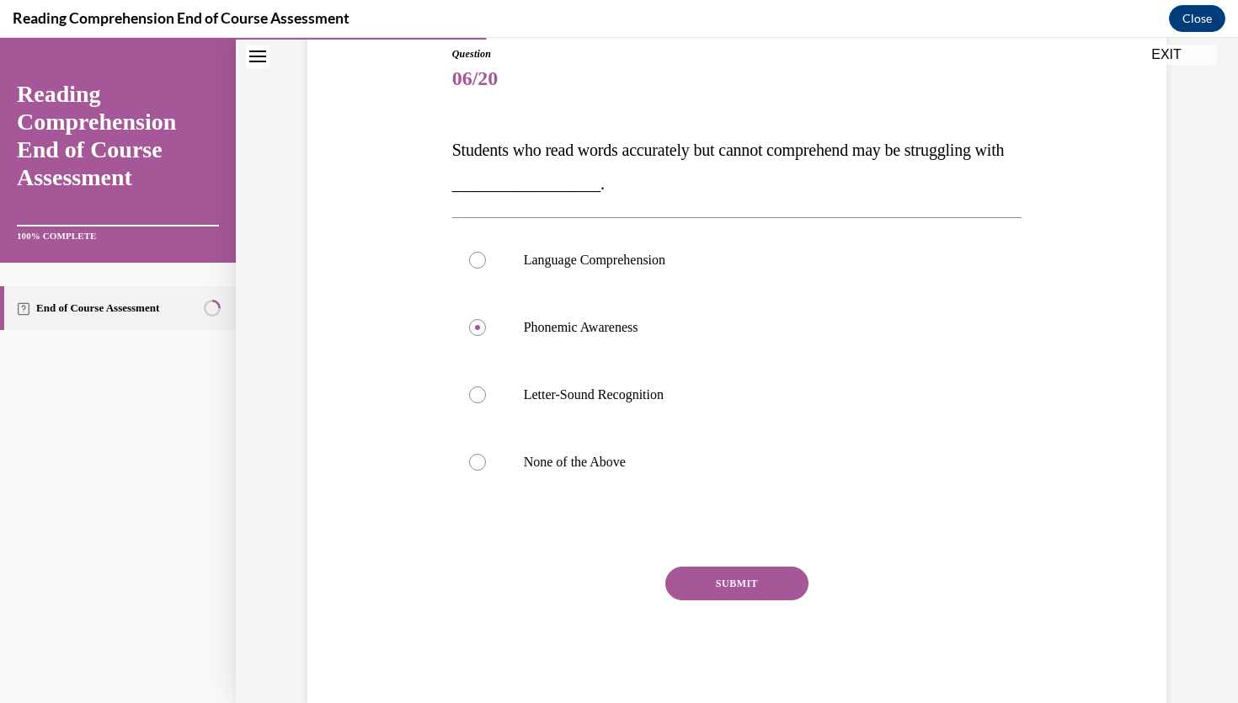
click at [714, 586] on button "SUBMIT" at bounding box center [736, 584] width 143 height 34
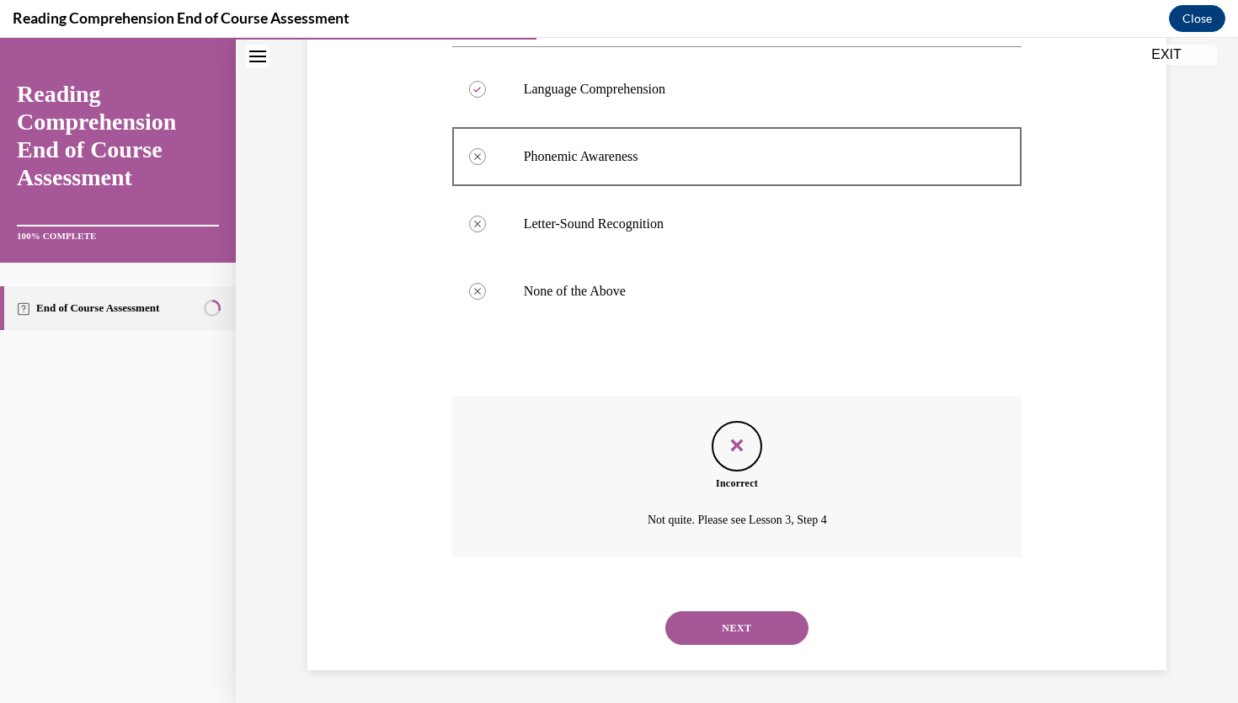
scroll to position [360, 0]
click at [742, 636] on button "NEXT" at bounding box center [736, 628] width 143 height 34
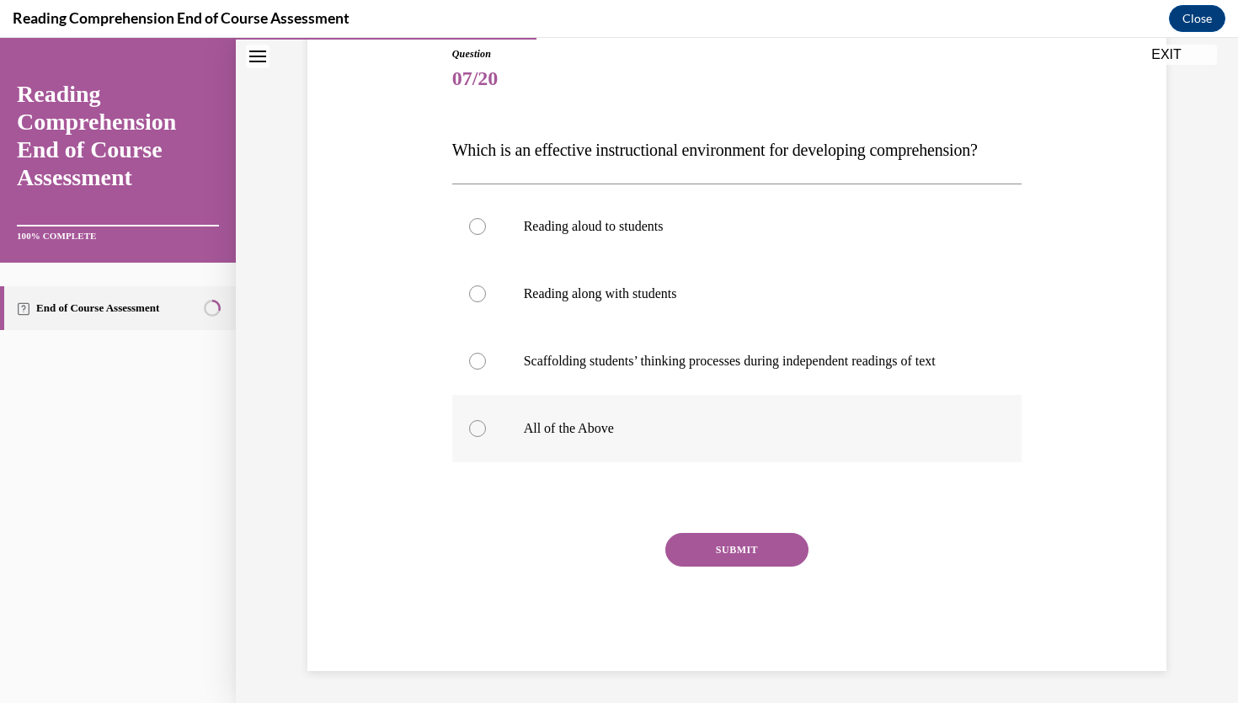
click at [586, 447] on label "All of the Above" at bounding box center [737, 428] width 570 height 67
click at [486, 437] on input "All of the Above" at bounding box center [477, 428] width 17 height 17
radio input "true"
click at [713, 567] on button "SUBMIT" at bounding box center [736, 550] width 143 height 34
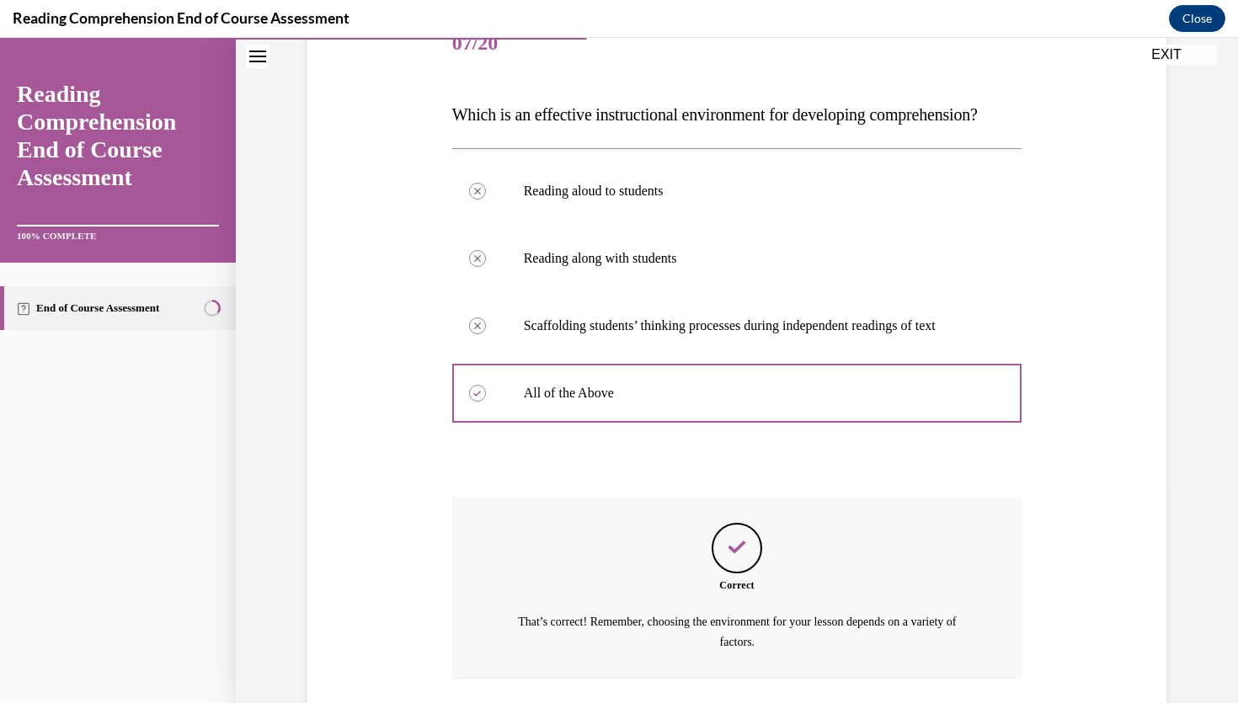
scroll to position [379, 0]
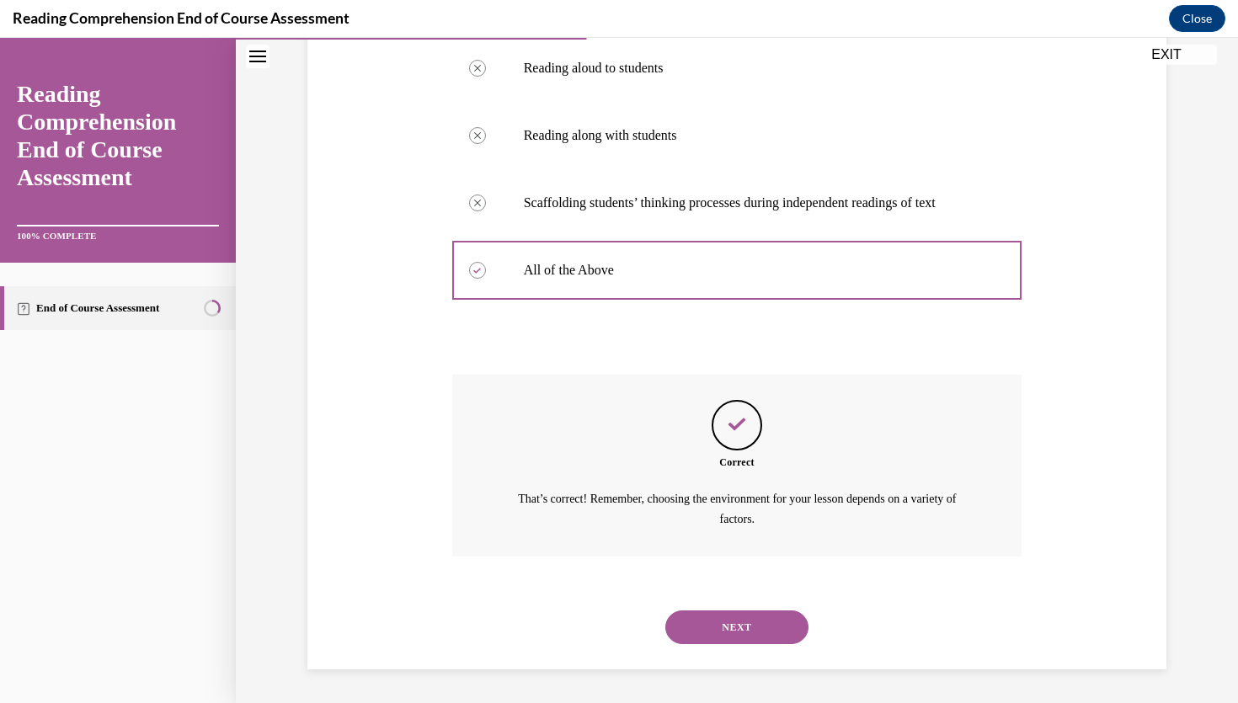
click at [743, 637] on button "NEXT" at bounding box center [736, 628] width 143 height 34
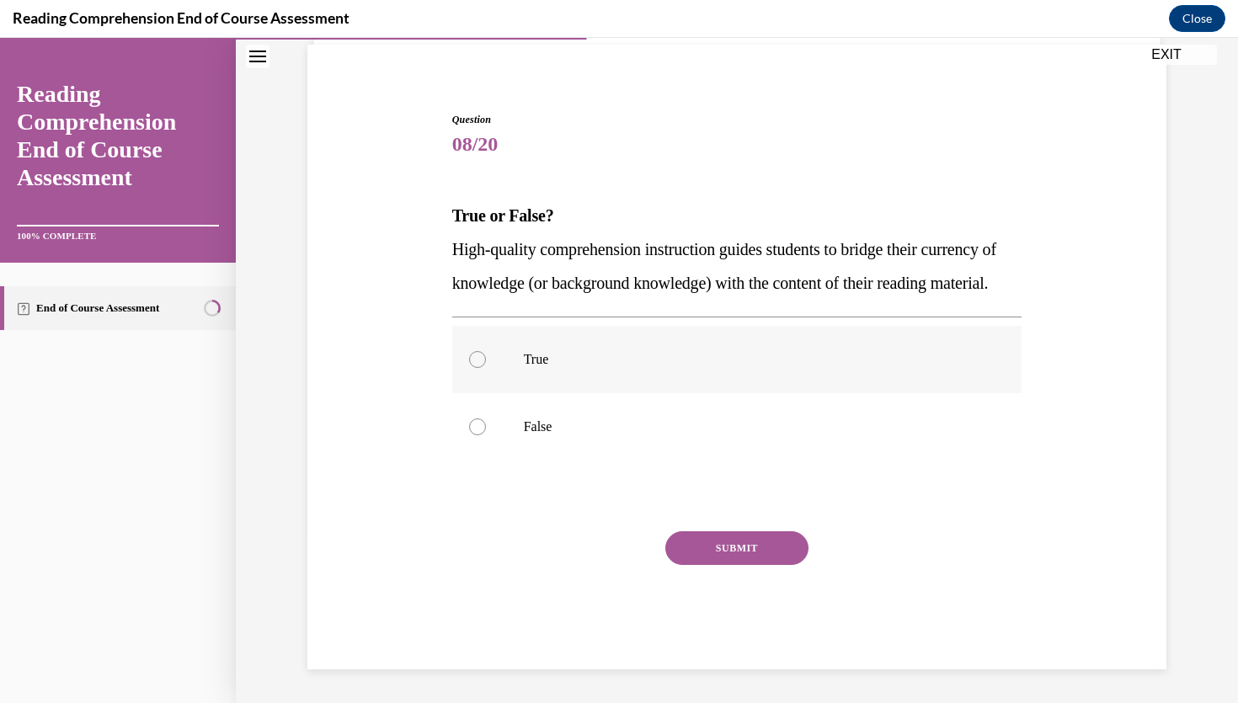
click at [588, 369] on label "True" at bounding box center [737, 359] width 570 height 67
click at [486, 368] on input "True" at bounding box center [477, 359] width 17 height 17
radio input "true"
click at [729, 544] on button "SUBMIT" at bounding box center [736, 548] width 143 height 34
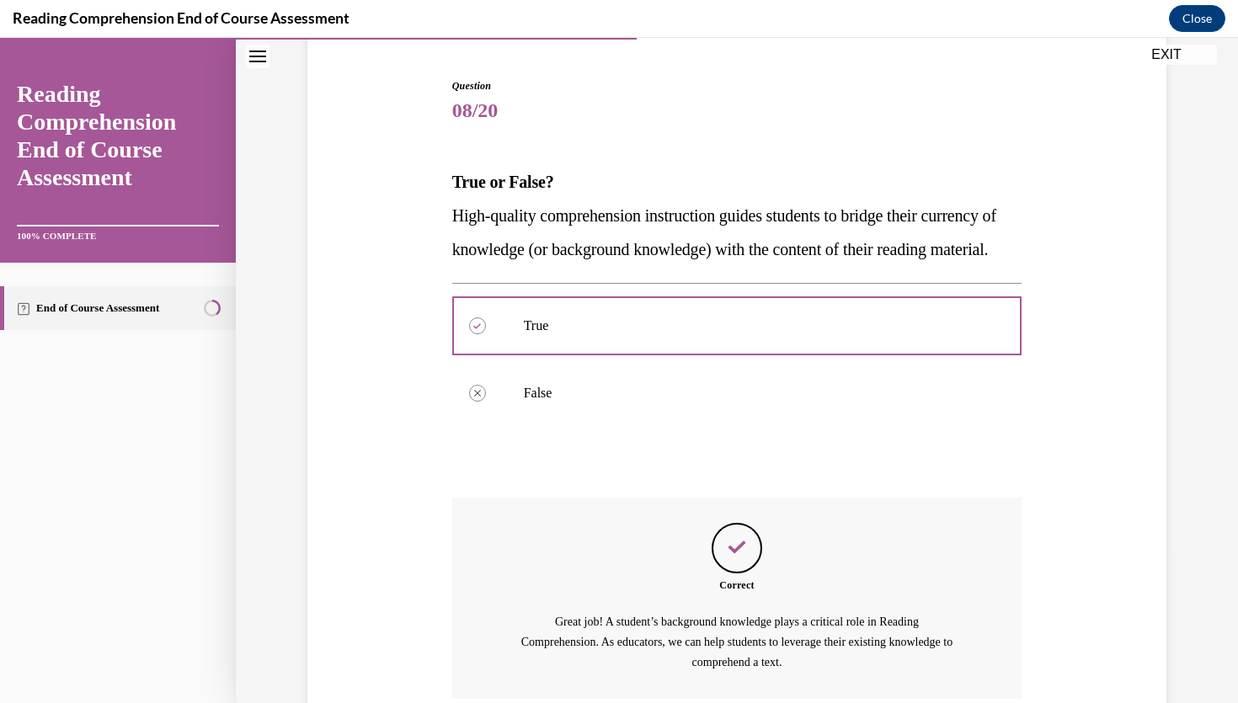
scroll to position [332, 0]
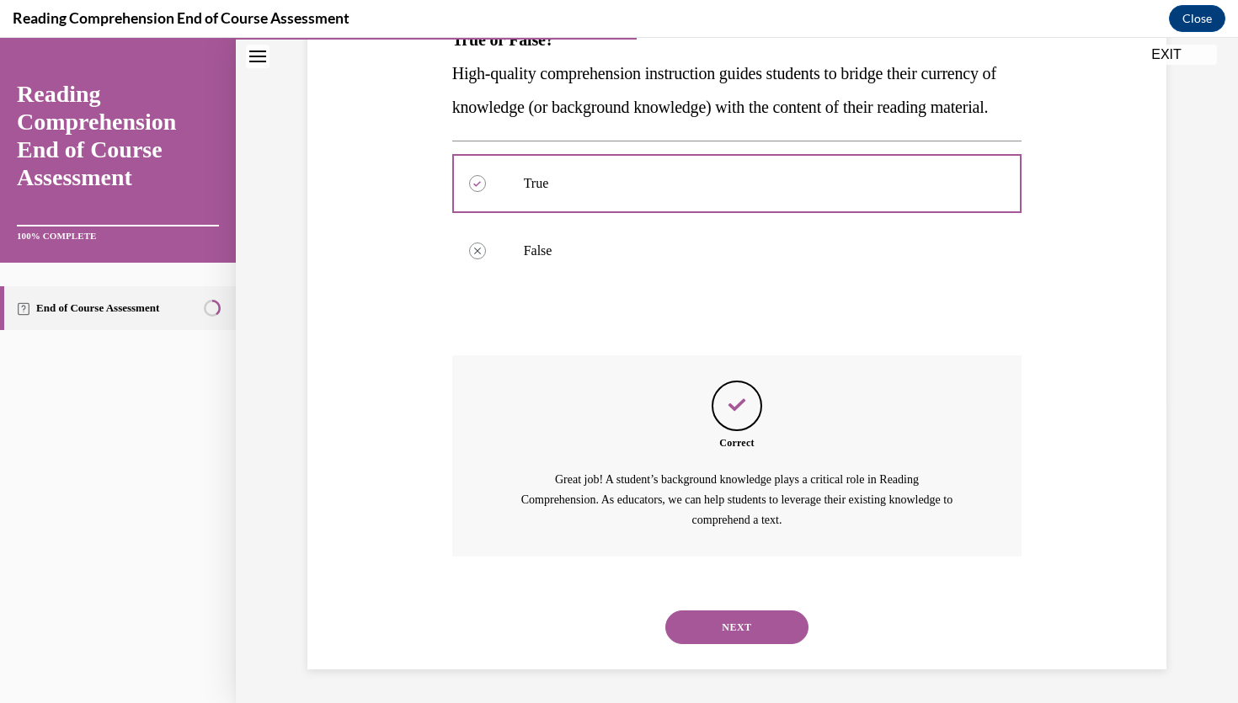
click at [734, 622] on button "NEXT" at bounding box center [736, 628] width 143 height 34
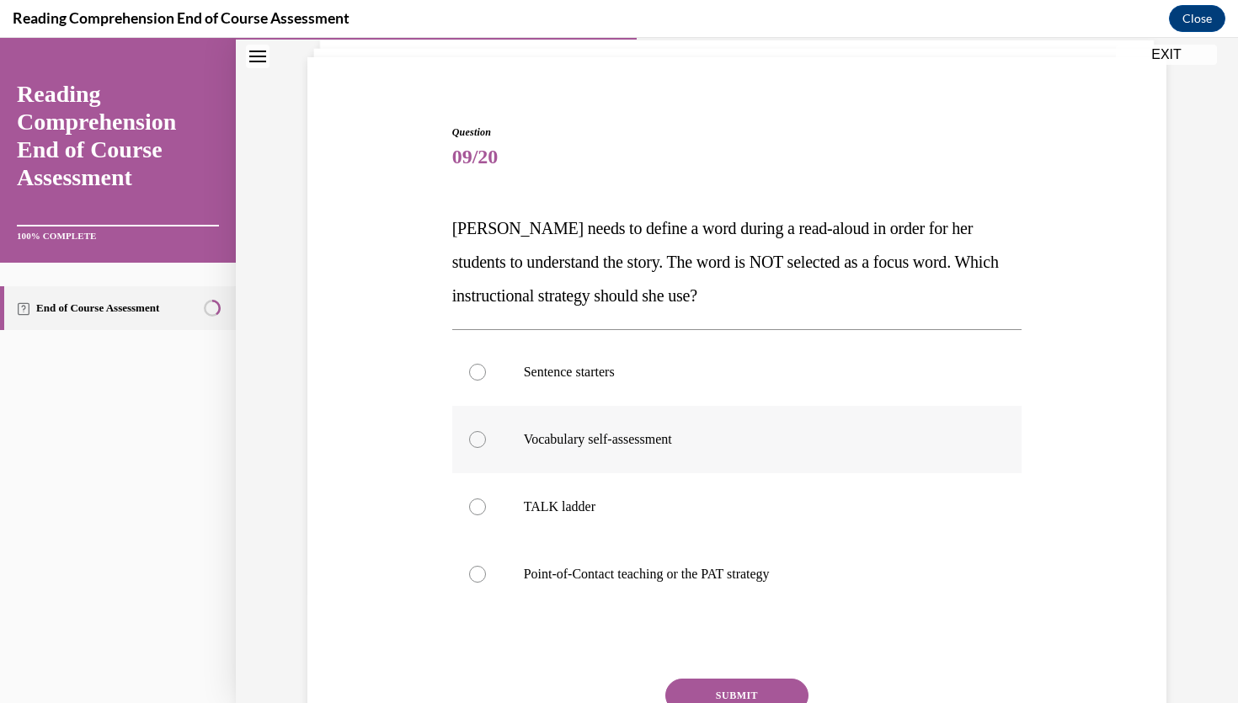
scroll to position [125, 0]
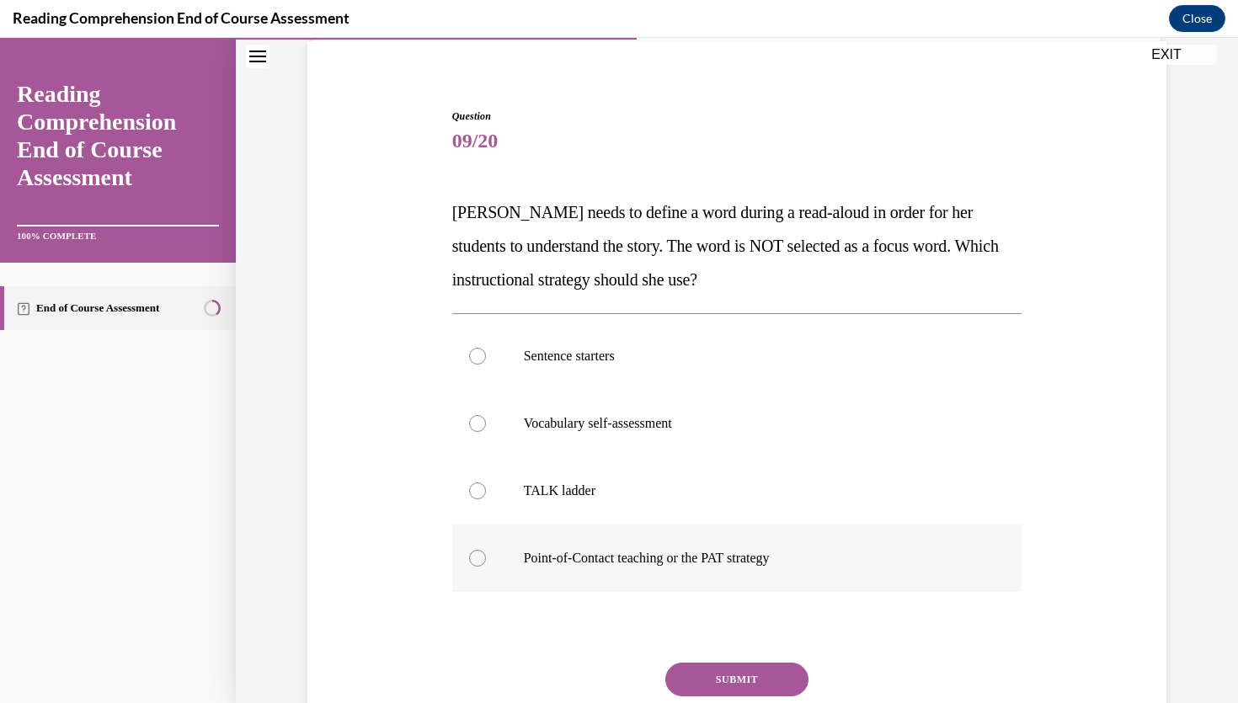
click at [635, 556] on p "Point-of-Contact teaching or the PAT strategy" at bounding box center [752, 558] width 456 height 17
click at [486, 556] on input "Point-of-Contact teaching or the PAT strategy" at bounding box center [477, 558] width 17 height 17
radio input "true"
click at [733, 679] on button "SUBMIT" at bounding box center [736, 680] width 143 height 34
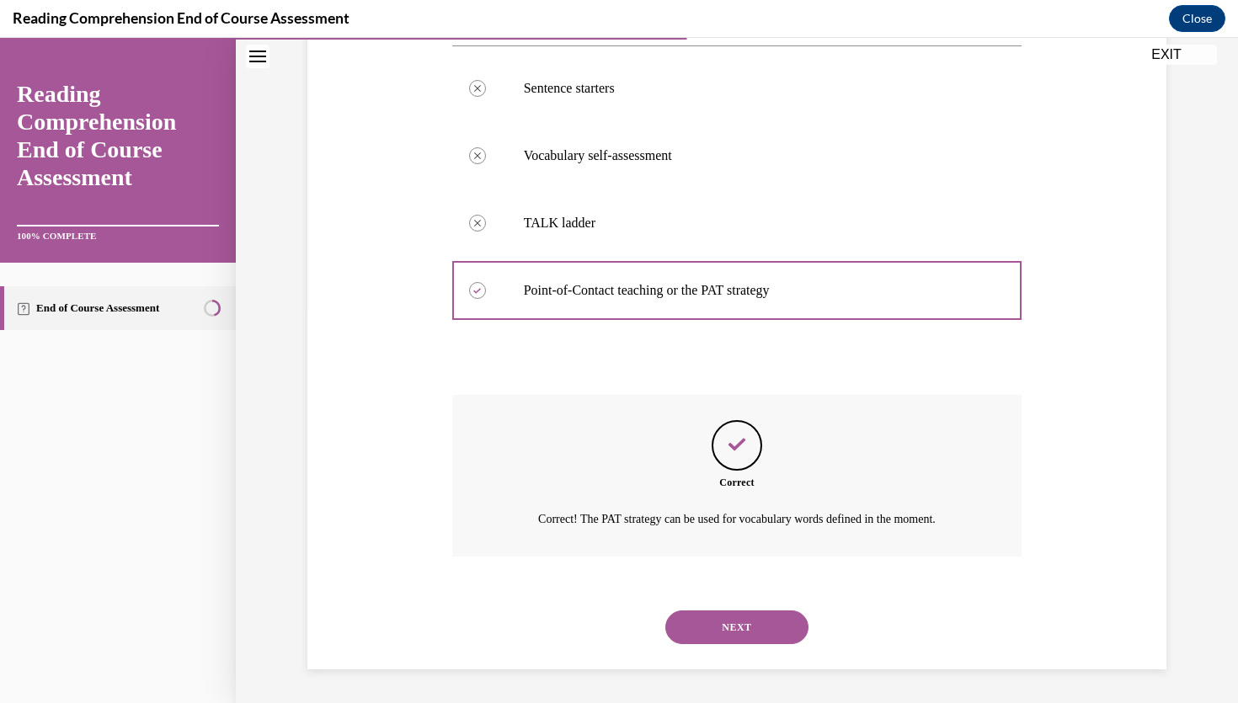
click at [736, 629] on button "NEXT" at bounding box center [736, 628] width 143 height 34
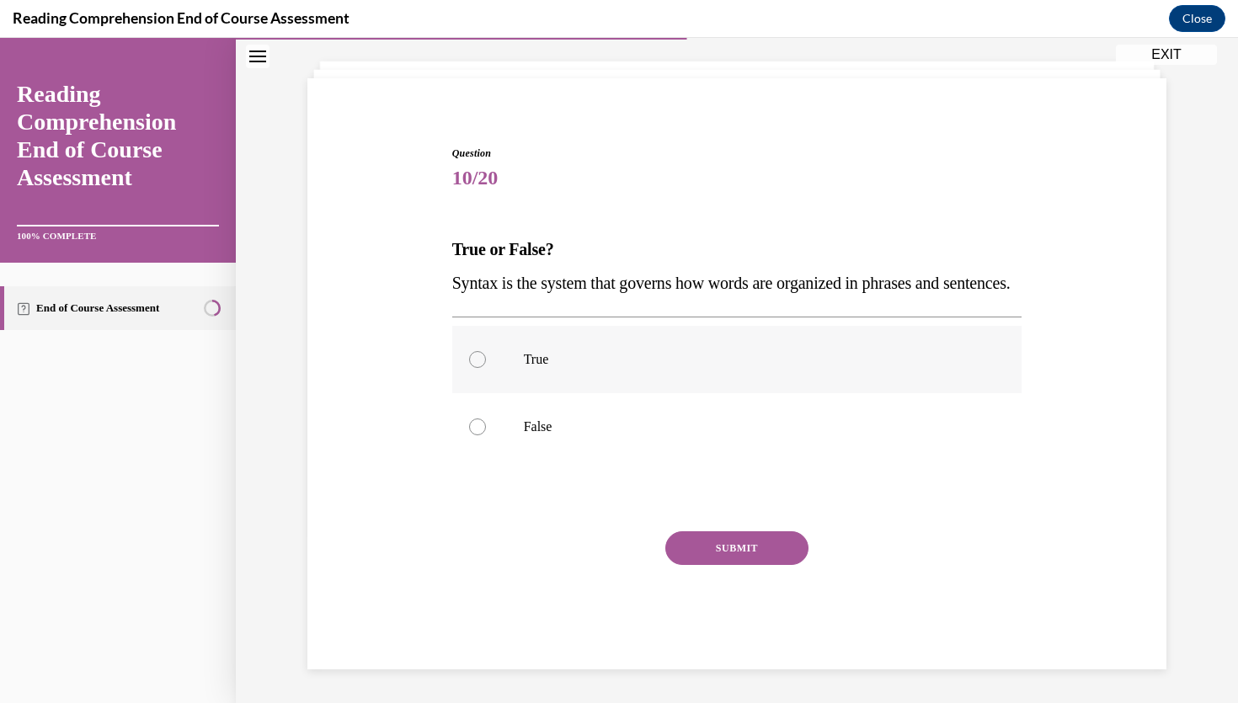
click at [606, 366] on p "True" at bounding box center [752, 359] width 456 height 17
click at [486, 366] on input "True" at bounding box center [477, 359] width 17 height 17
radio input "true"
click at [711, 536] on button "SUBMIT" at bounding box center [736, 548] width 143 height 34
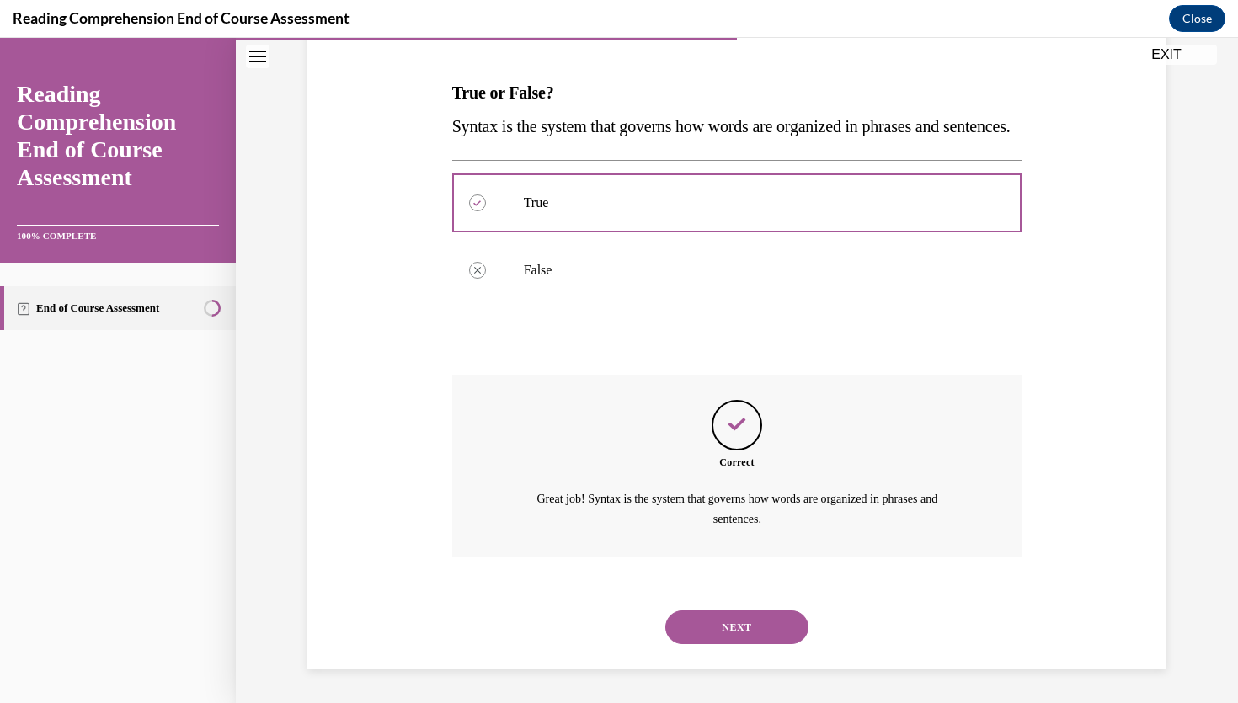
click at [754, 618] on button "NEXT" at bounding box center [736, 628] width 143 height 34
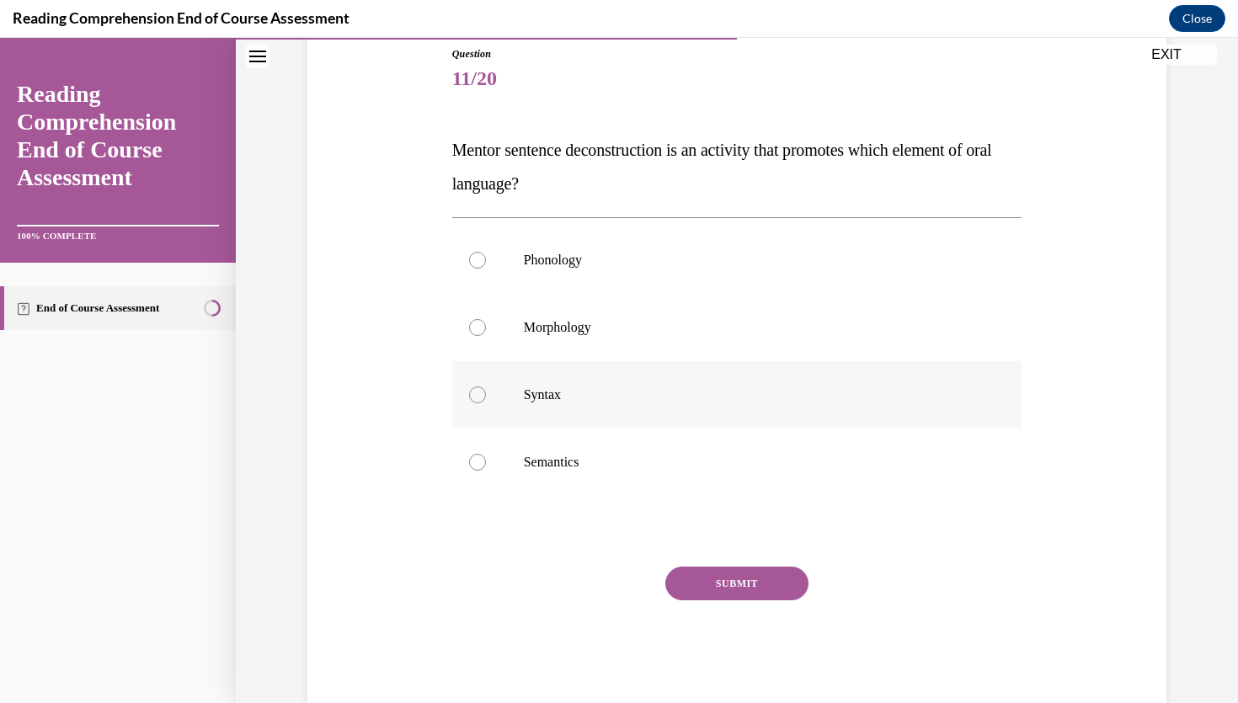
click at [536, 393] on label "Syntax" at bounding box center [737, 394] width 570 height 67
click at [486, 393] on input "Syntax" at bounding box center [477, 395] width 17 height 17
radio input "true"
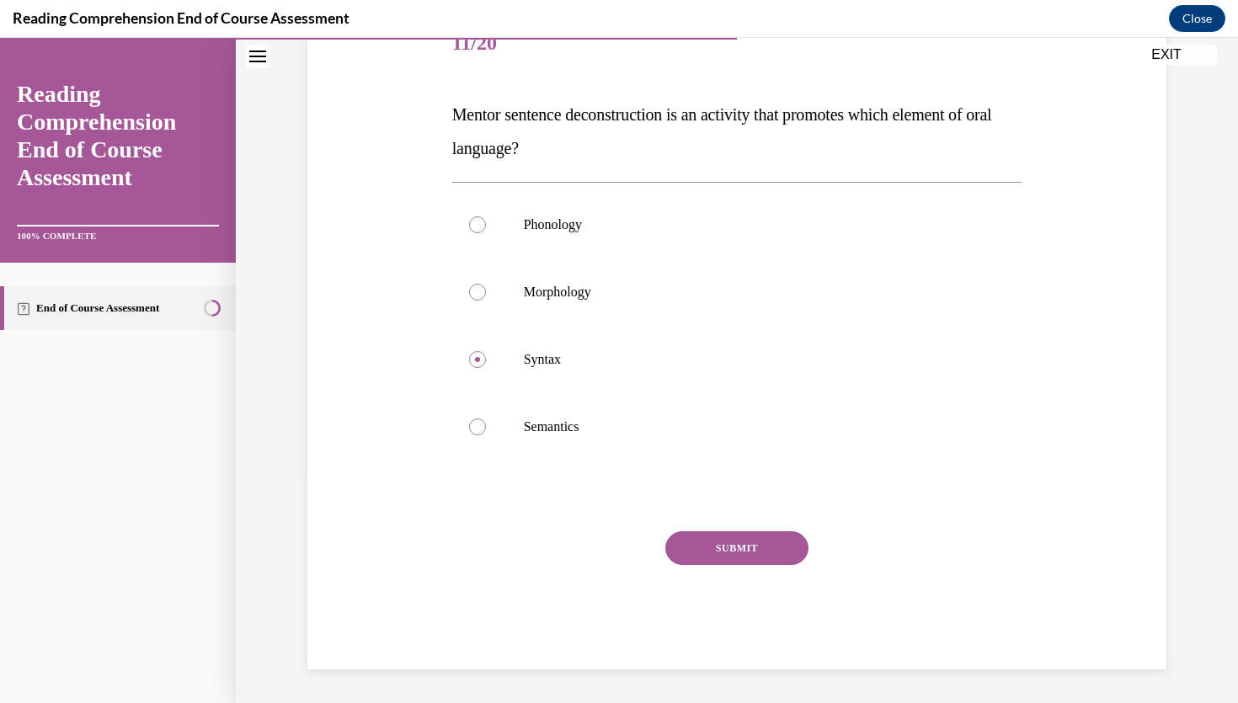
click at [717, 549] on button "SUBMIT" at bounding box center [736, 548] width 143 height 34
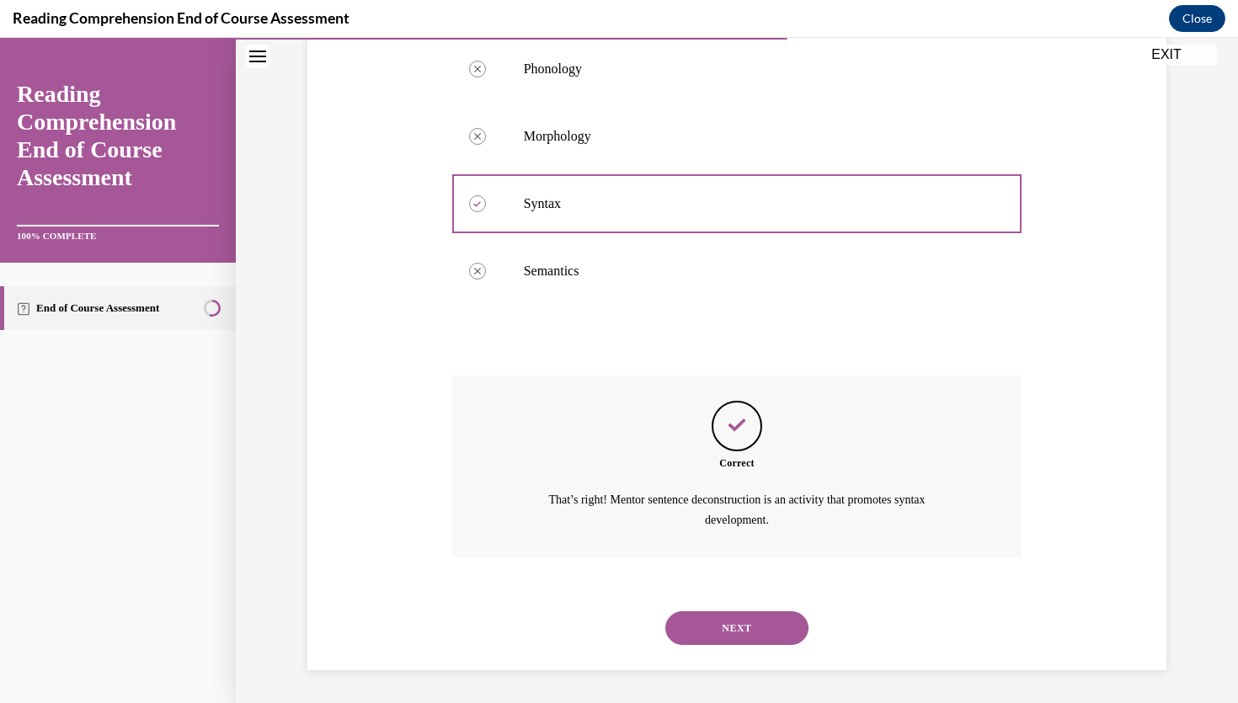
click at [733, 619] on button "NEXT" at bounding box center [736, 628] width 143 height 34
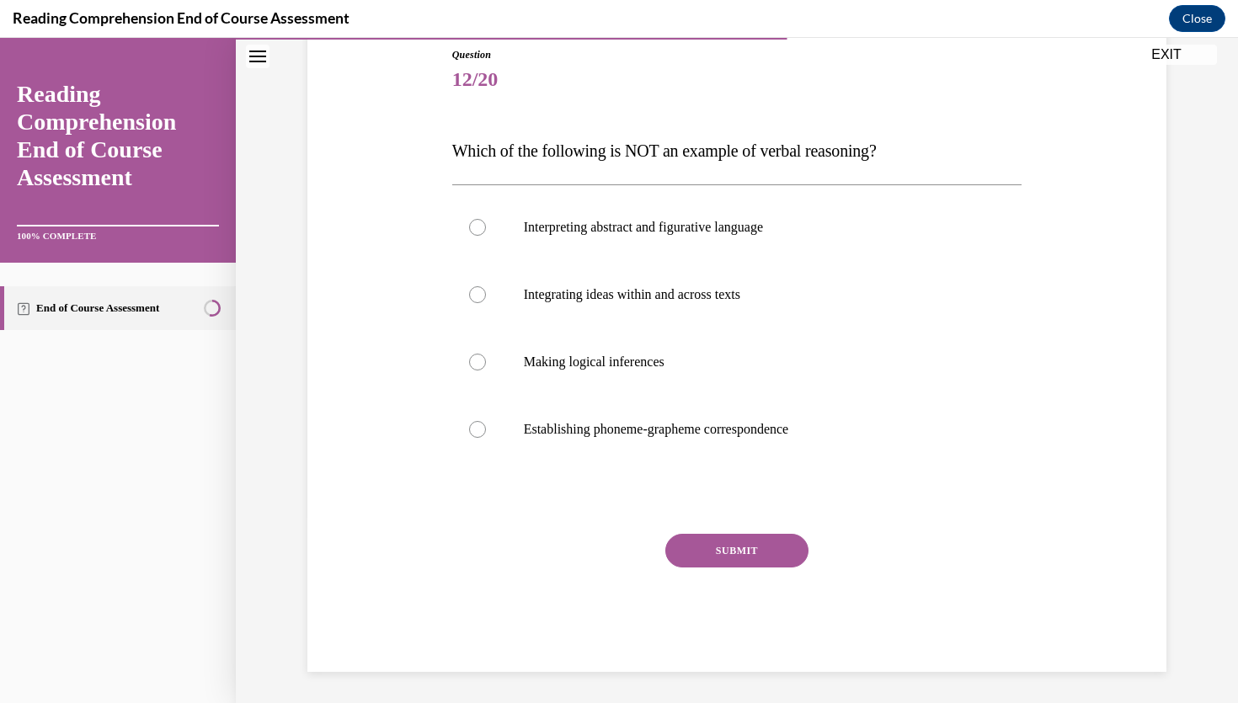
scroll to position [189, 0]
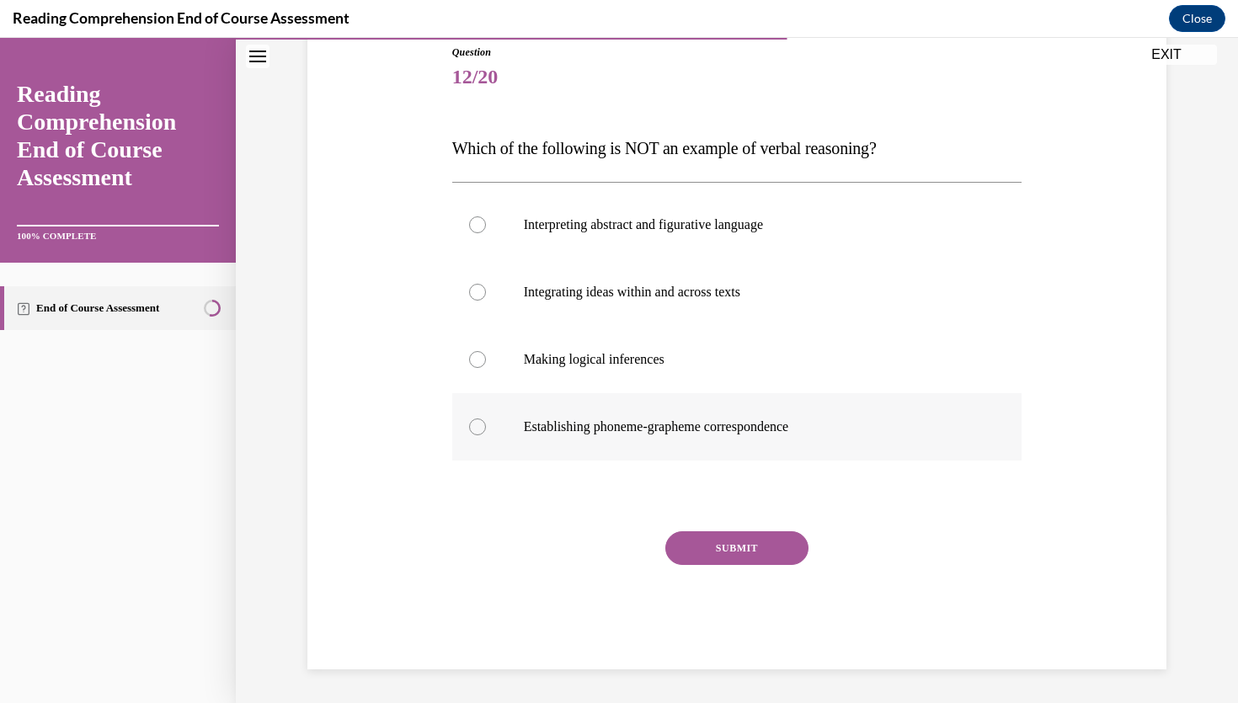
click at [615, 432] on p "Establishing phoneme-grapheme correspondence" at bounding box center [752, 427] width 456 height 17
click at [486, 432] on input "Establishing phoneme-grapheme correspondence" at bounding box center [477, 427] width 17 height 17
radio input "true"
click at [720, 531] on button "SUBMIT" at bounding box center [736, 548] width 143 height 34
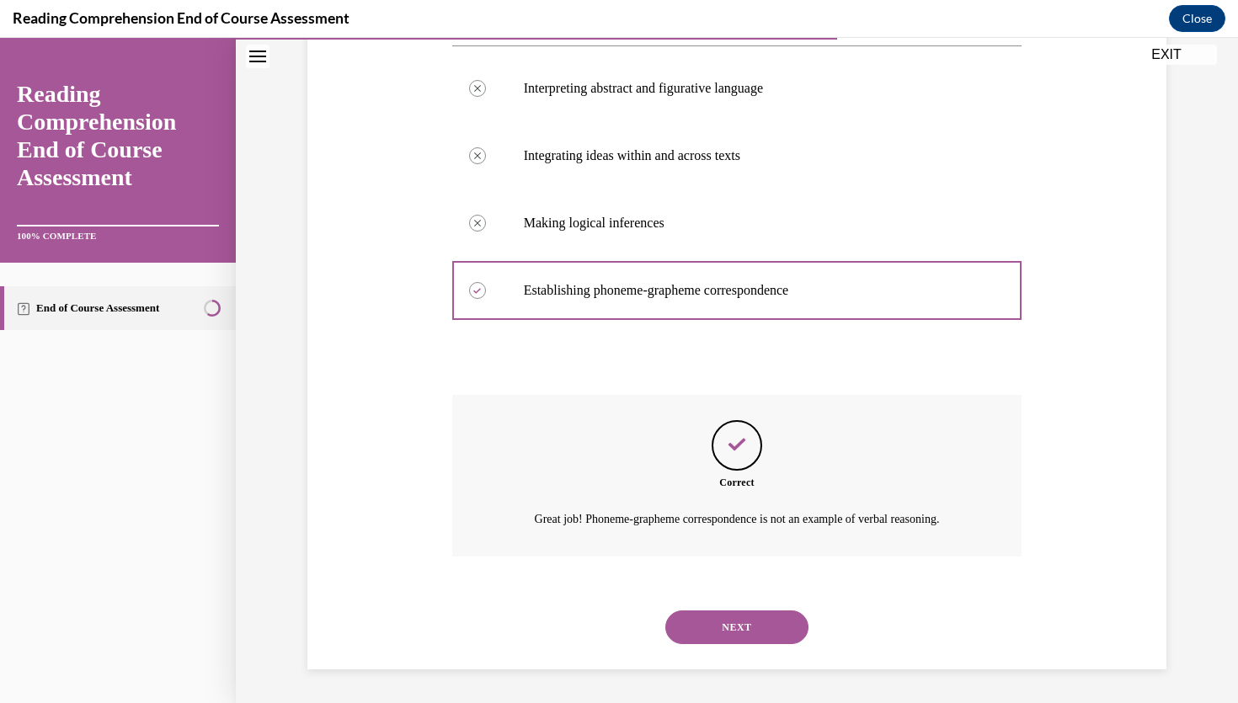
click at [750, 626] on button "NEXT" at bounding box center [736, 628] width 143 height 34
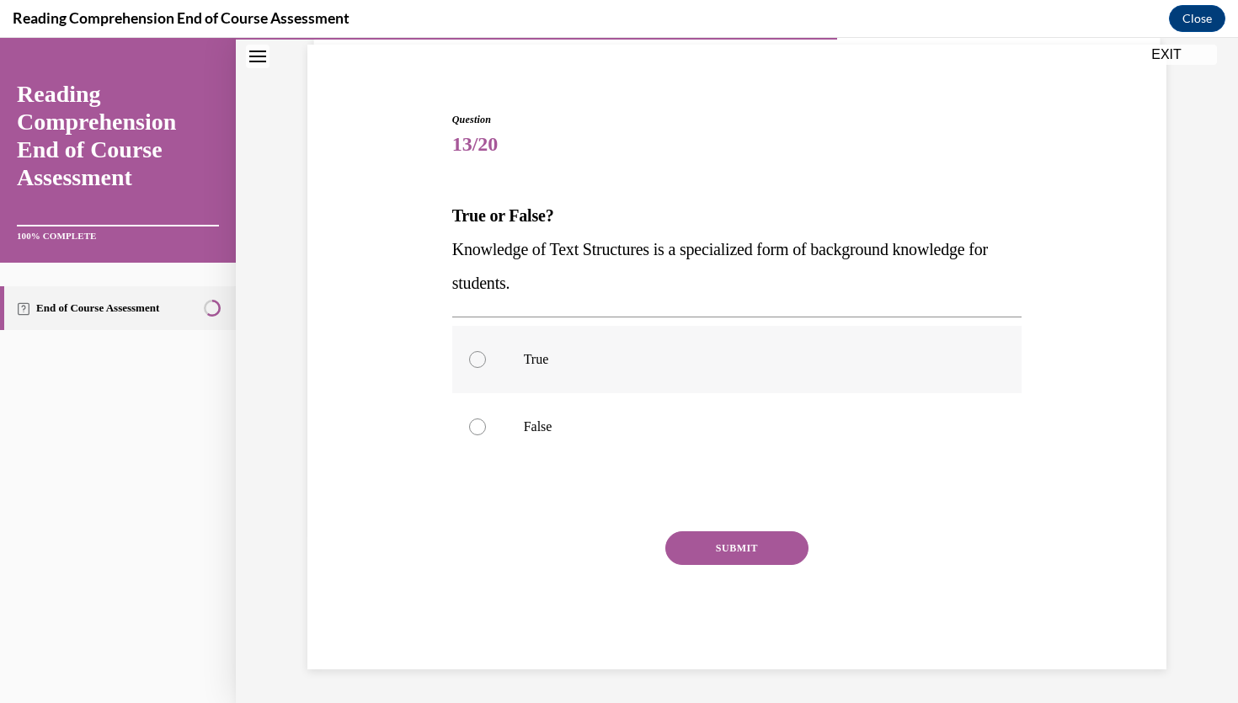
click at [538, 366] on p "True" at bounding box center [752, 359] width 456 height 17
click at [486, 366] on input "True" at bounding box center [477, 359] width 17 height 17
radio input "true"
click at [720, 542] on button "SUBMIT" at bounding box center [736, 548] width 143 height 34
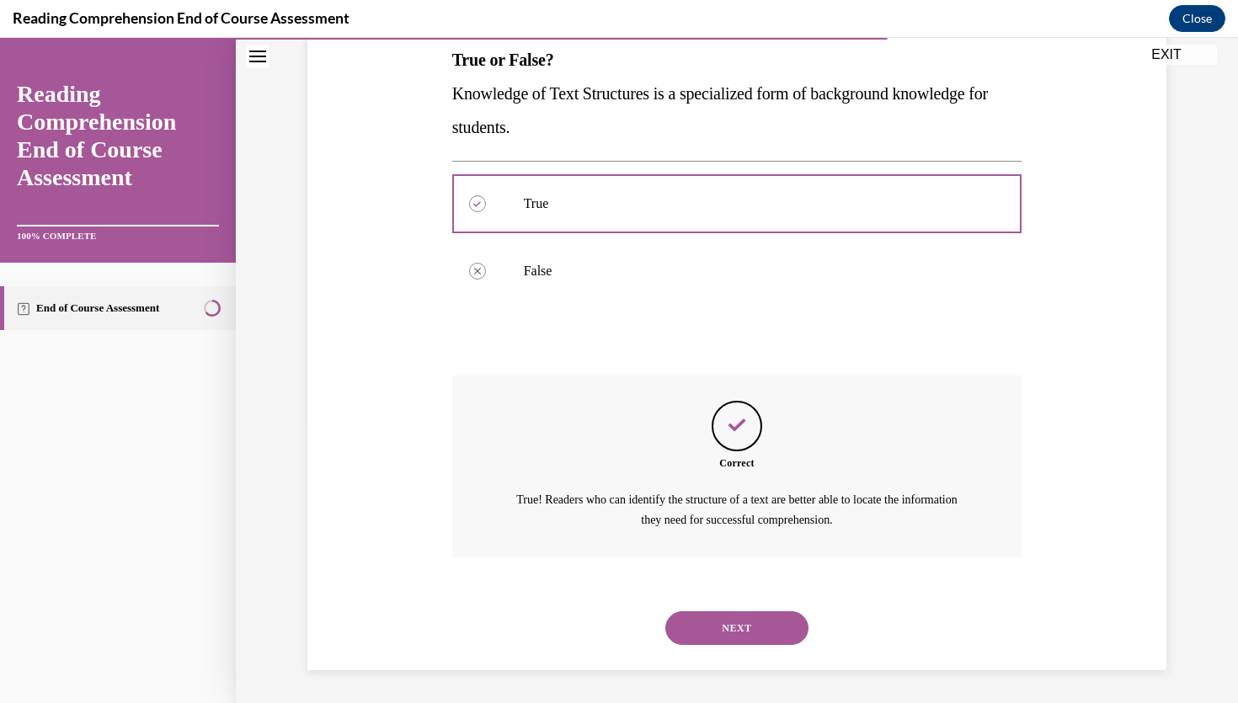
click at [744, 632] on button "NEXT" at bounding box center [736, 628] width 143 height 34
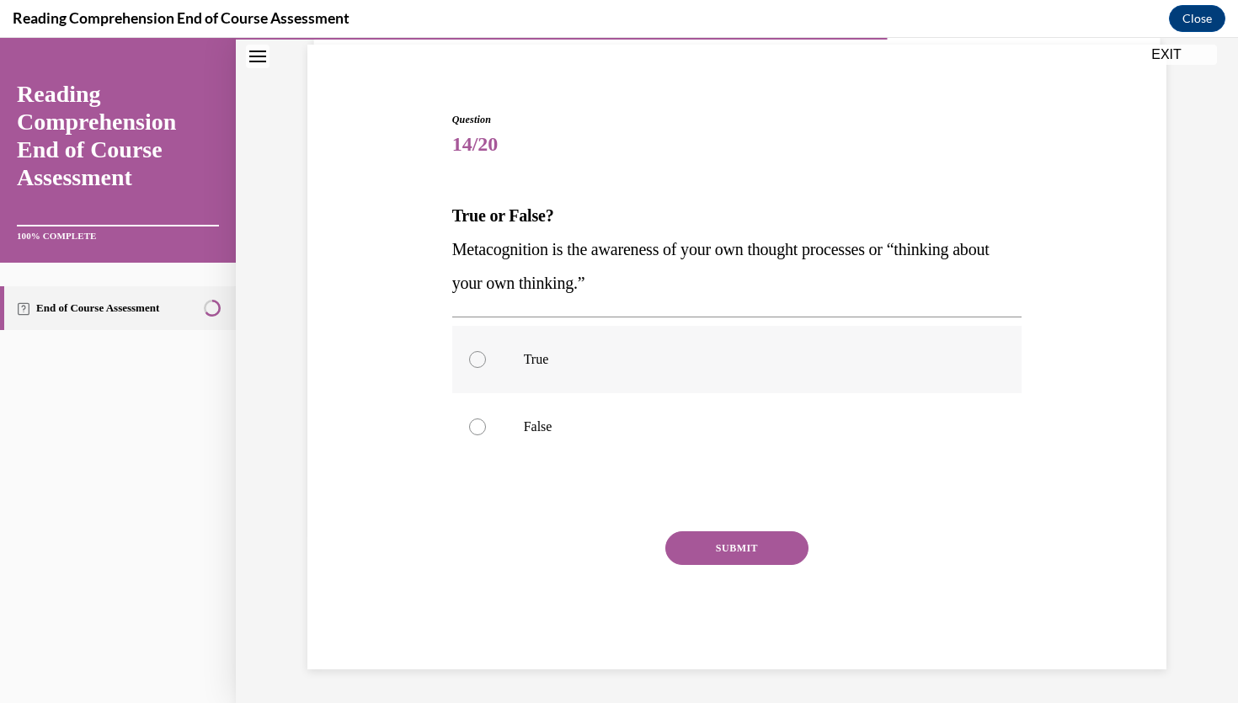
click at [566, 356] on p "True" at bounding box center [752, 359] width 456 height 17
click at [486, 356] on input "True" at bounding box center [477, 359] width 17 height 17
radio input "true"
click at [734, 531] on button "SUBMIT" at bounding box center [736, 548] width 143 height 34
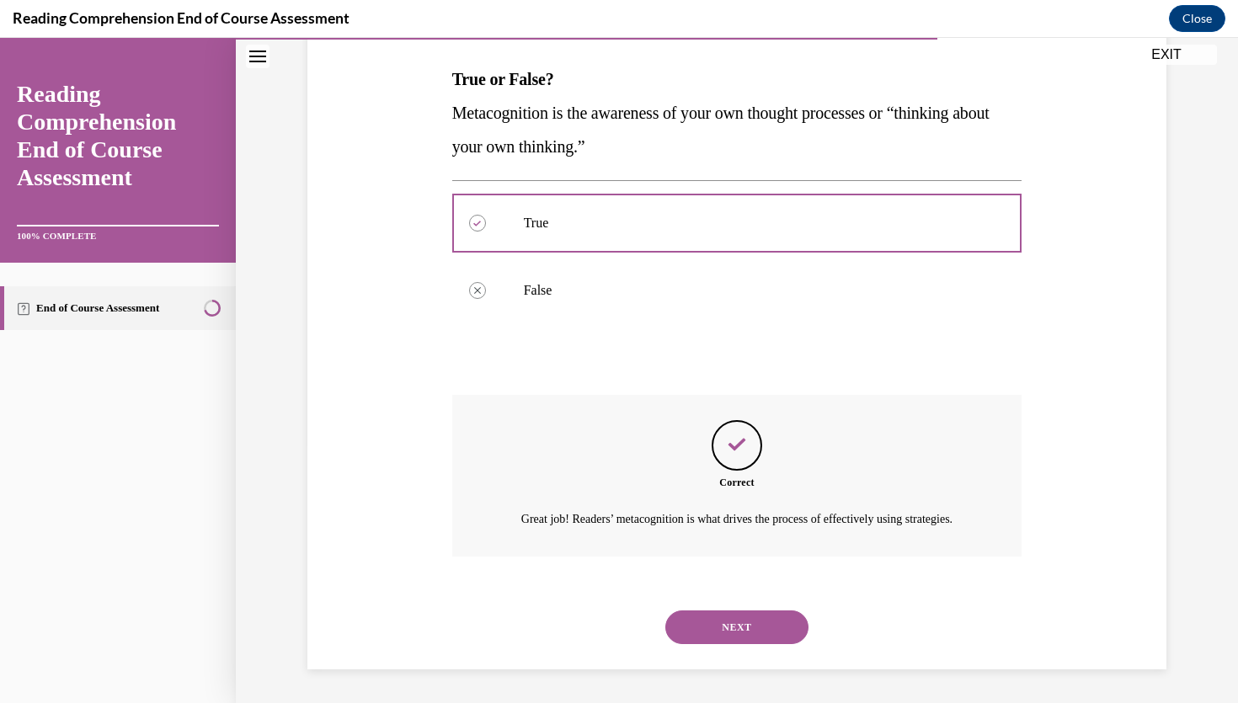
scroll to position [278, 0]
click at [739, 610] on div "NEXT" at bounding box center [737, 627] width 570 height 67
click at [741, 632] on button "NEXT" at bounding box center [736, 628] width 143 height 34
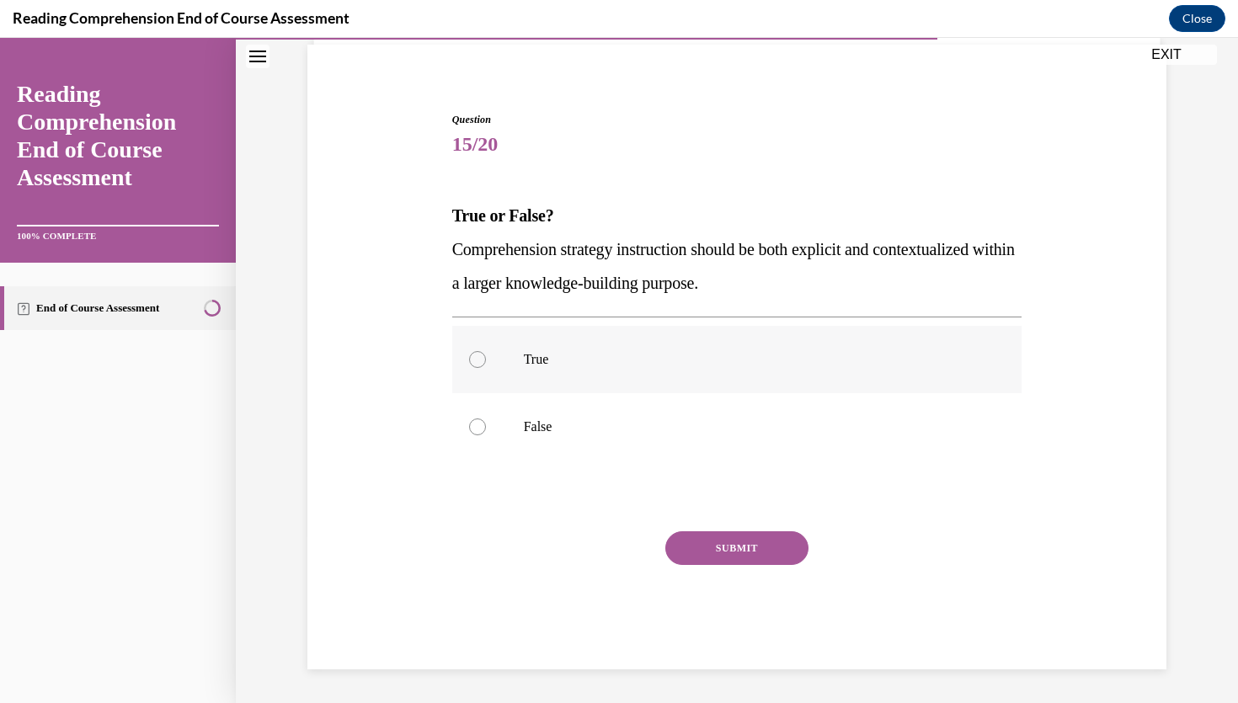
click at [544, 354] on p "True" at bounding box center [752, 359] width 456 height 17
click at [486, 354] on input "True" at bounding box center [477, 359] width 17 height 17
radio input "true"
click at [713, 542] on button "SUBMIT" at bounding box center [736, 548] width 143 height 34
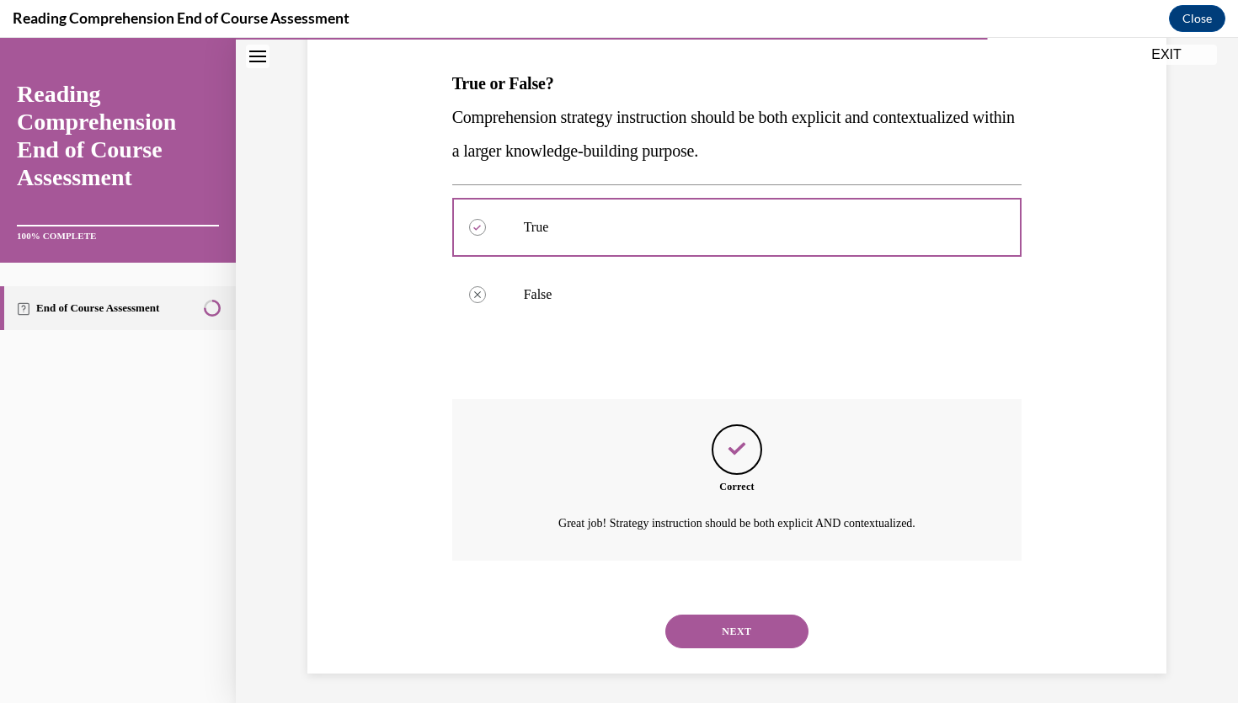
scroll to position [259, 0]
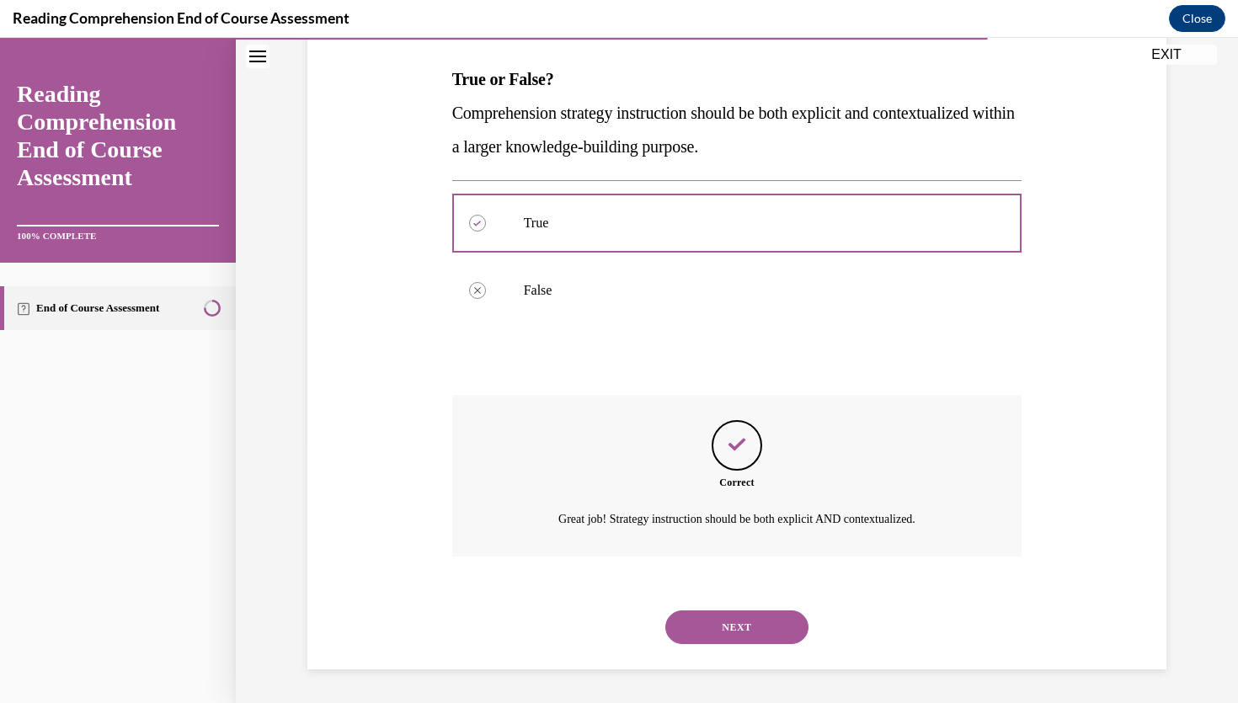
click at [737, 620] on button "NEXT" at bounding box center [736, 628] width 143 height 34
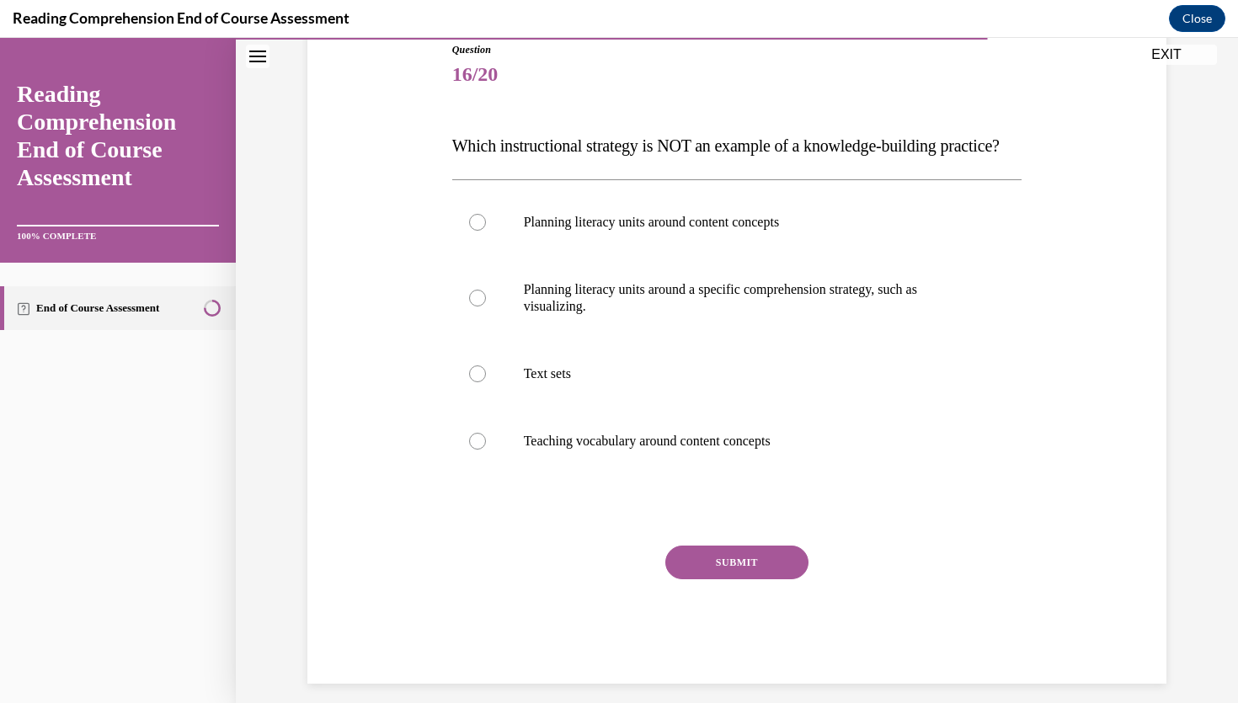
scroll to position [196, 0]
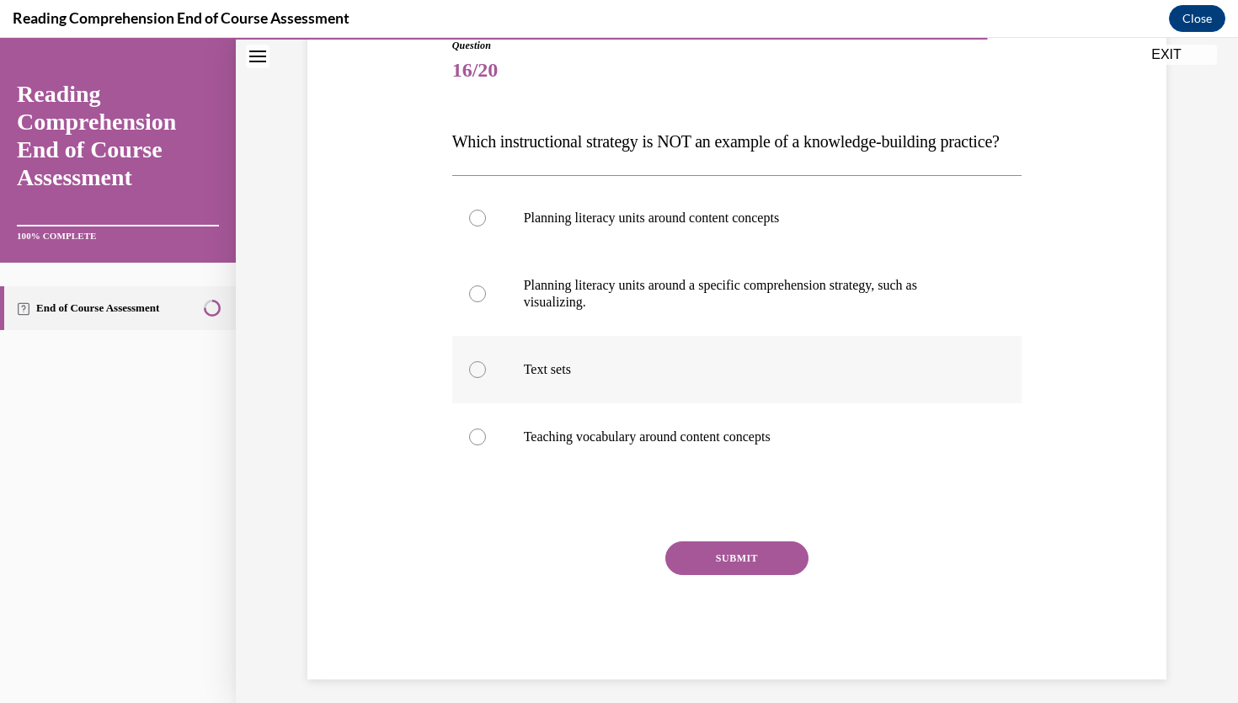
click at [548, 378] on p "Text sets" at bounding box center [752, 369] width 456 height 17
click at [486, 378] on input "Text sets" at bounding box center [477, 369] width 17 height 17
radio input "true"
click at [724, 575] on button "SUBMIT" at bounding box center [736, 559] width 143 height 34
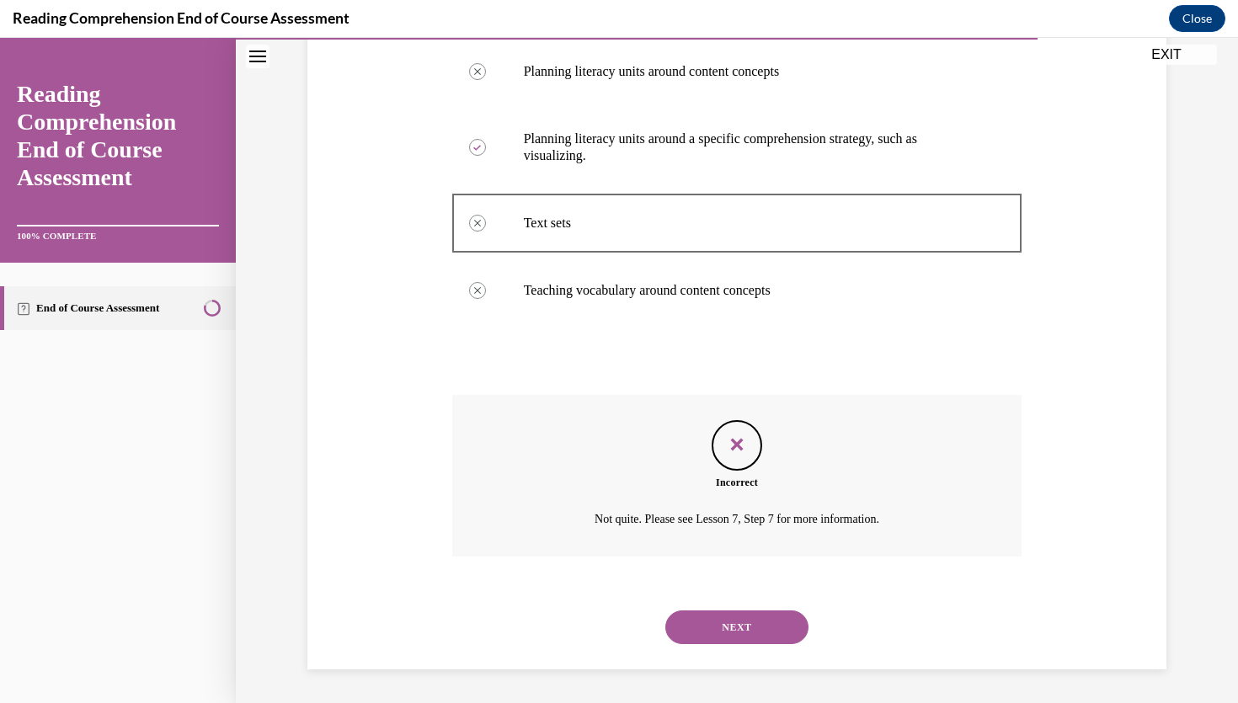
scroll to position [376, 0]
click at [756, 627] on button "NEXT" at bounding box center [736, 628] width 143 height 34
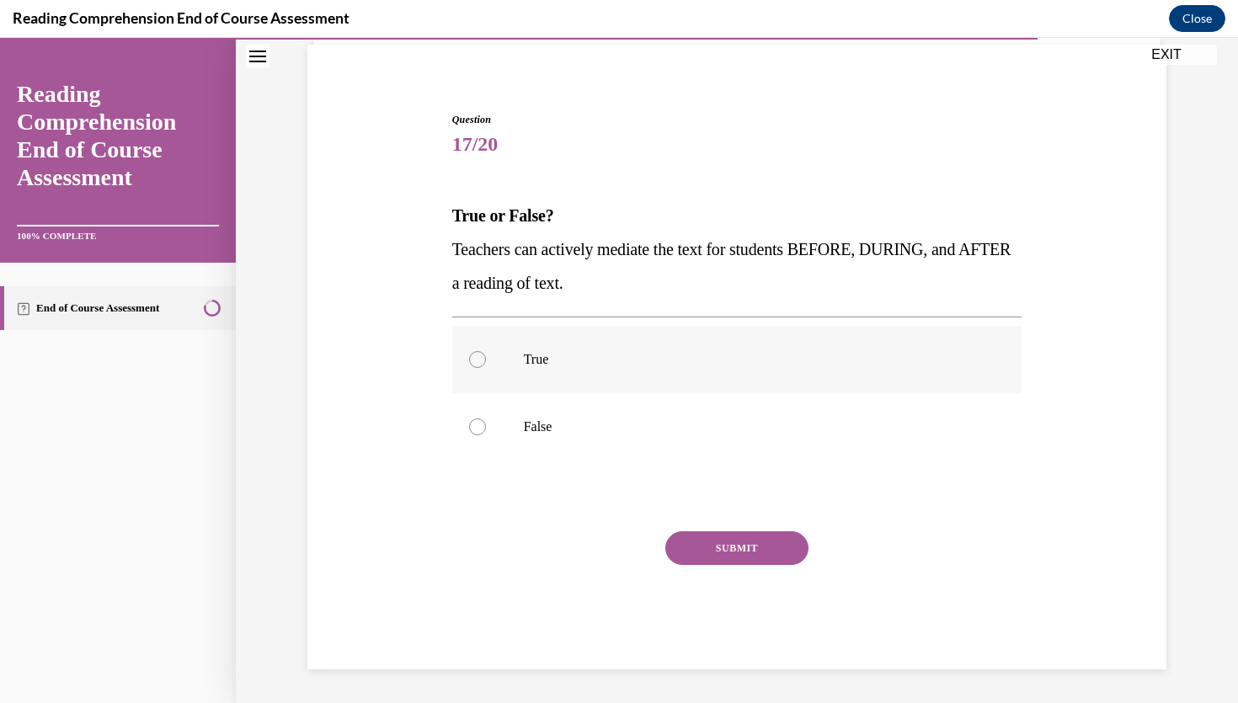
click at [560, 363] on p "True" at bounding box center [752, 359] width 456 height 17
click at [486, 363] on input "True" at bounding box center [477, 359] width 17 height 17
radio input "true"
click at [719, 551] on button "SUBMIT" at bounding box center [736, 548] width 143 height 34
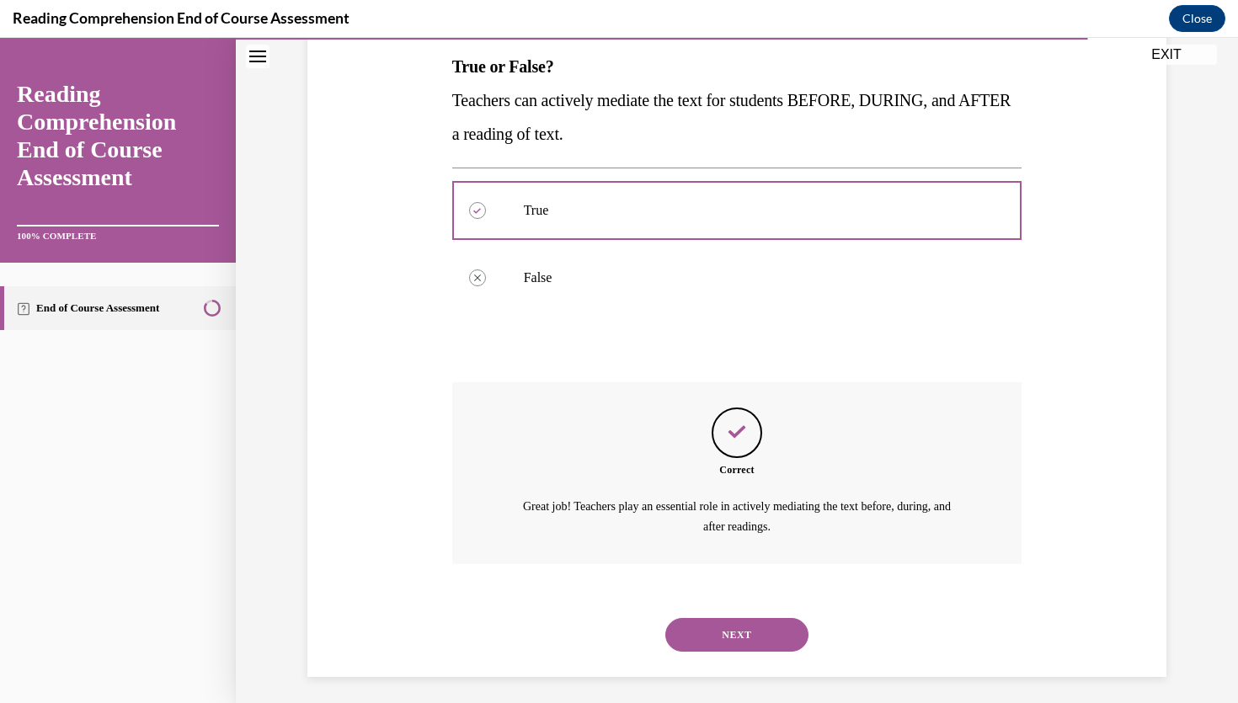
scroll to position [278, 0]
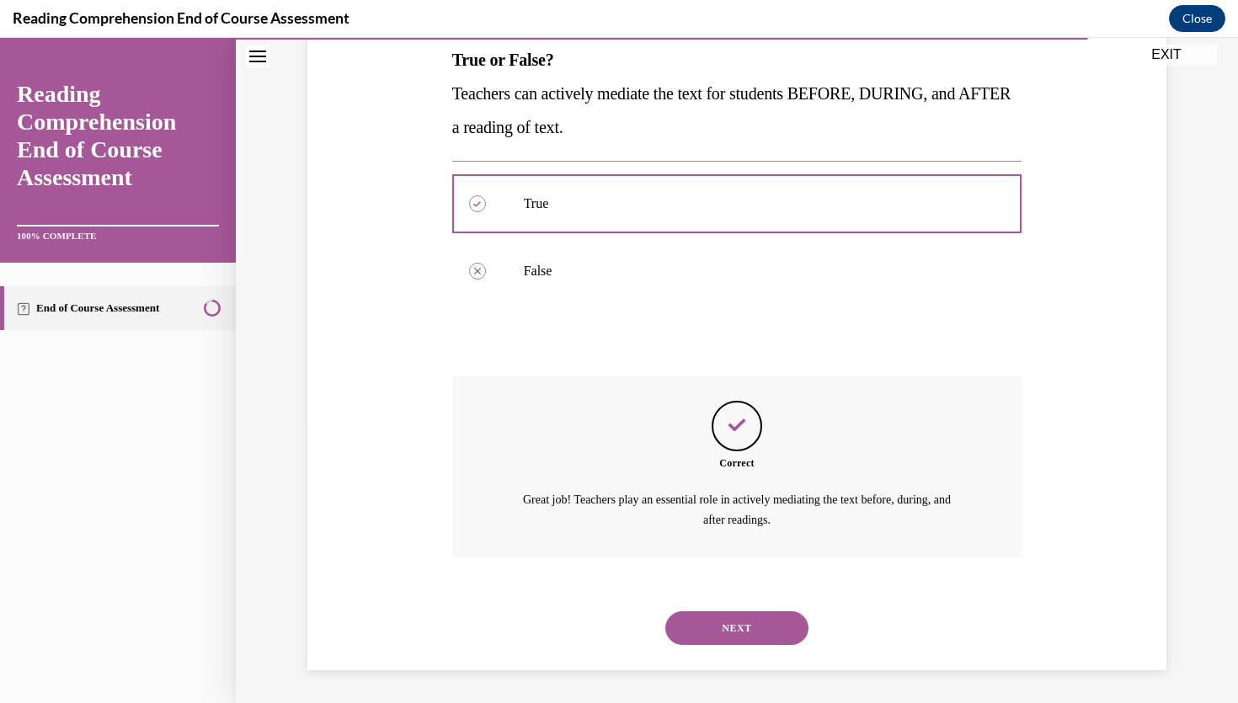
click at [733, 618] on button "NEXT" at bounding box center [736, 628] width 143 height 34
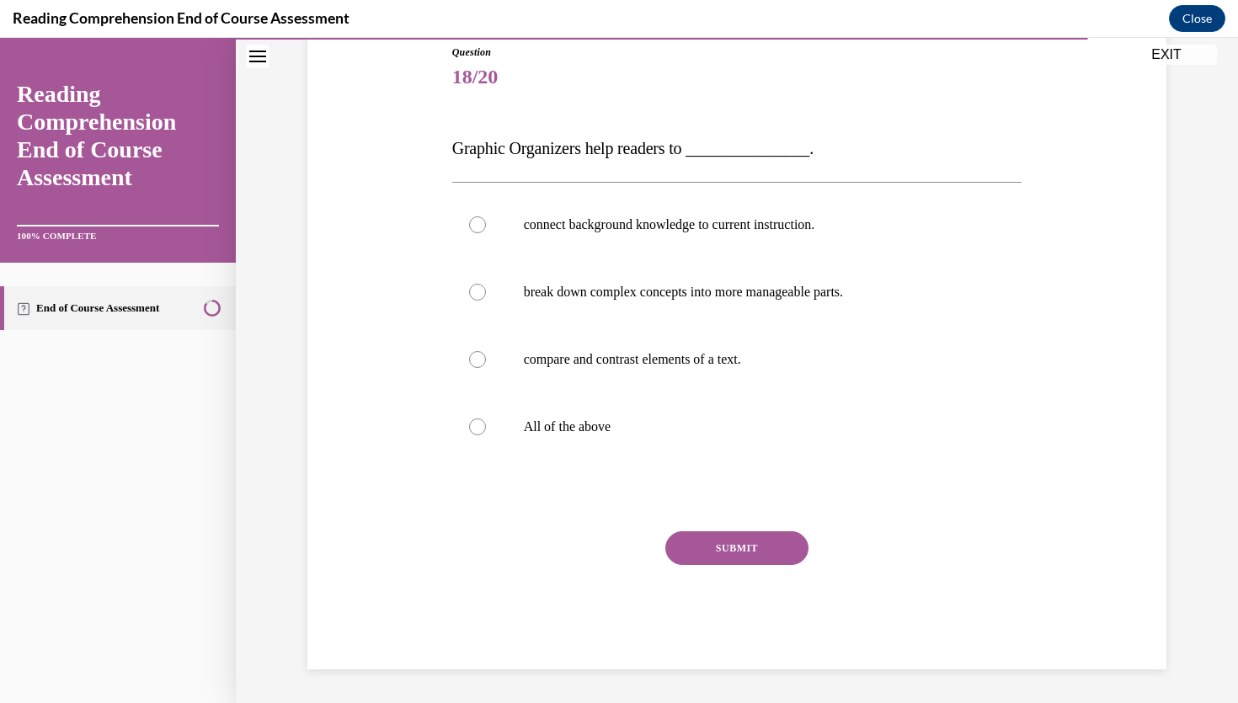
scroll to position [187, 0]
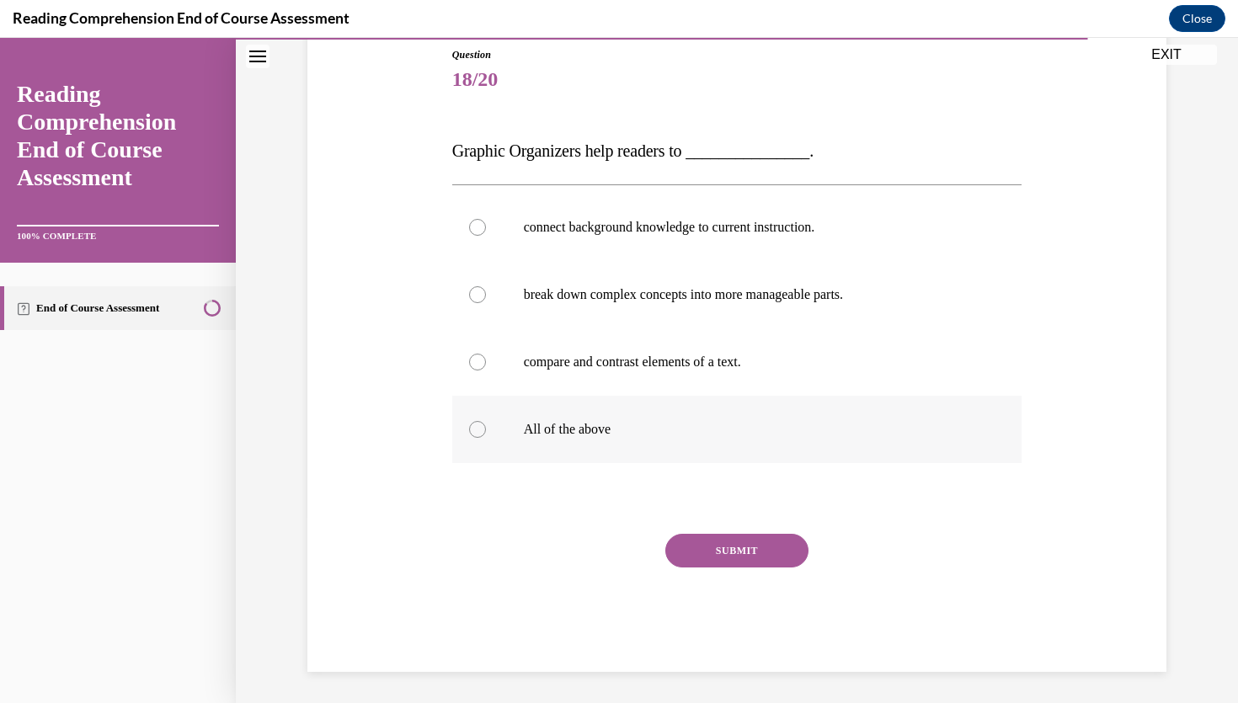
click at [554, 435] on p "All of the above" at bounding box center [752, 429] width 456 height 17
click at [486, 435] on input "All of the above" at bounding box center [477, 429] width 17 height 17
radio input "true"
click at [730, 545] on button "SUBMIT" at bounding box center [736, 551] width 143 height 34
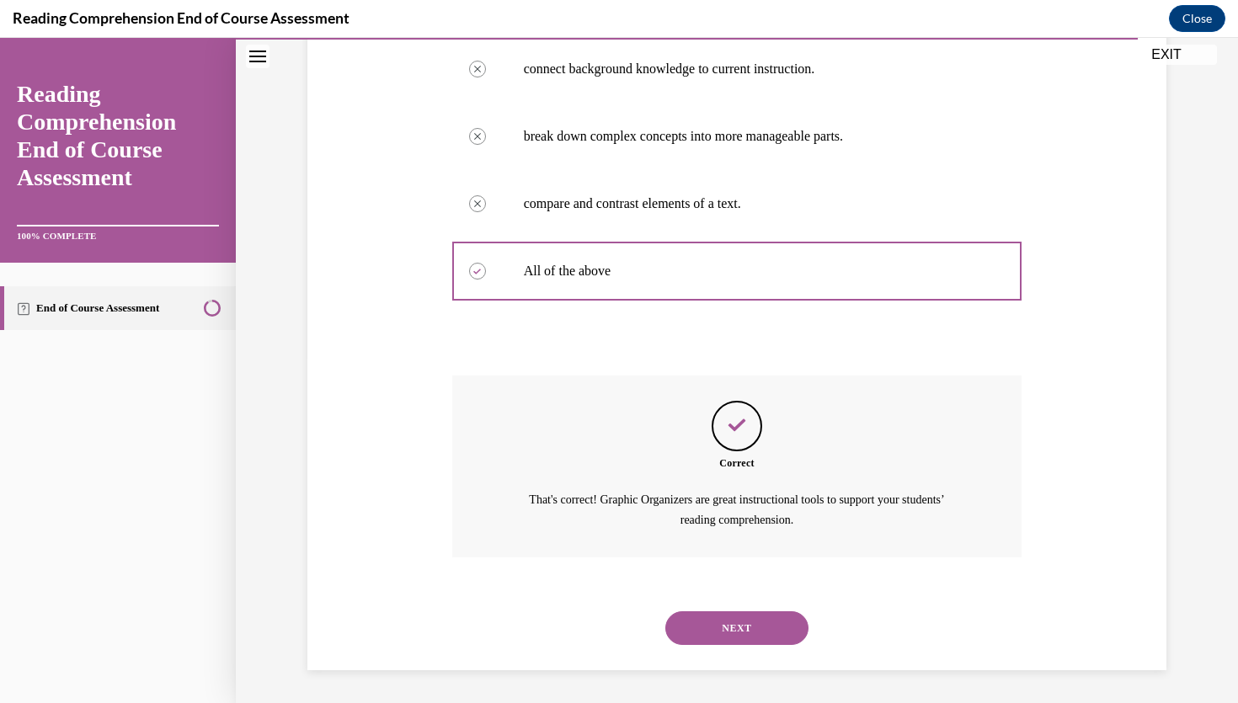
click at [735, 627] on button "NEXT" at bounding box center [736, 628] width 143 height 34
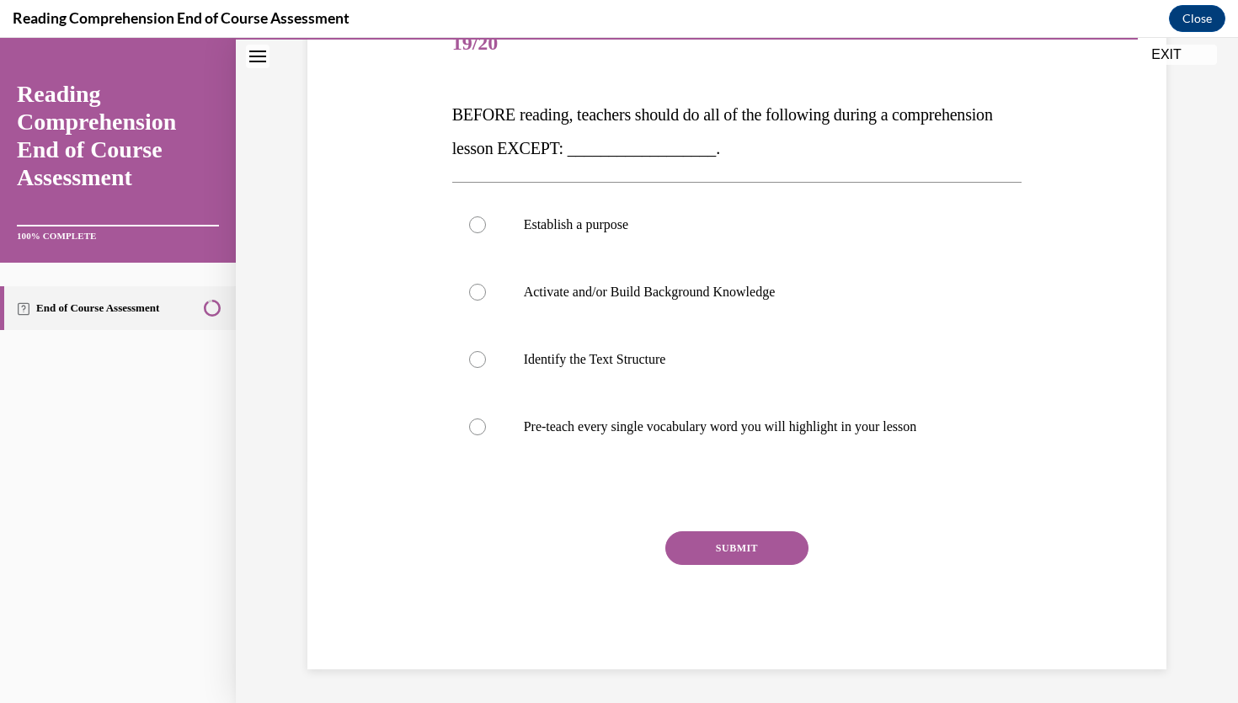
scroll to position [188, 0]
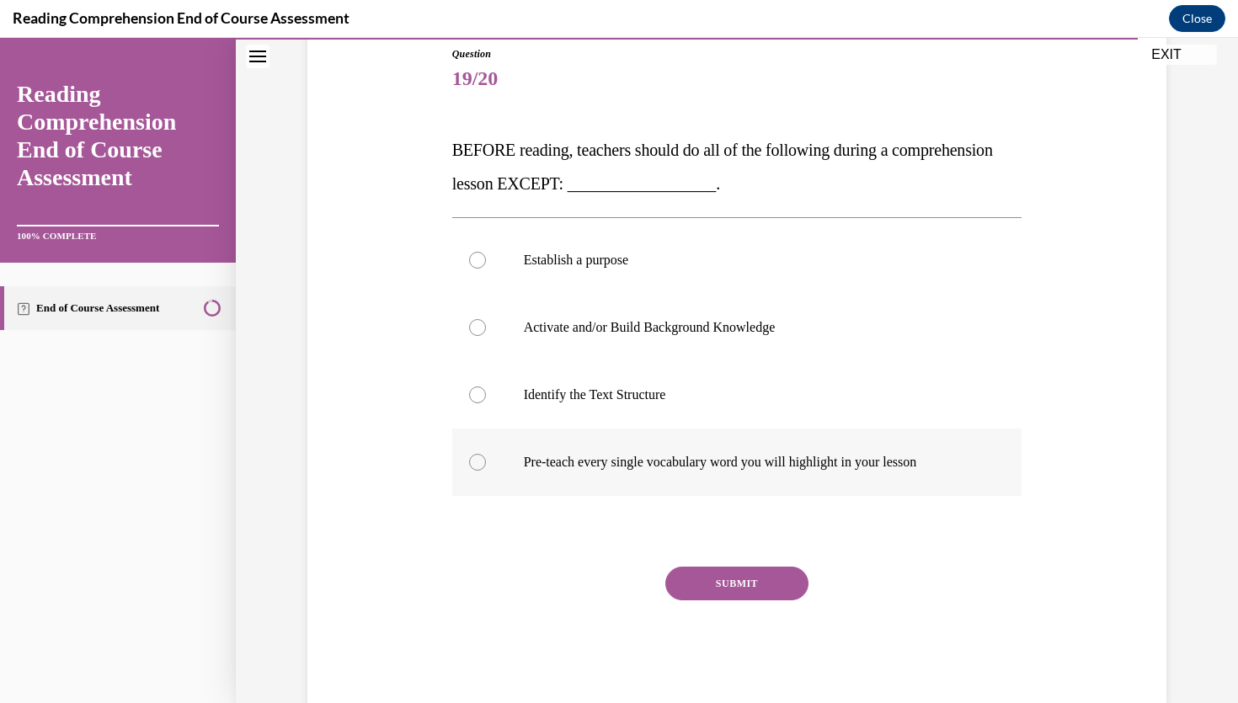
click at [587, 457] on p "Pre-teach every single vocabulary word you will highlight in your lesson" at bounding box center [752, 462] width 456 height 17
click at [486, 457] on input "Pre-teach every single vocabulary word you will highlight in your lesson" at bounding box center [477, 462] width 17 height 17
radio input "true"
click at [745, 579] on button "SUBMIT" at bounding box center [736, 584] width 143 height 34
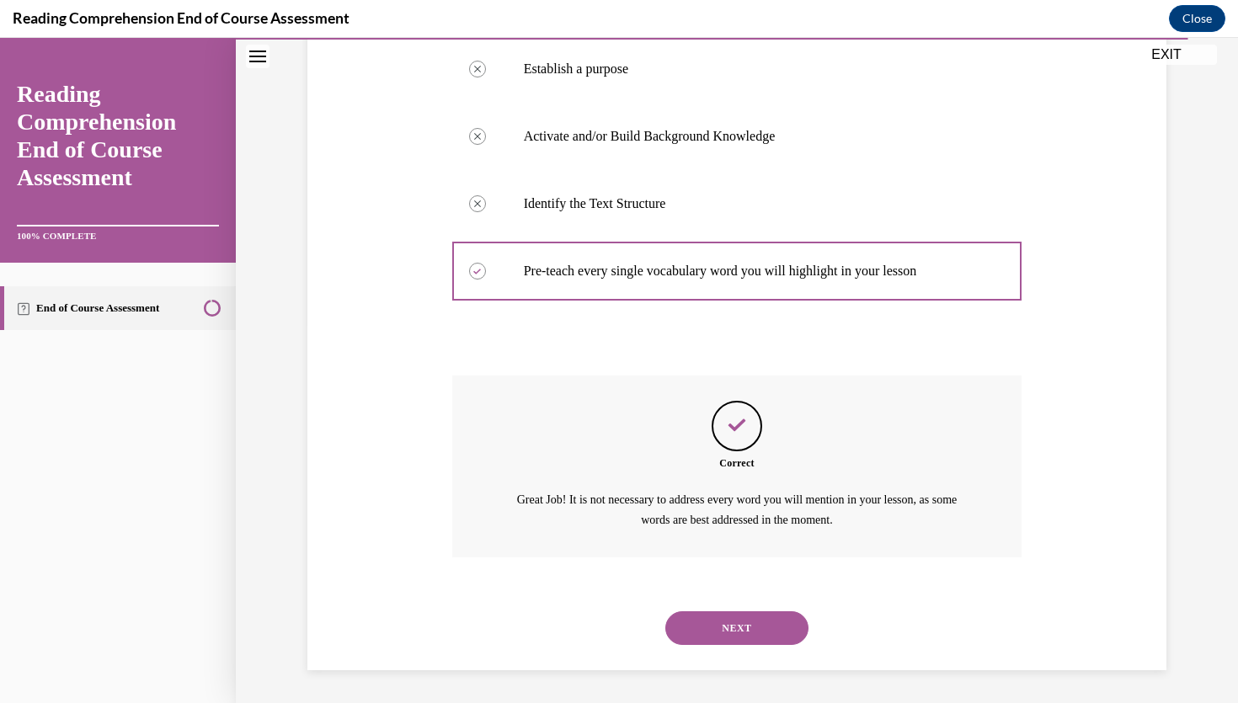
click at [729, 625] on button "NEXT" at bounding box center [736, 628] width 143 height 34
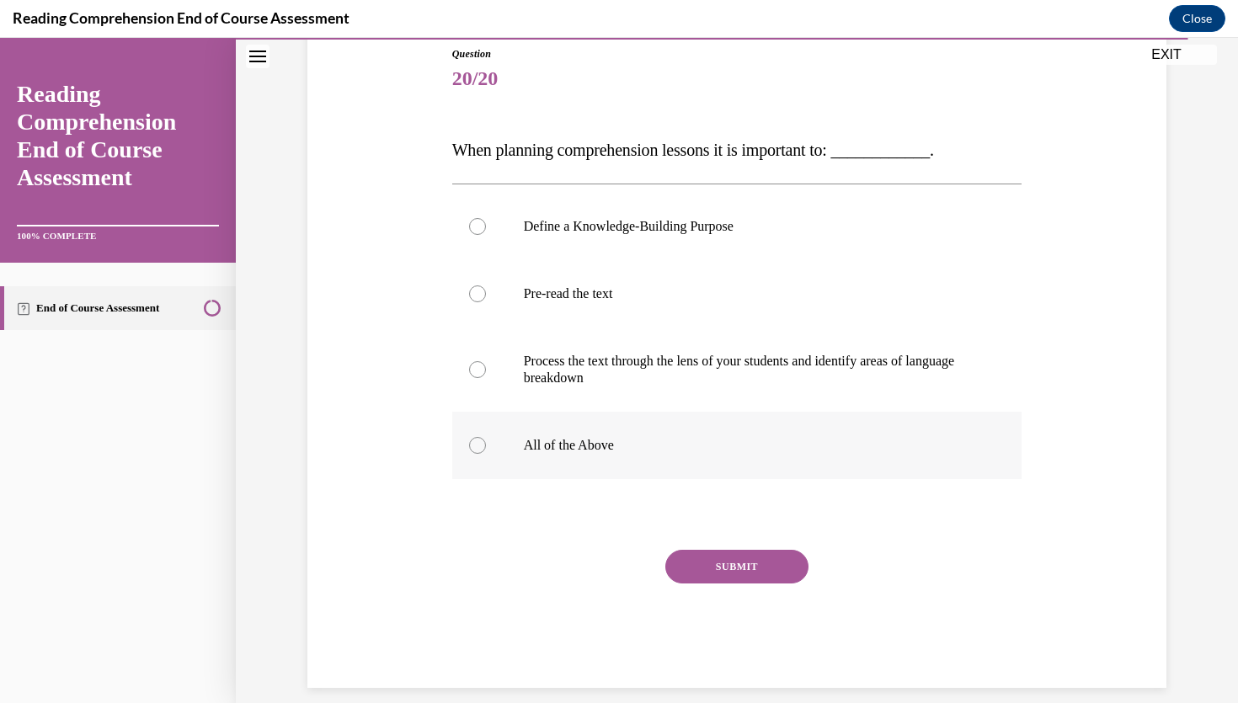
click at [621, 452] on p "All of the Above" at bounding box center [752, 445] width 456 height 17
click at [486, 452] on input "All of the Above" at bounding box center [477, 445] width 17 height 17
radio input "true"
click at [720, 563] on button "SUBMIT" at bounding box center [736, 567] width 143 height 34
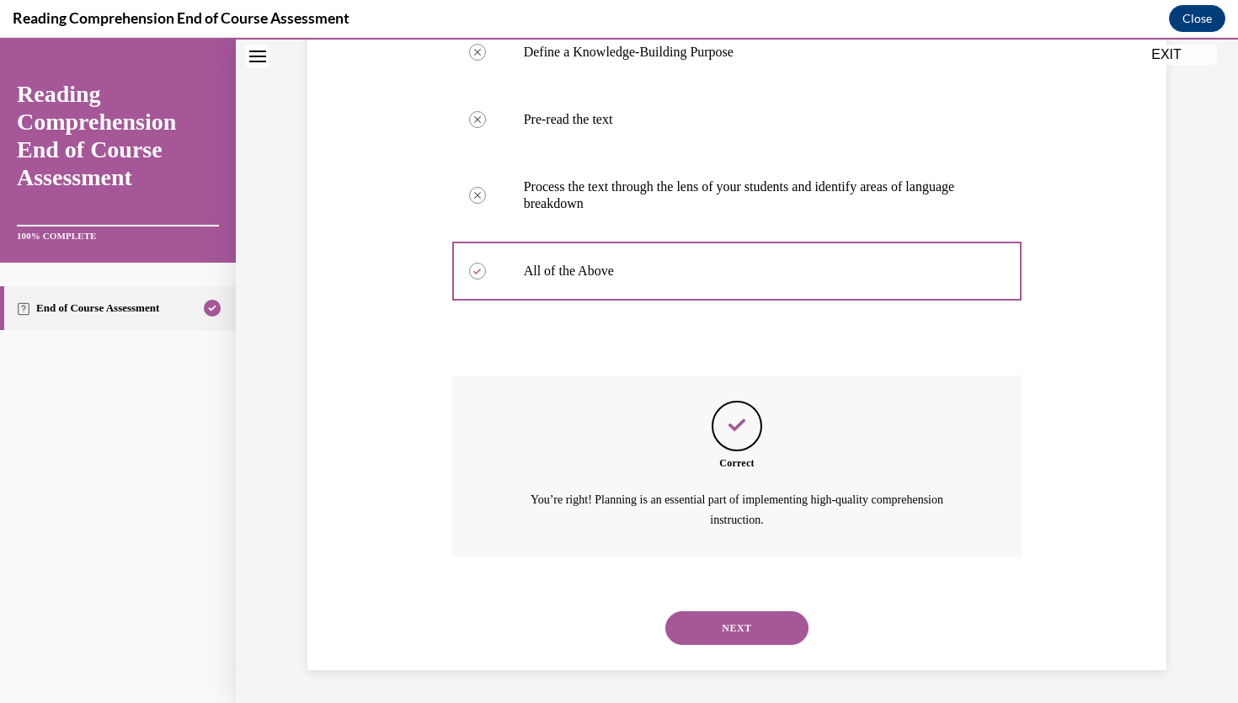
click at [744, 625] on button "NEXT" at bounding box center [736, 628] width 143 height 34
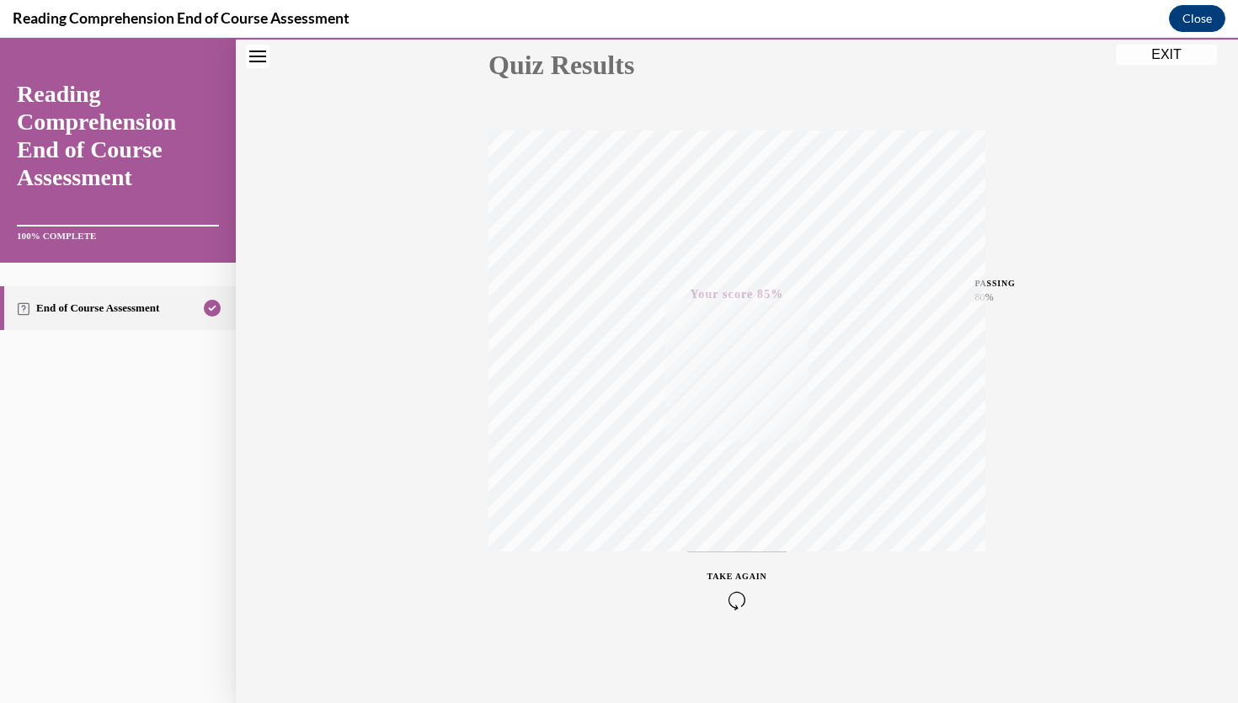
click at [1139, 51] on button "EXIT" at bounding box center [1166, 55] width 101 height 20
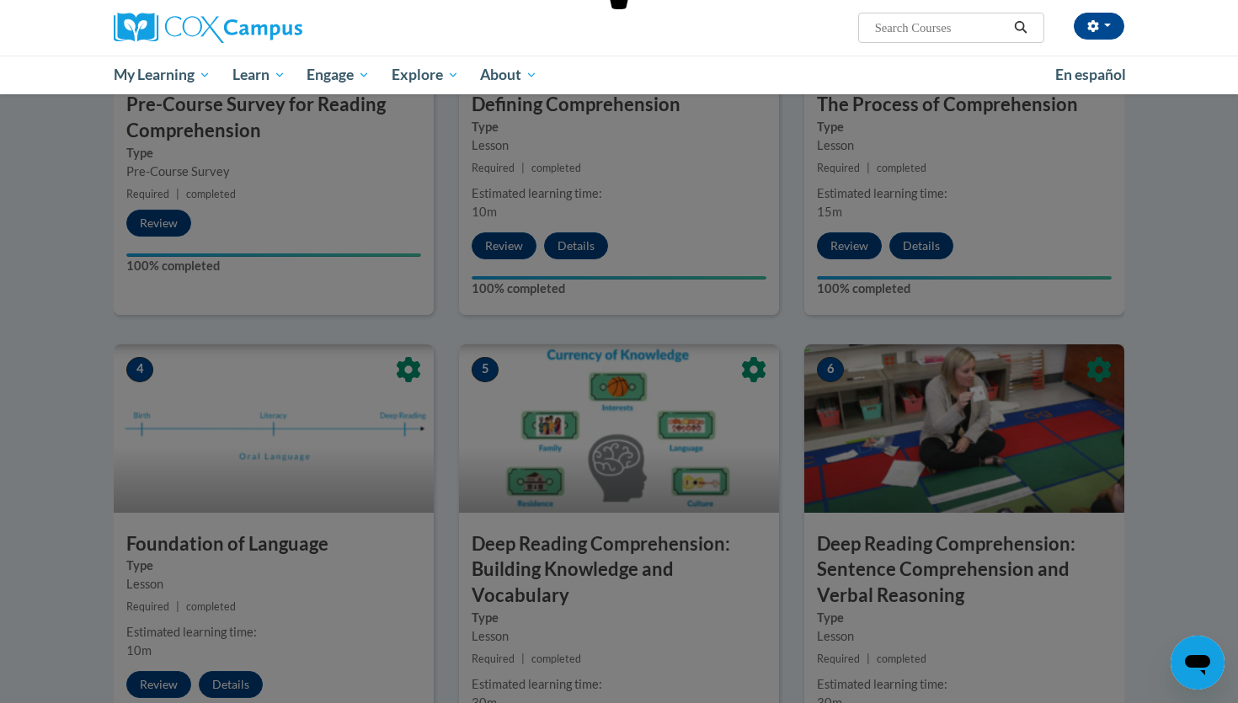
scroll to position [0, 0]
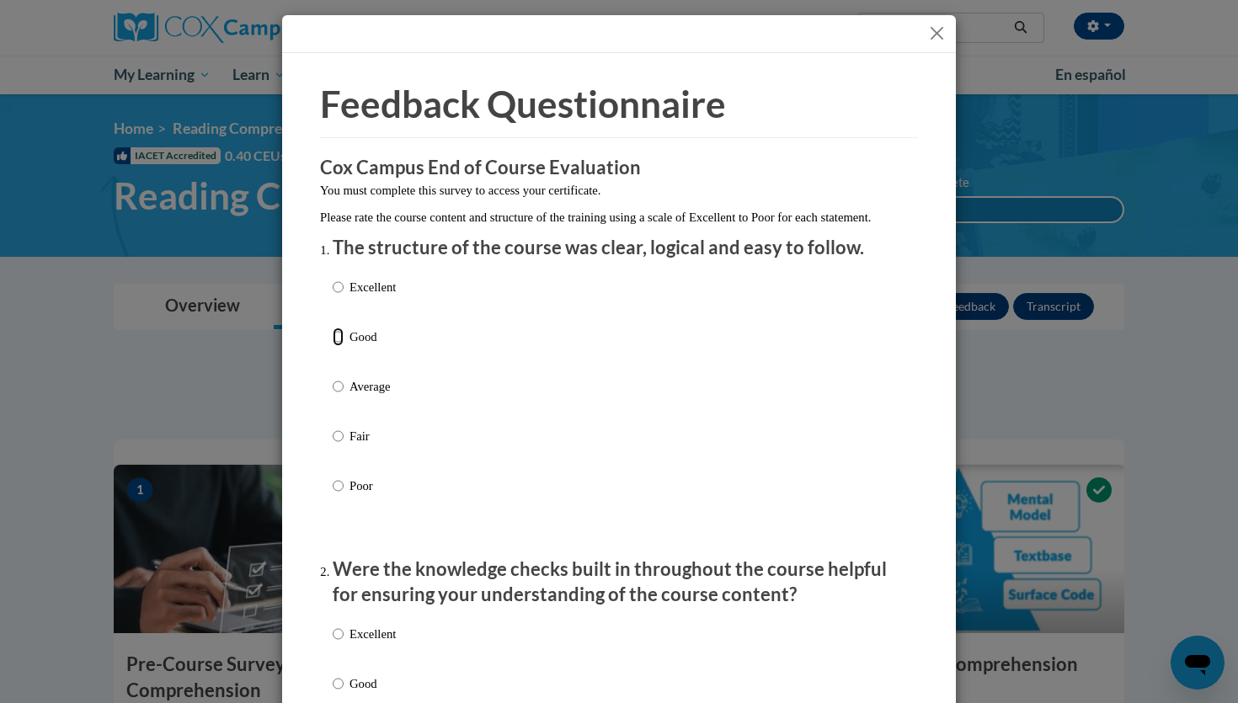
click at [343, 346] on input "Good" at bounding box center [338, 337] width 11 height 19
radio input "true"
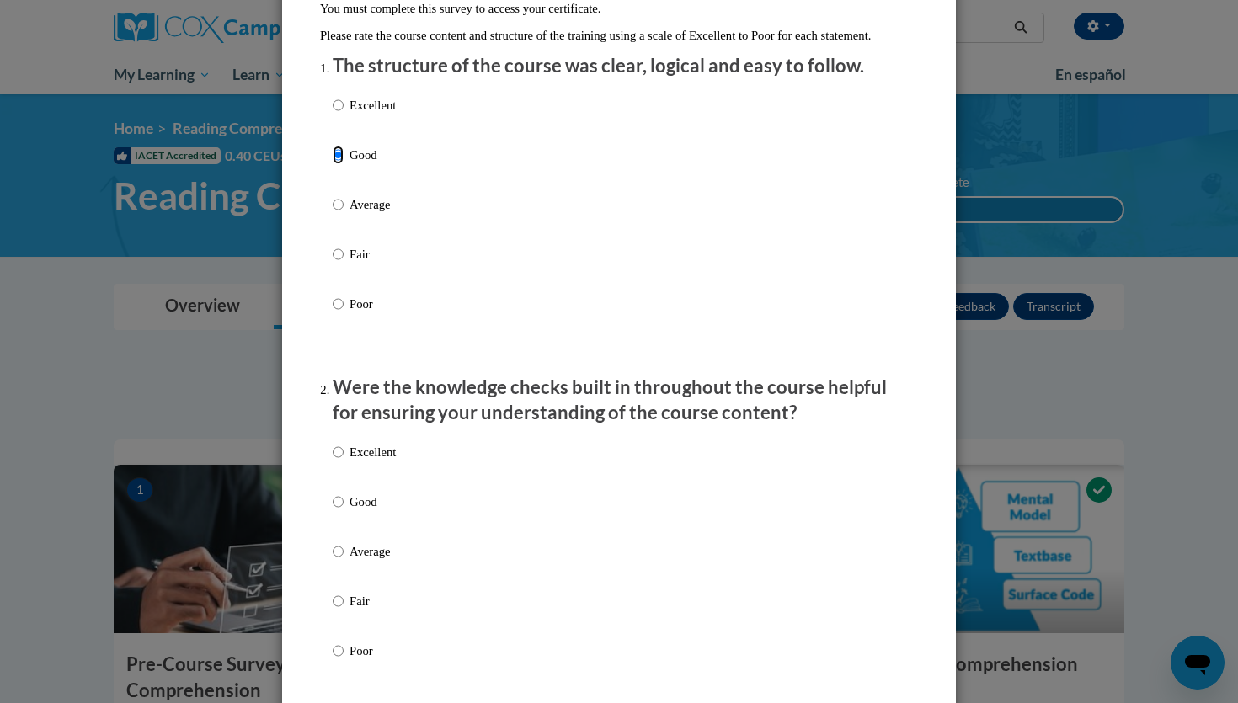
scroll to position [293, 0]
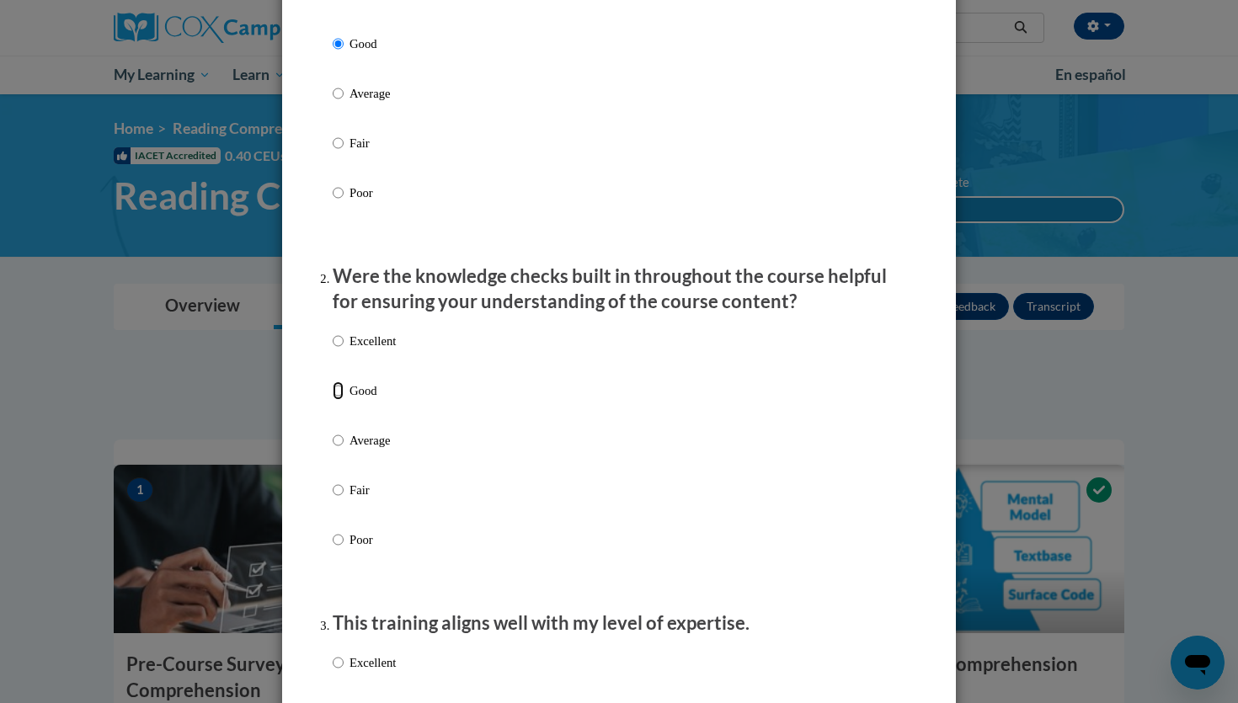
click at [338, 400] on input "Good" at bounding box center [338, 391] width 11 height 19
radio input "true"
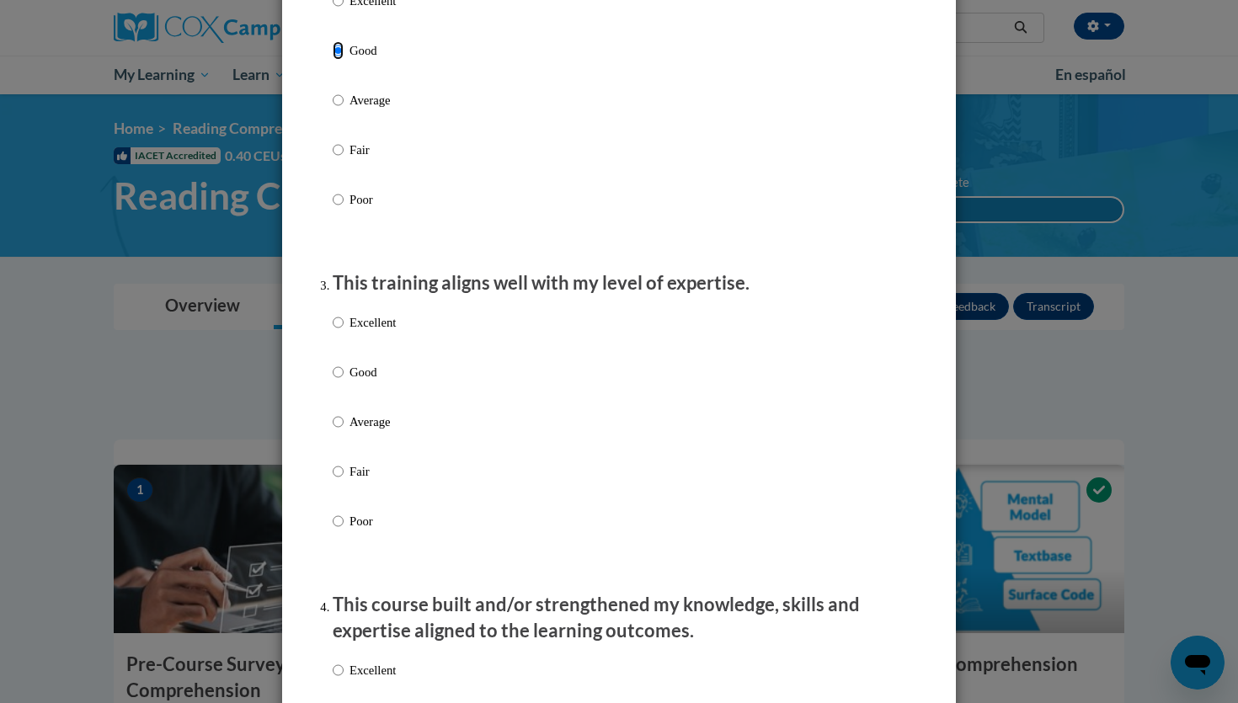
scroll to position [707, 0]
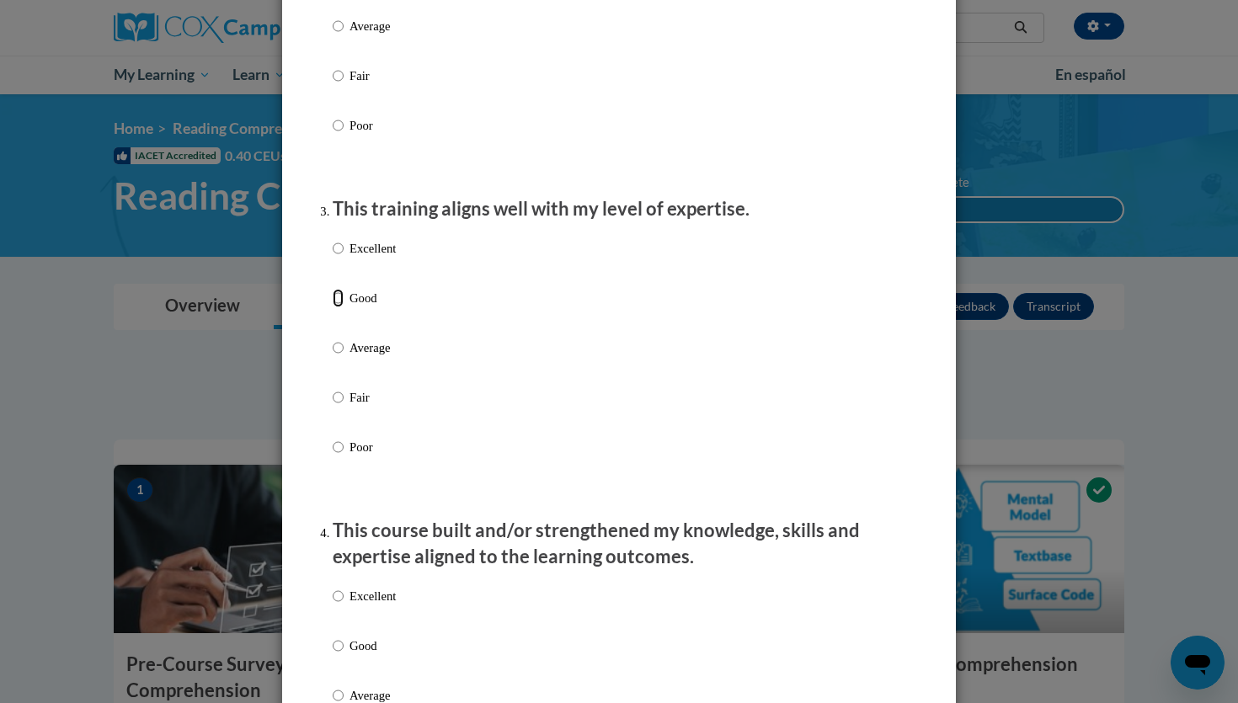
click at [336, 307] on input "Good" at bounding box center [338, 298] width 11 height 19
radio input "true"
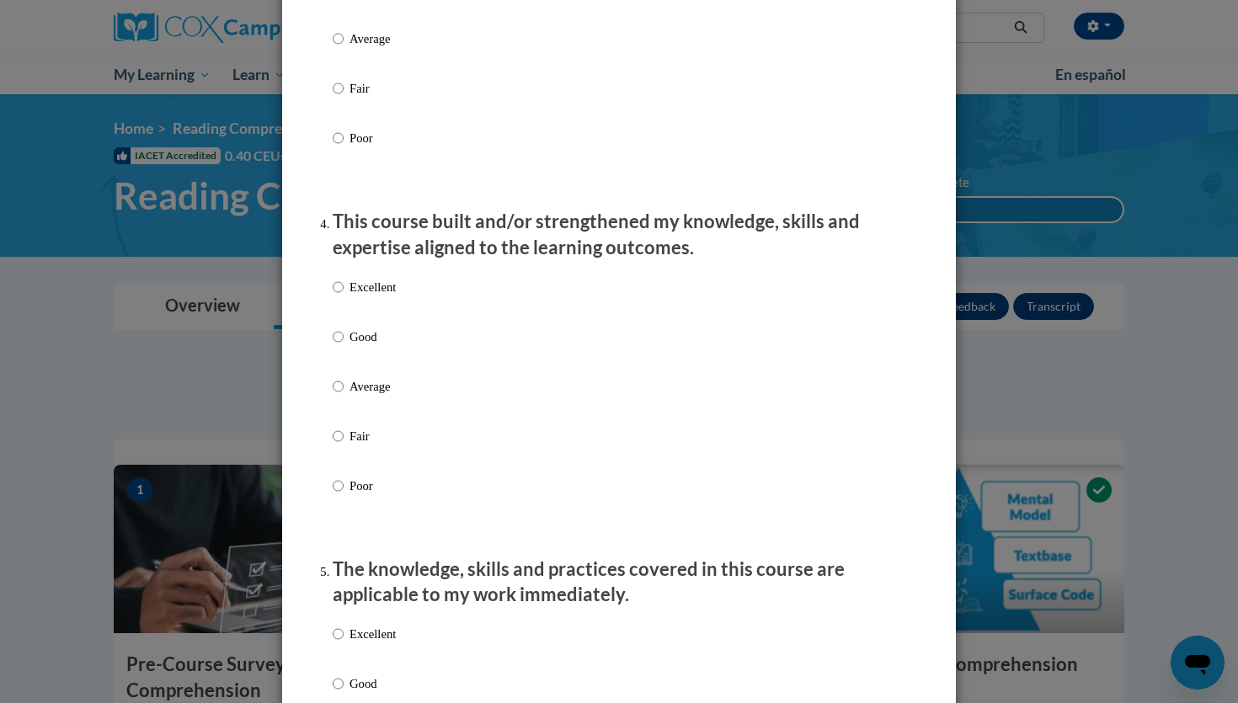
scroll to position [1273, 0]
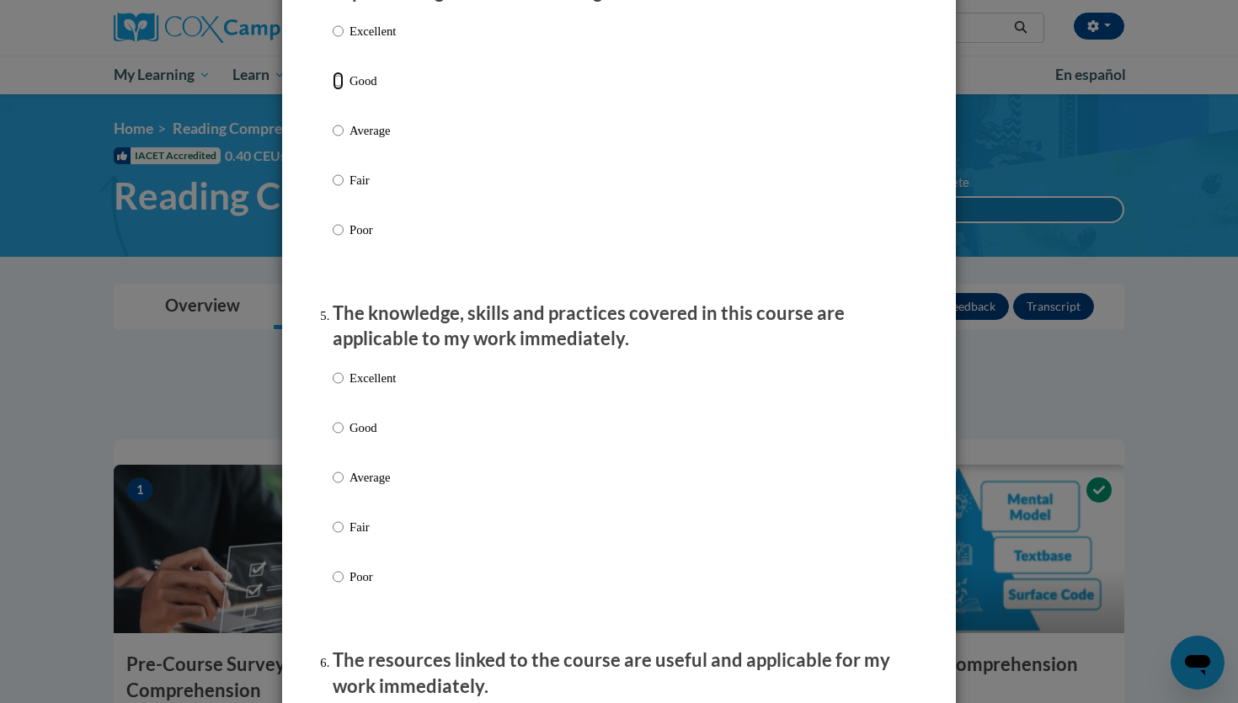
click at [340, 90] on input "Good" at bounding box center [338, 81] width 11 height 19
radio input "true"
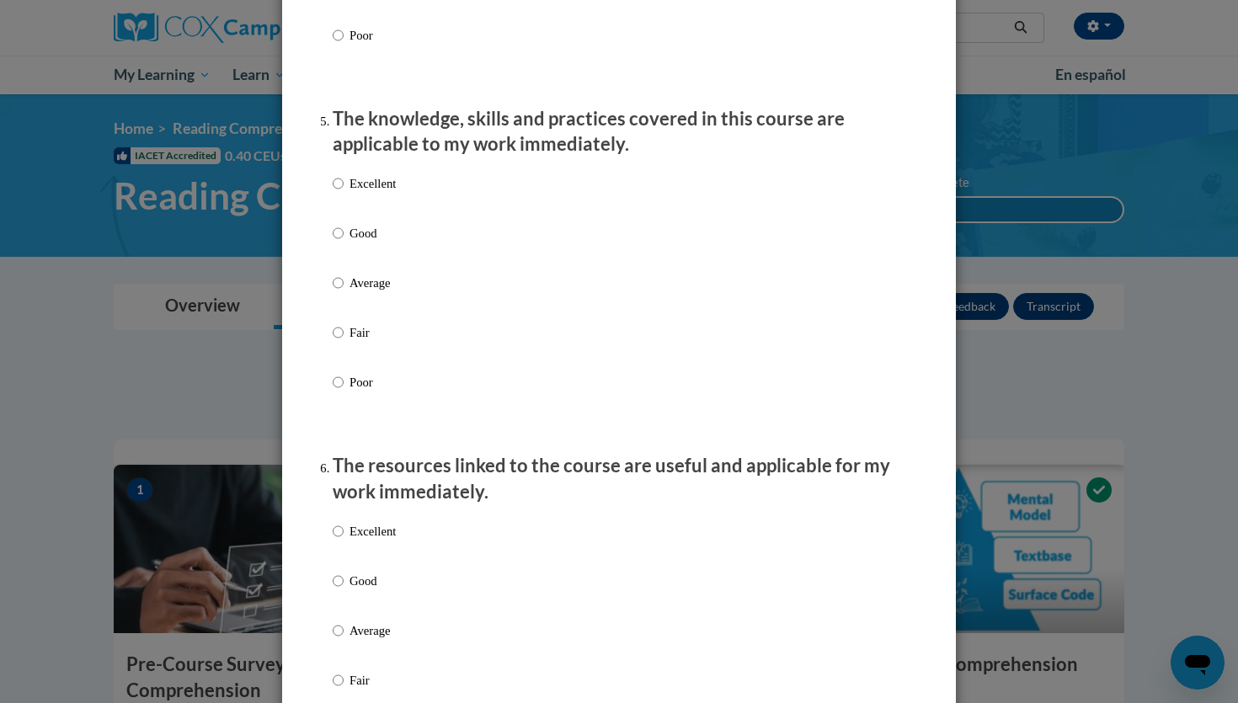
scroll to position [1473, 0]
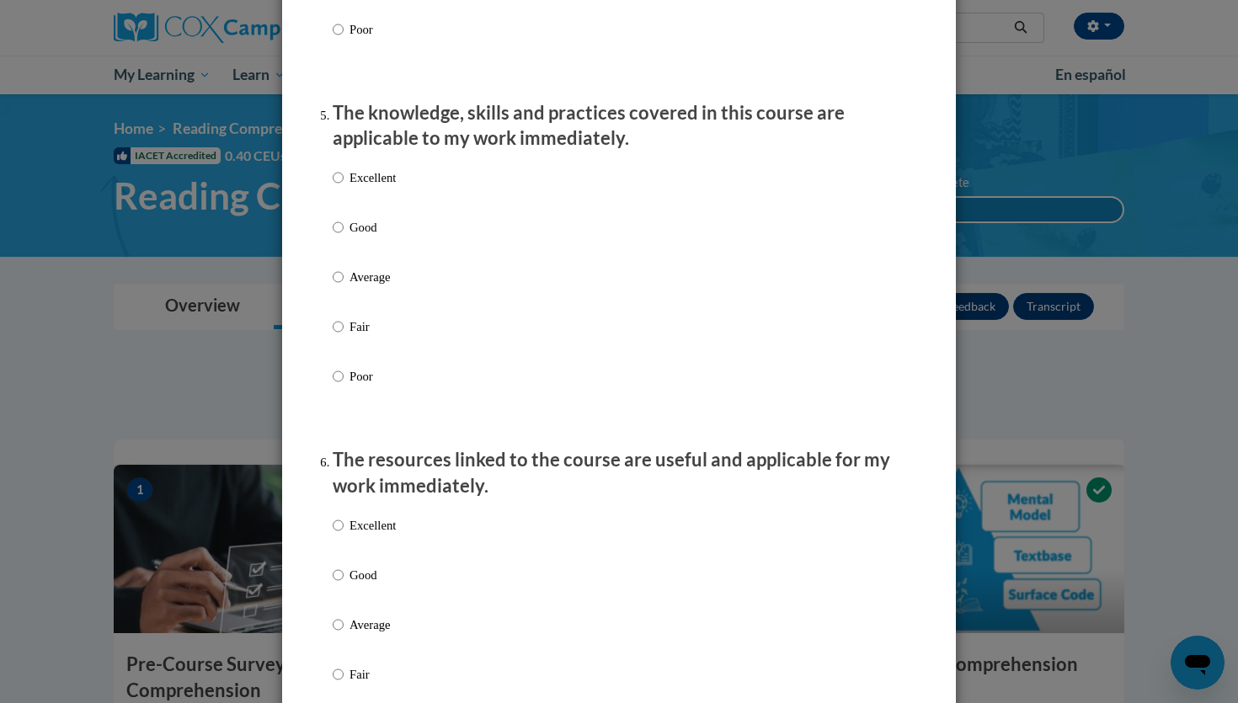
click at [362, 237] on p "Good" at bounding box center [373, 227] width 46 height 19
click at [344, 237] on input "Good" at bounding box center [338, 227] width 11 height 19
radio input "true"
click at [358, 584] on p "Good" at bounding box center [373, 575] width 46 height 19
click at [344, 584] on input "Good" at bounding box center [338, 575] width 11 height 19
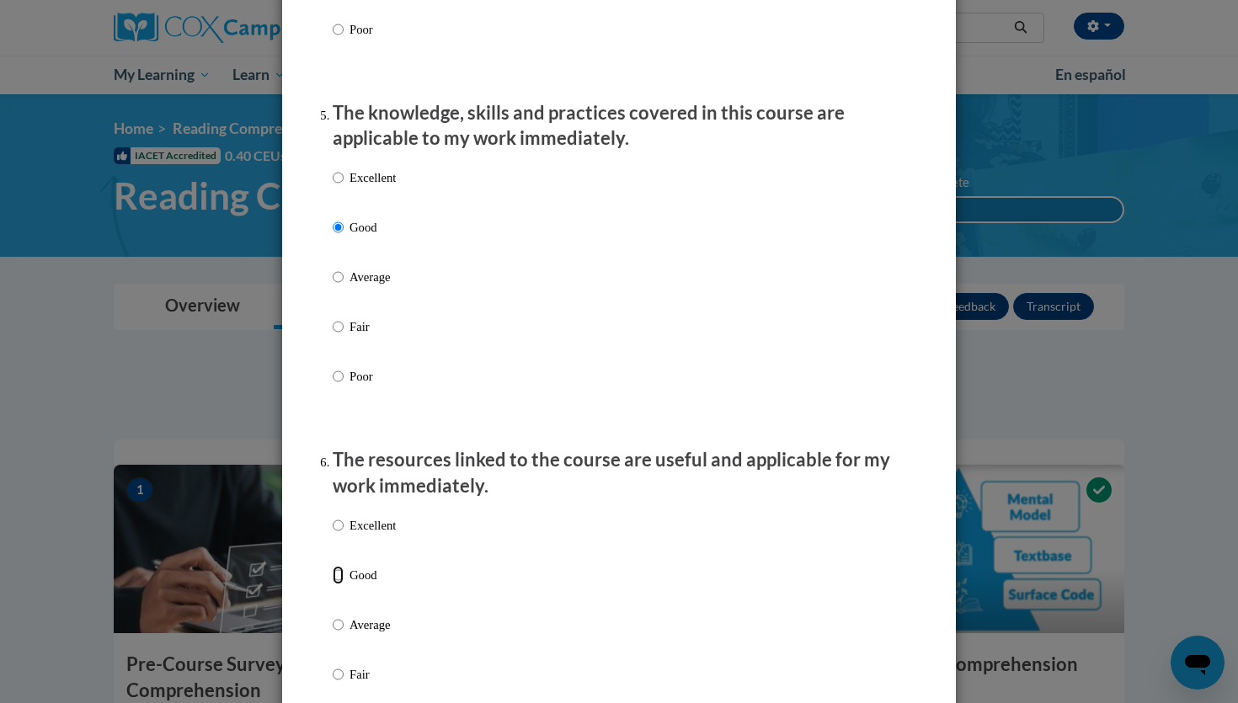
radio input "true"
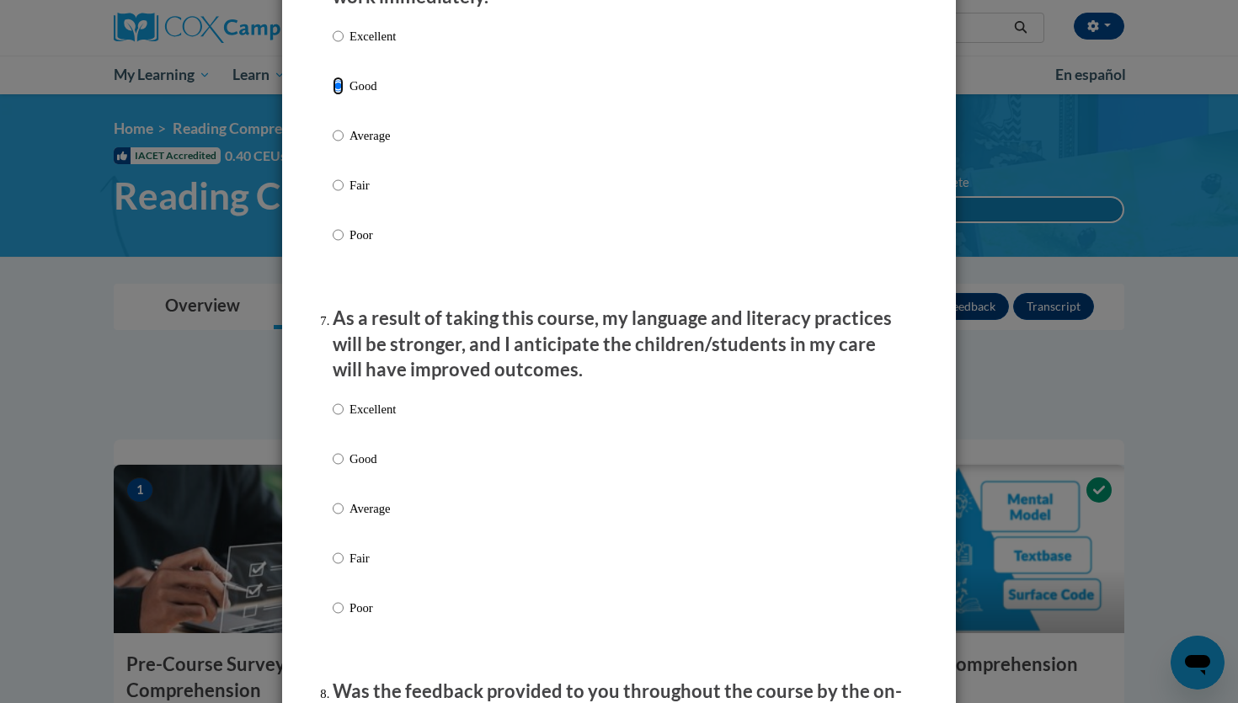
scroll to position [1961, 0]
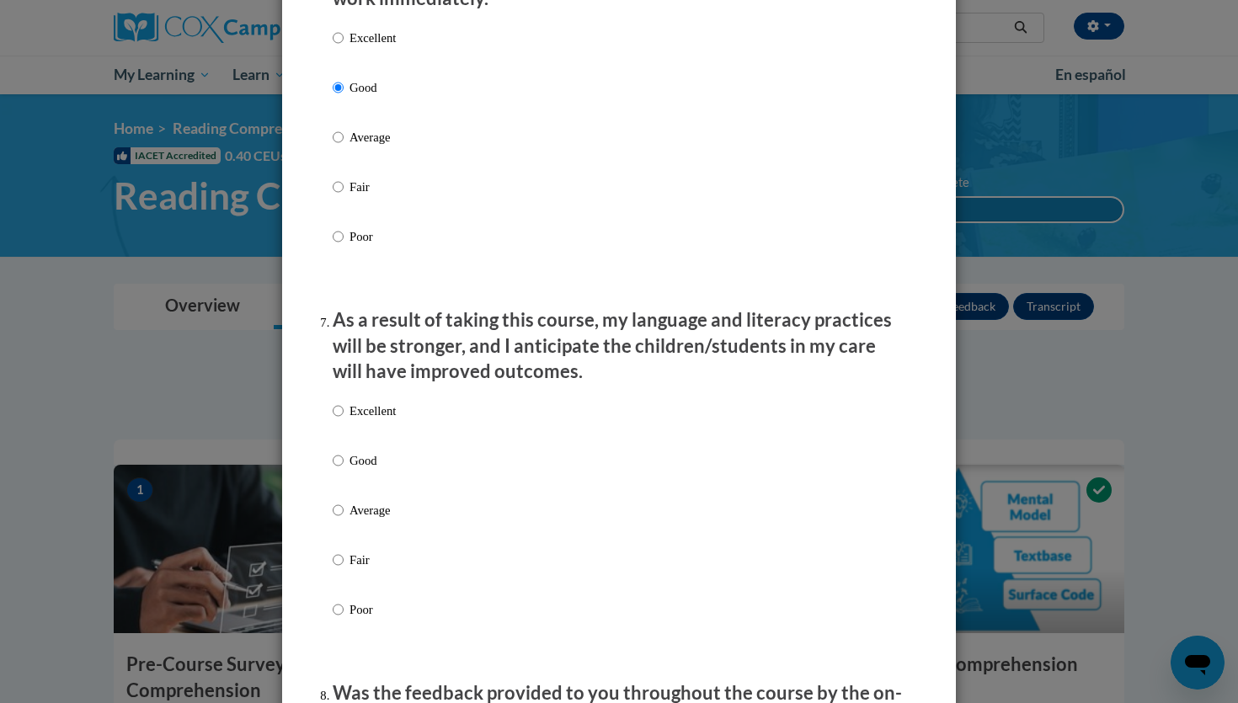
click at [353, 470] on p "Good" at bounding box center [373, 460] width 46 height 19
click at [344, 470] on input "Good" at bounding box center [338, 460] width 11 height 19
radio input "true"
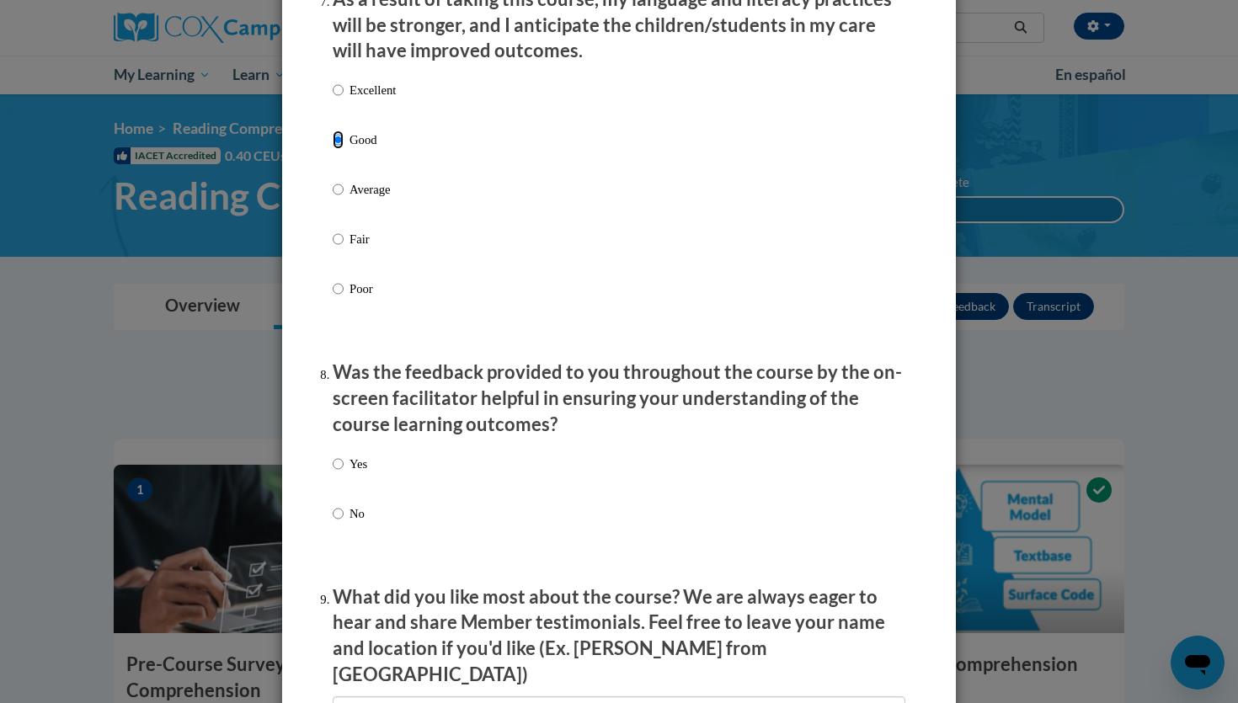
scroll to position [2618, 0]
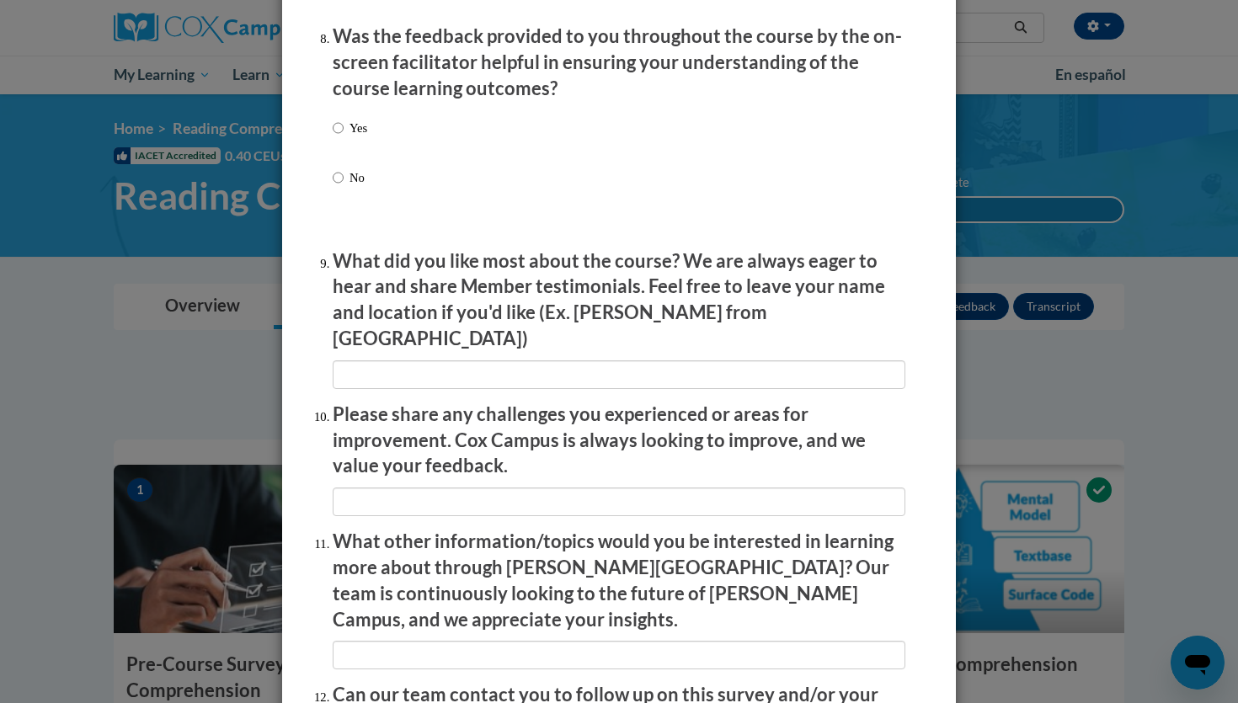
click at [352, 137] on p "Yes" at bounding box center [359, 128] width 18 height 19
click at [344, 137] on input "Yes" at bounding box center [338, 128] width 11 height 19
radio input "true"
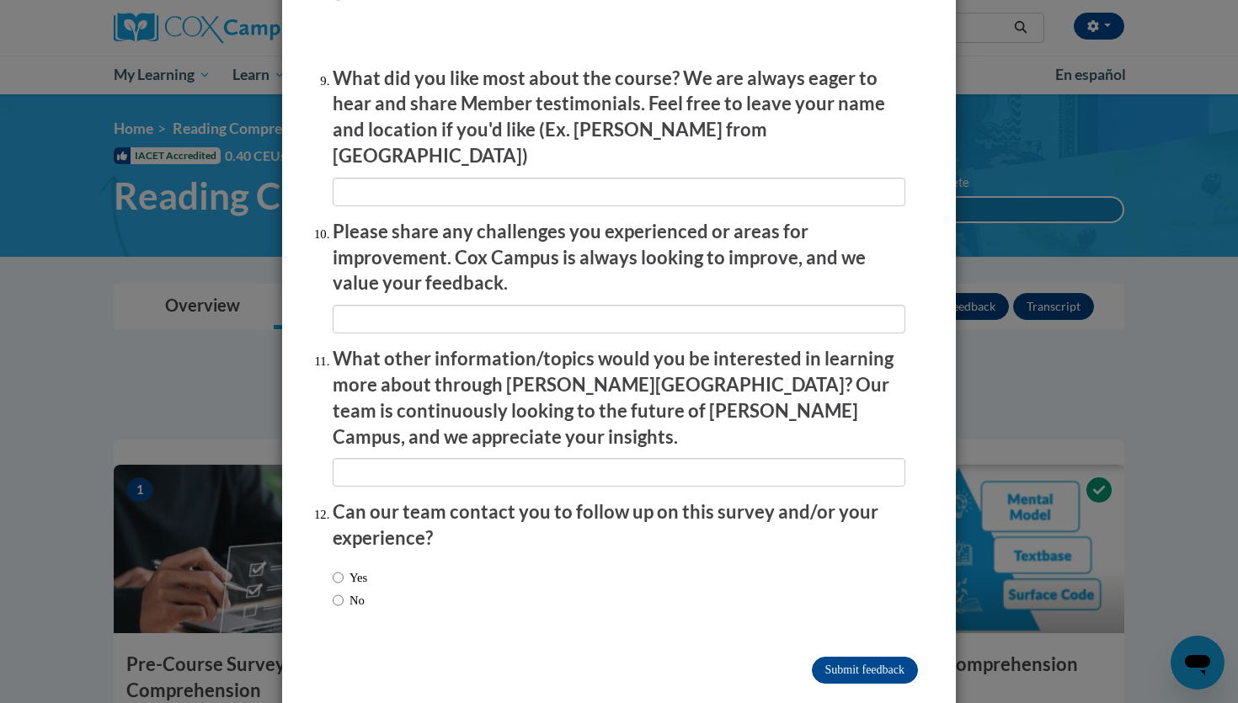
click at [344, 591] on label "No" at bounding box center [349, 600] width 32 height 19
click at [344, 591] on input "No" at bounding box center [338, 600] width 11 height 19
radio input "true"
click at [819, 657] on input "Submit feedback" at bounding box center [865, 670] width 106 height 27
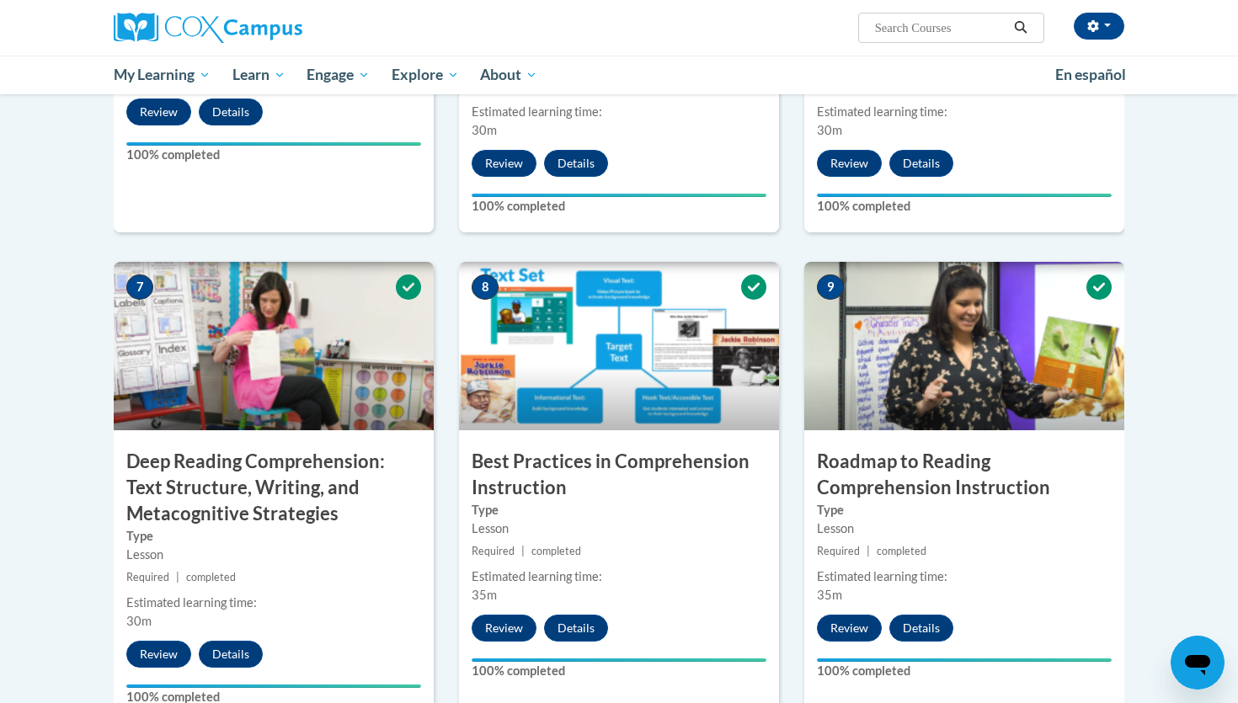
scroll to position [0, 0]
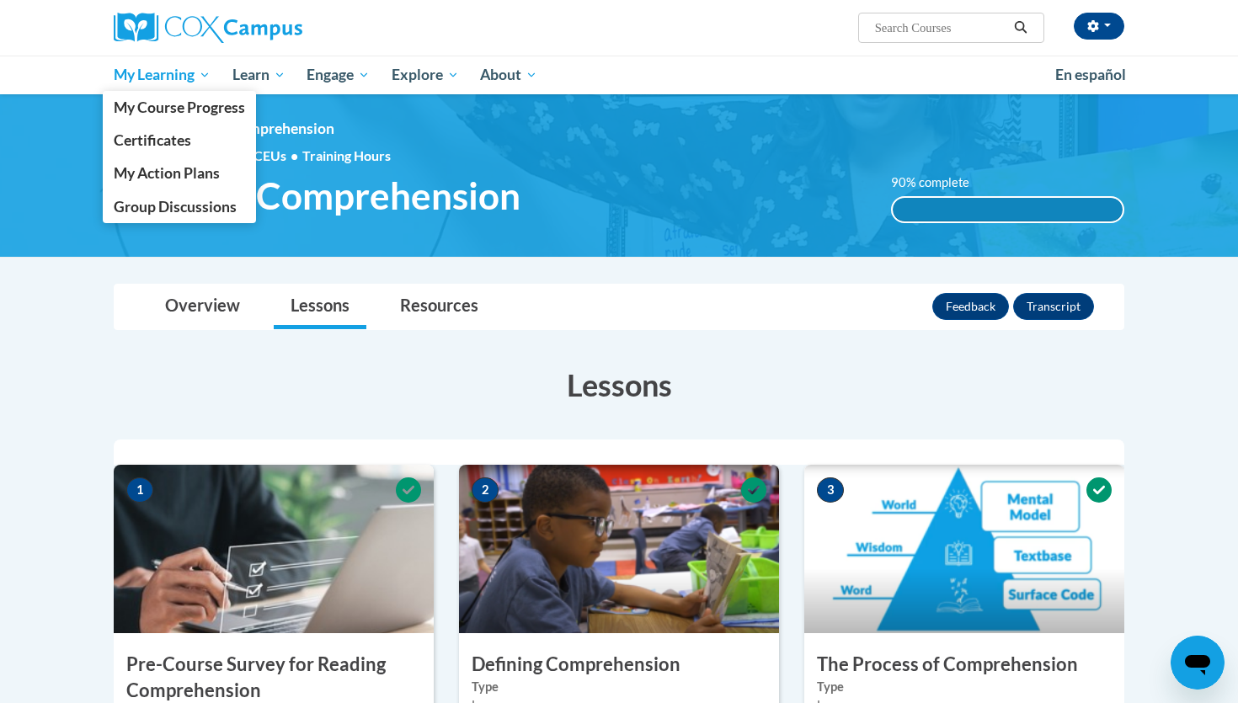
click at [179, 90] on link "My Learning" at bounding box center [162, 75] width 119 height 39
click at [165, 134] on span "Certificates" at bounding box center [152, 140] width 77 height 18
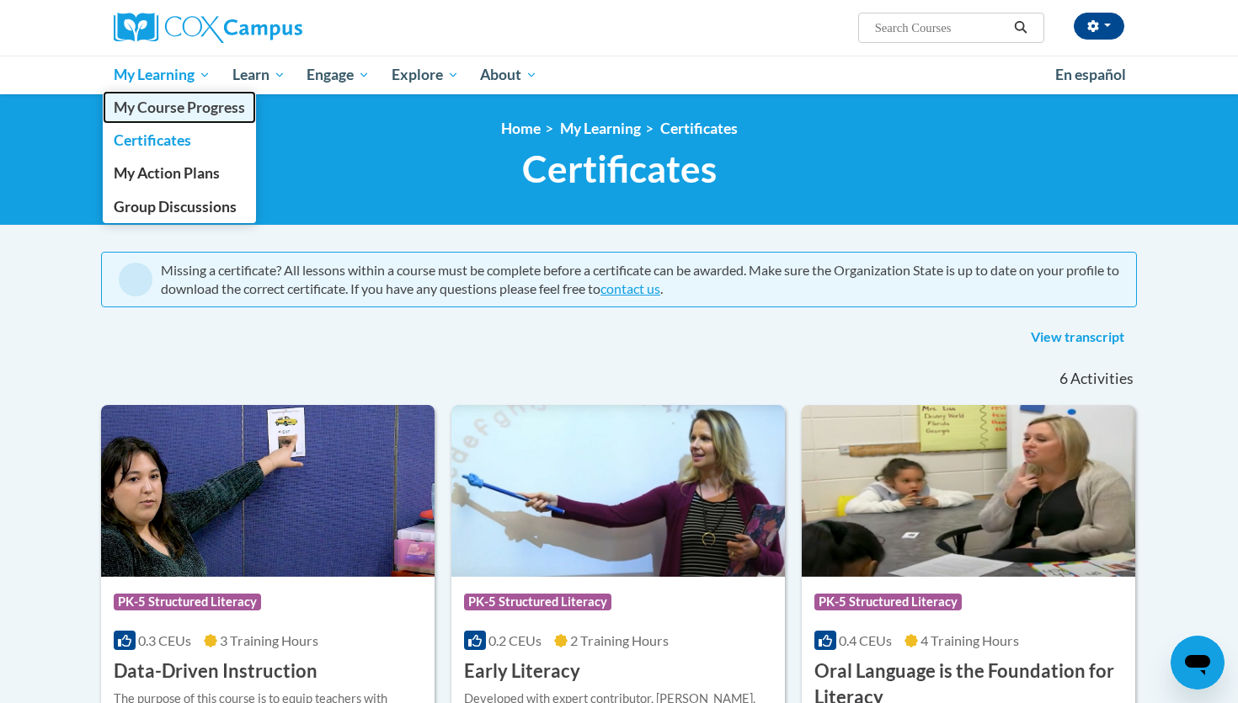
click at [168, 110] on span "My Course Progress" at bounding box center [179, 108] width 131 height 18
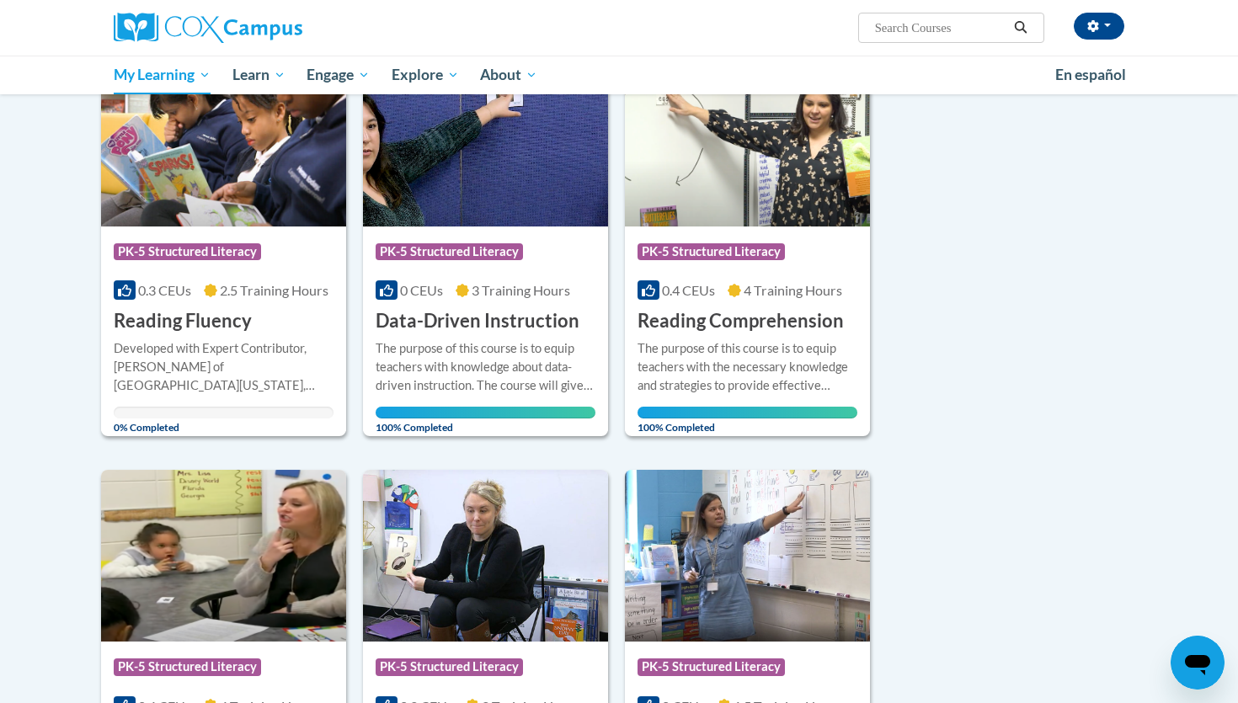
scroll to position [245, 0]
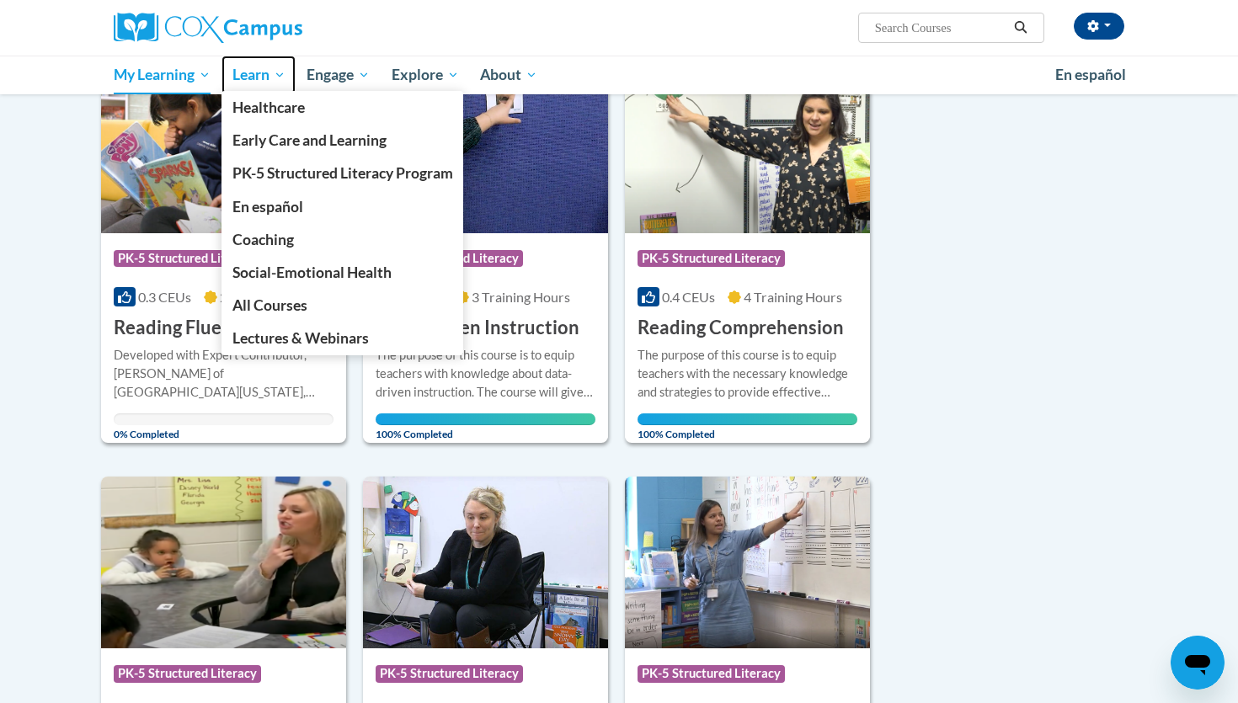
click at [274, 73] on span "Learn" at bounding box center [258, 75] width 53 height 20
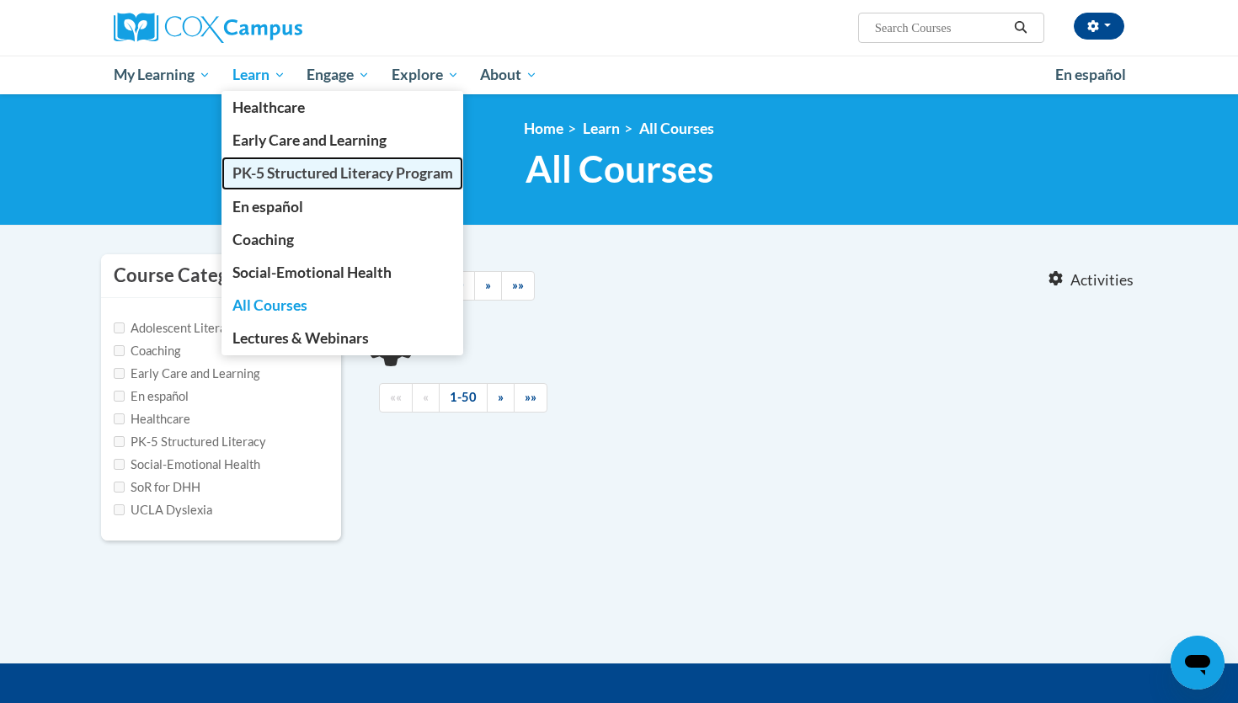
click at [279, 179] on span "PK-5 Structured Literacy Program" at bounding box center [342, 173] width 221 height 18
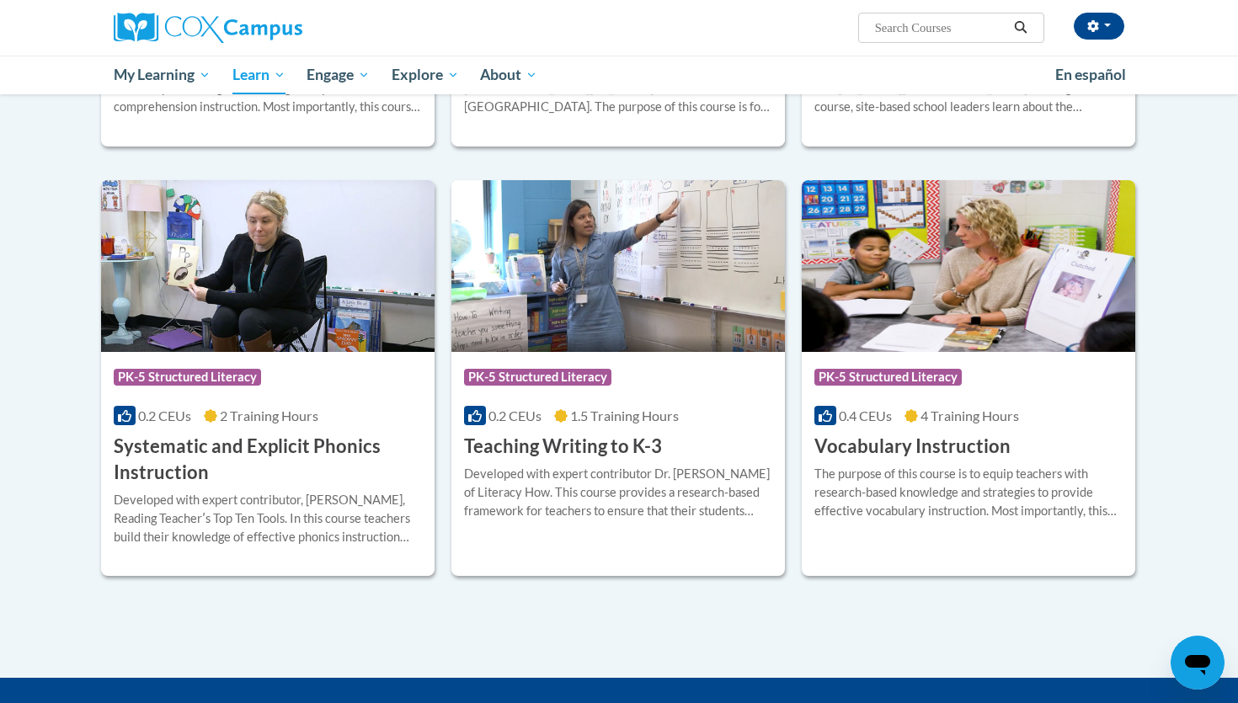
scroll to position [1773, 0]
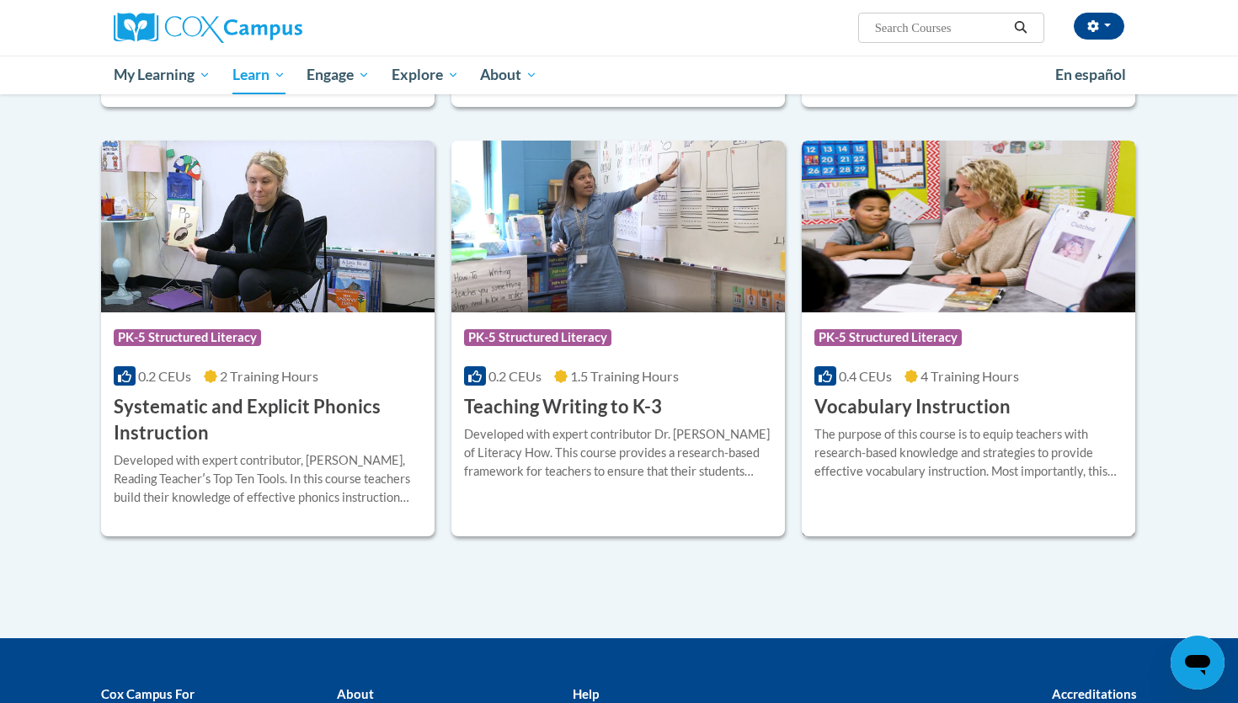
click at [919, 413] on h3 "Vocabulary Instruction" at bounding box center [912, 407] width 196 height 26
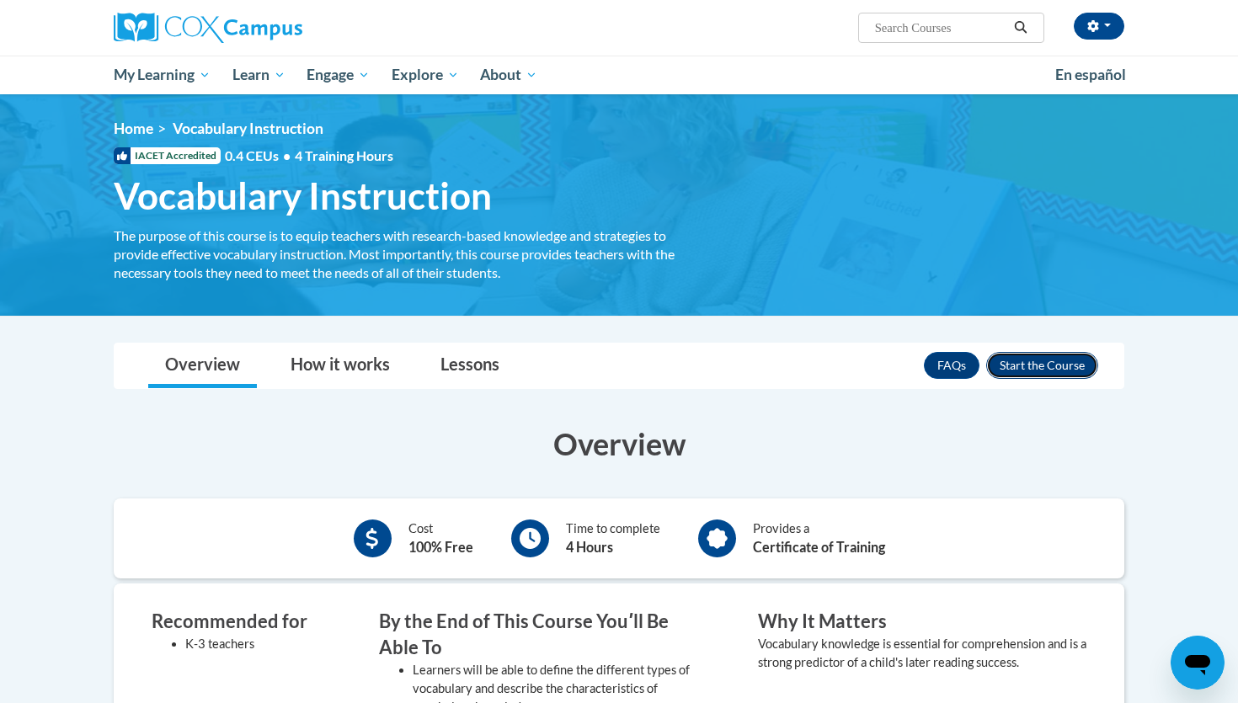
click at [1027, 363] on button "Enroll" at bounding box center [1042, 365] width 112 height 27
